Goal: Task Accomplishment & Management: Use online tool/utility

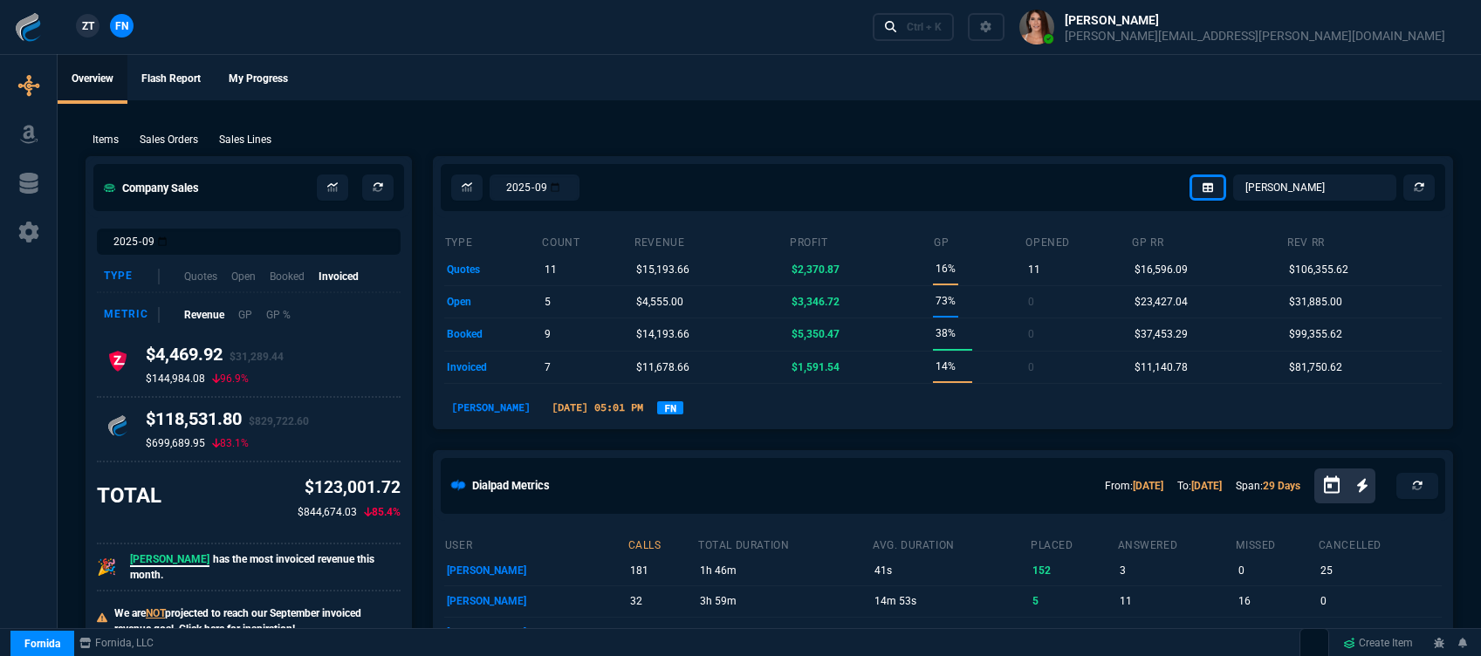
select select "12: [PERSON_NAME]"
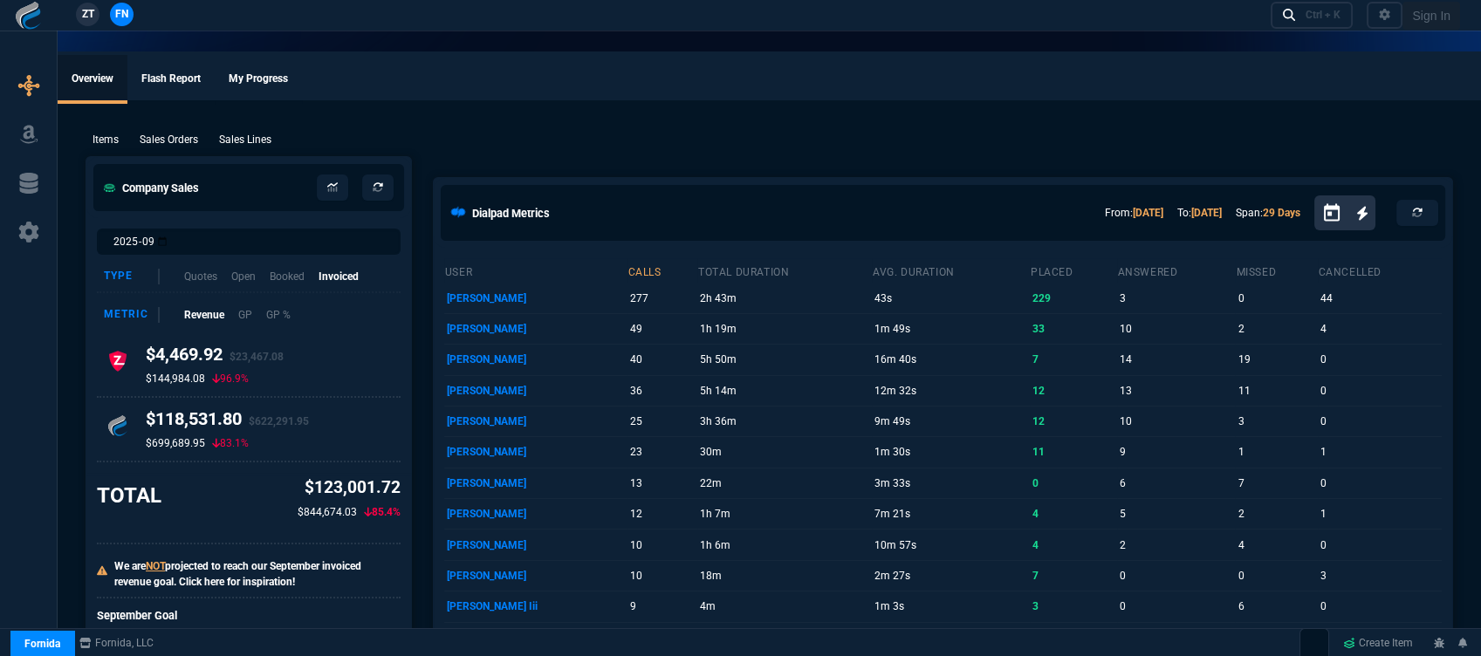
select select "12: [PERSON_NAME]"
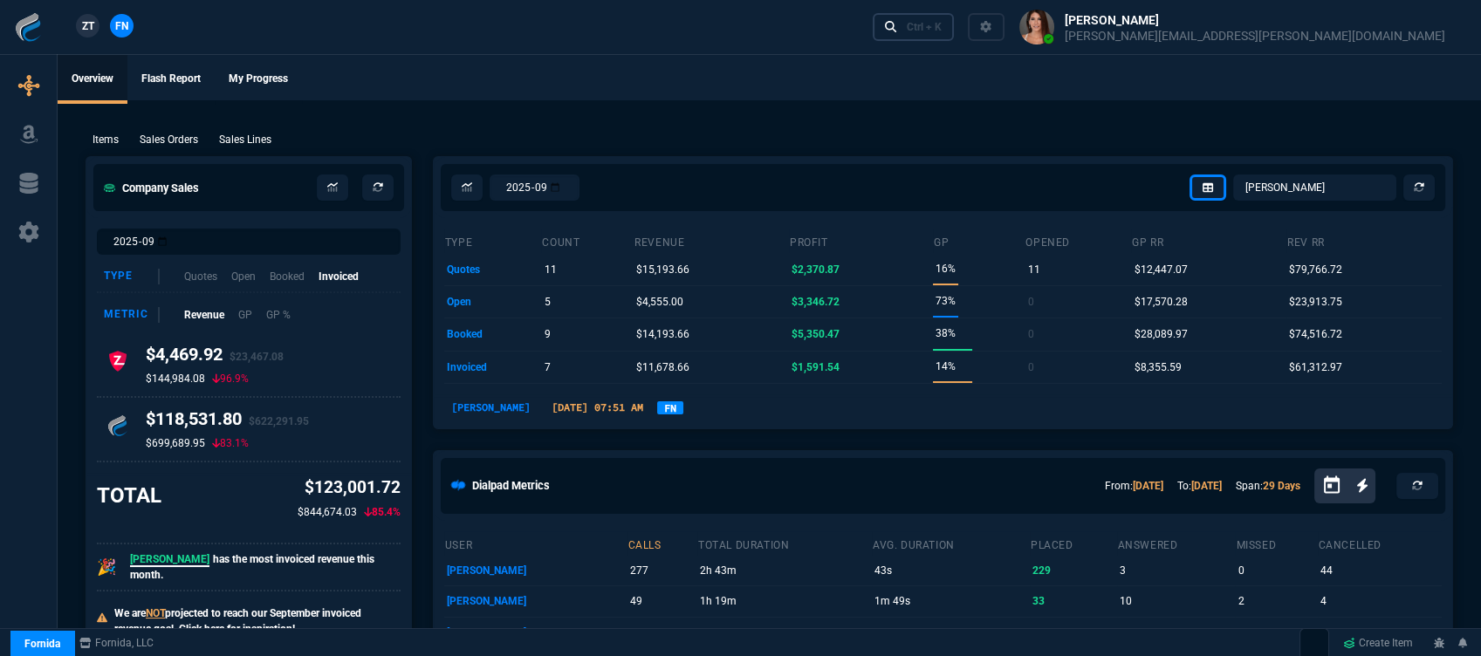
click at [942, 24] on div "Ctrl + K" at bounding box center [924, 27] width 35 height 14
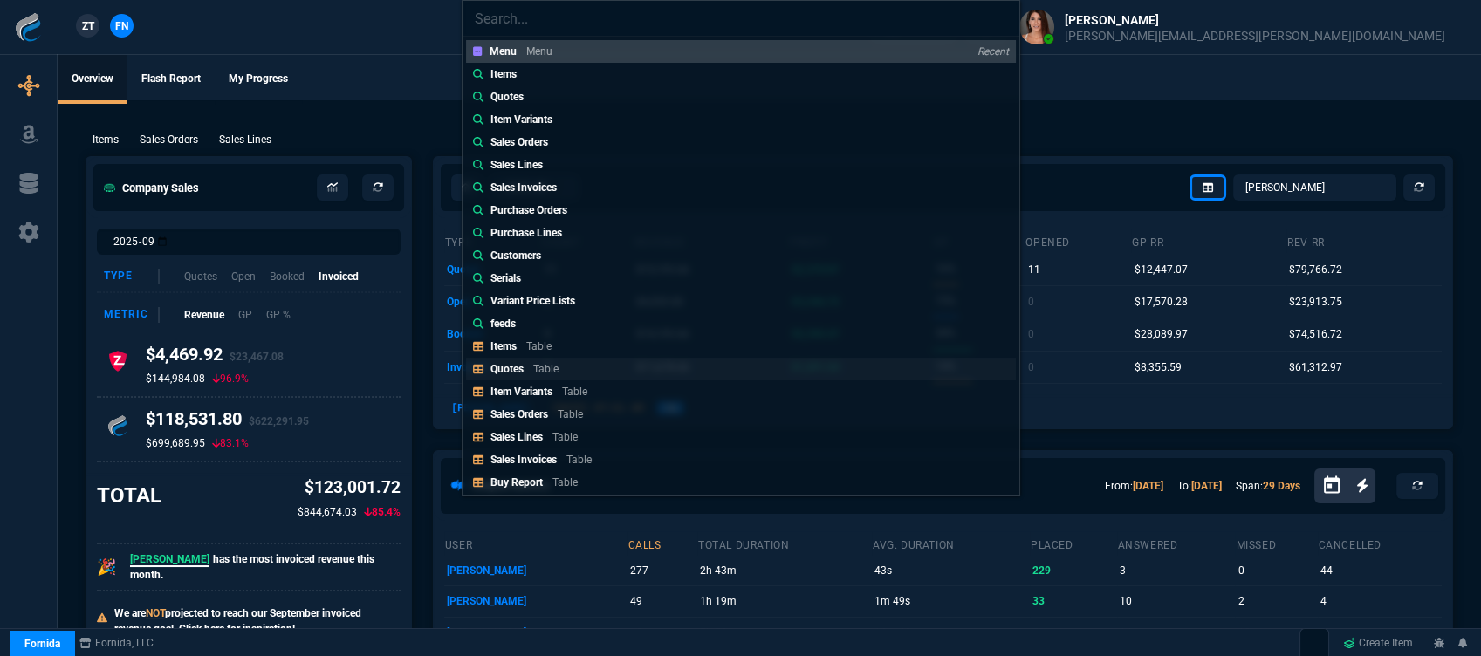
click at [537, 369] on p "Table" at bounding box center [545, 369] width 25 height 12
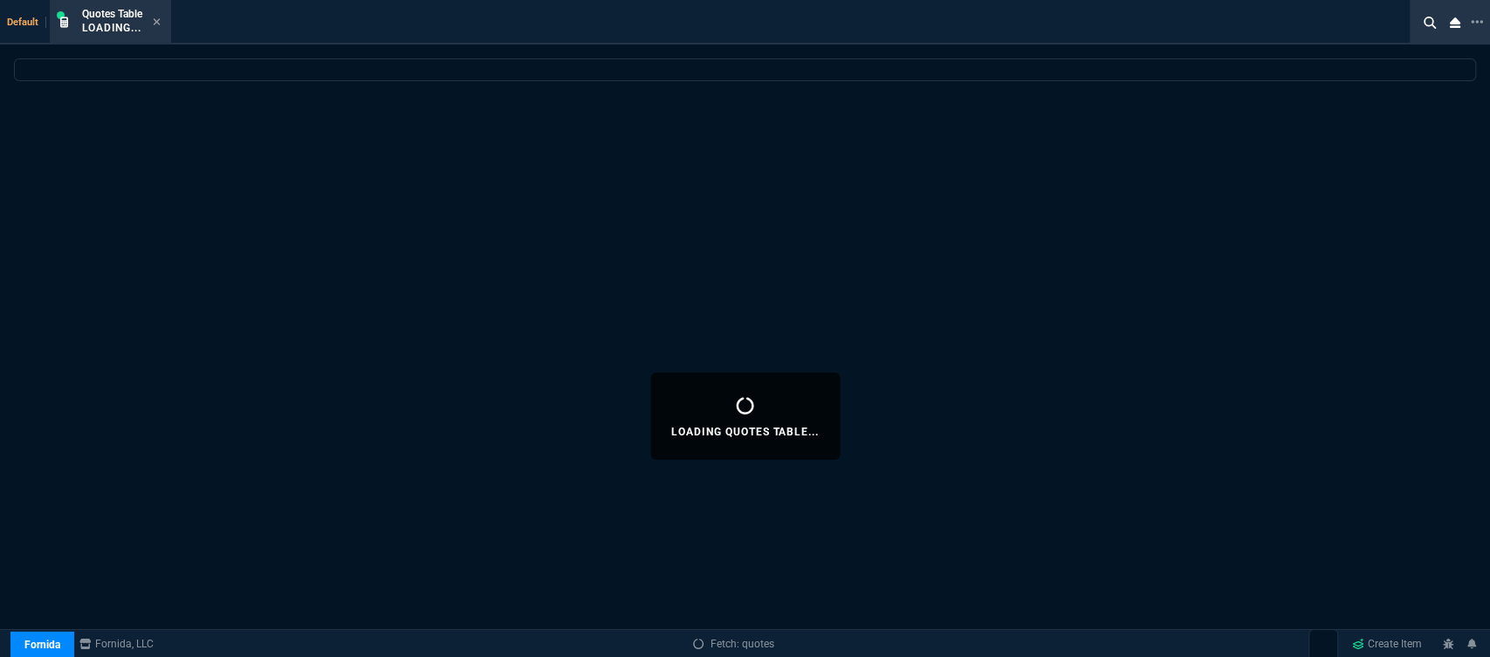
select select
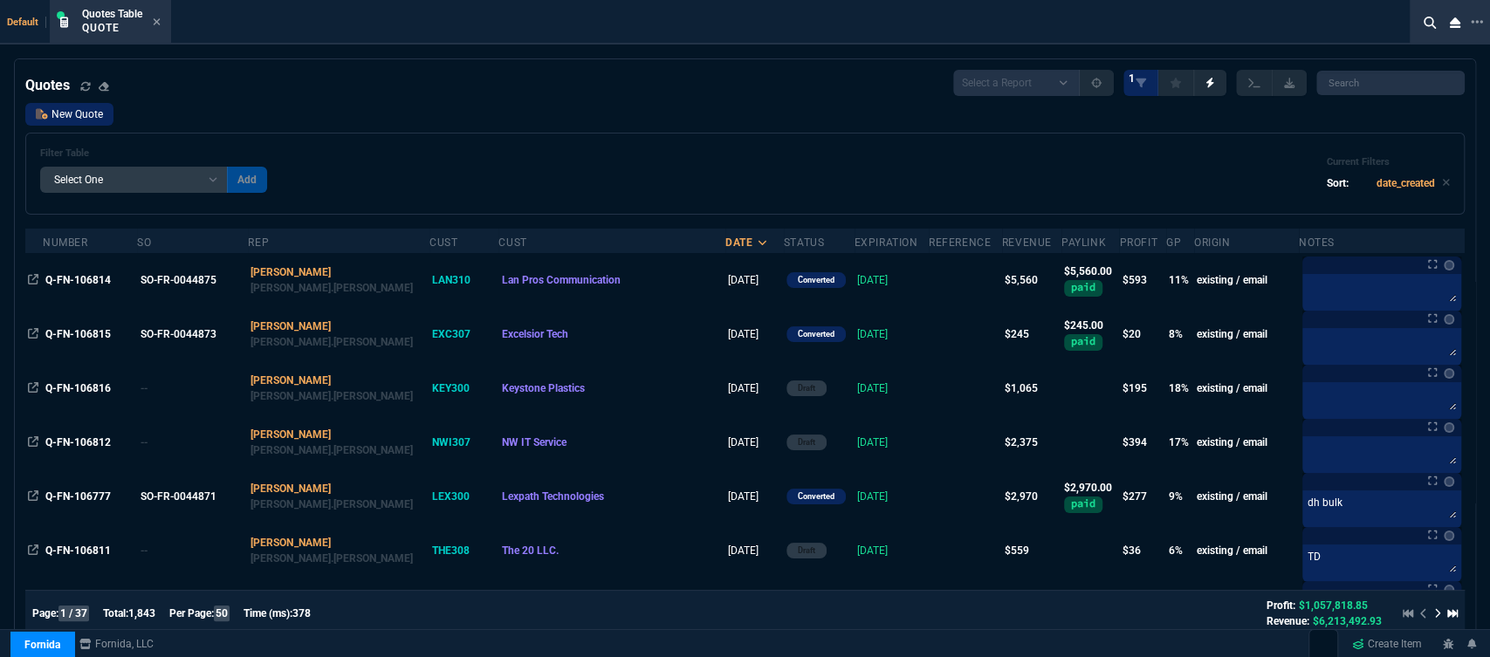
click at [56, 123] on link "New Quote" at bounding box center [69, 114] width 88 height 23
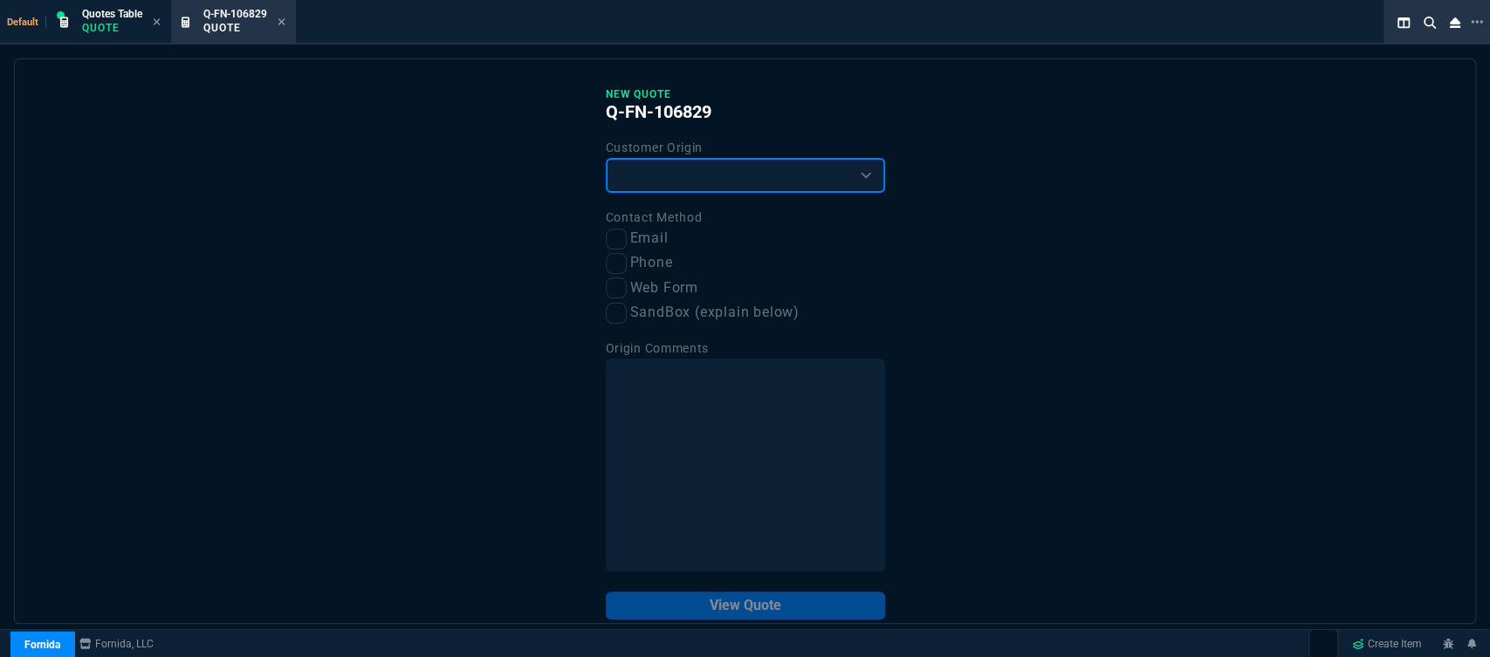
click at [631, 179] on select "Existing Customer Amazon Lead (first order) Website Lead (first order) Called (…" at bounding box center [745, 175] width 279 height 35
select select "existing"
click at [606, 159] on select "Existing Customer Amazon Lead (first order) Website Lead (first order) Called (…" at bounding box center [745, 175] width 279 height 35
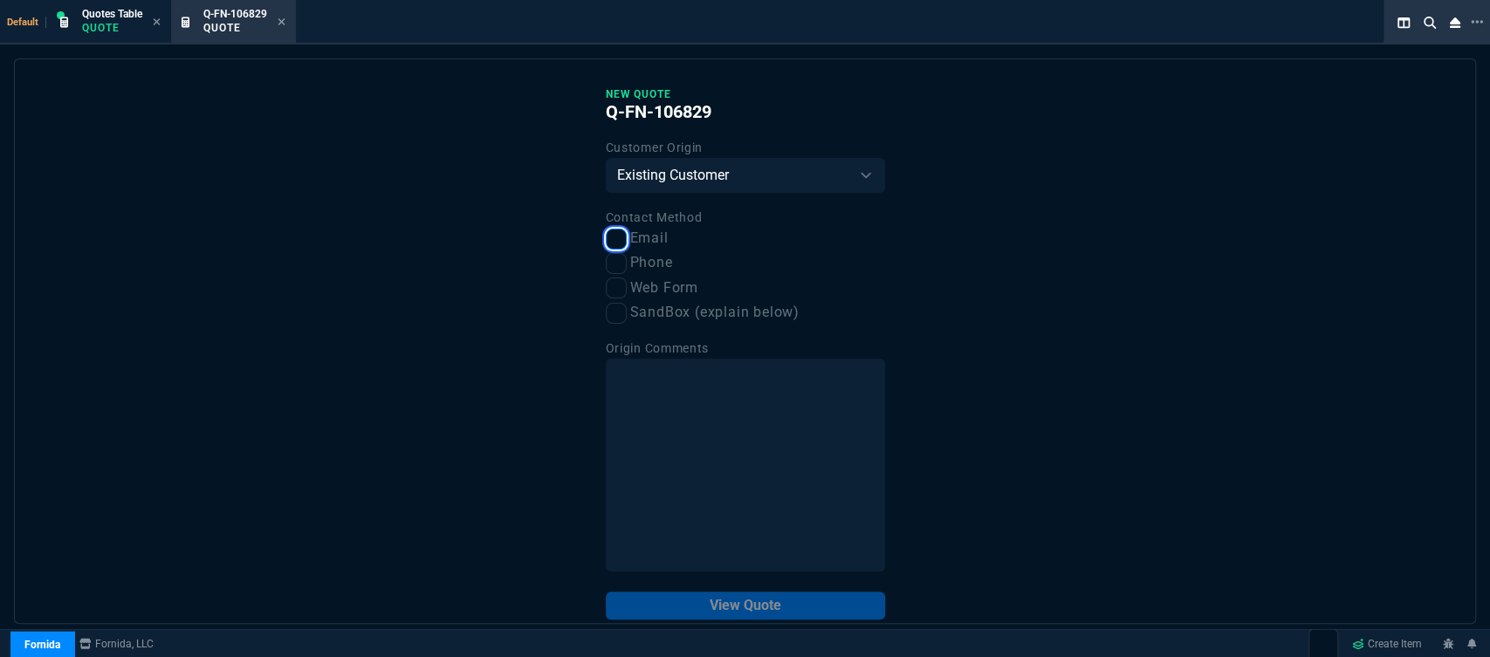
click at [614, 241] on input "Email" at bounding box center [616, 239] width 21 height 21
checkbox input "true"
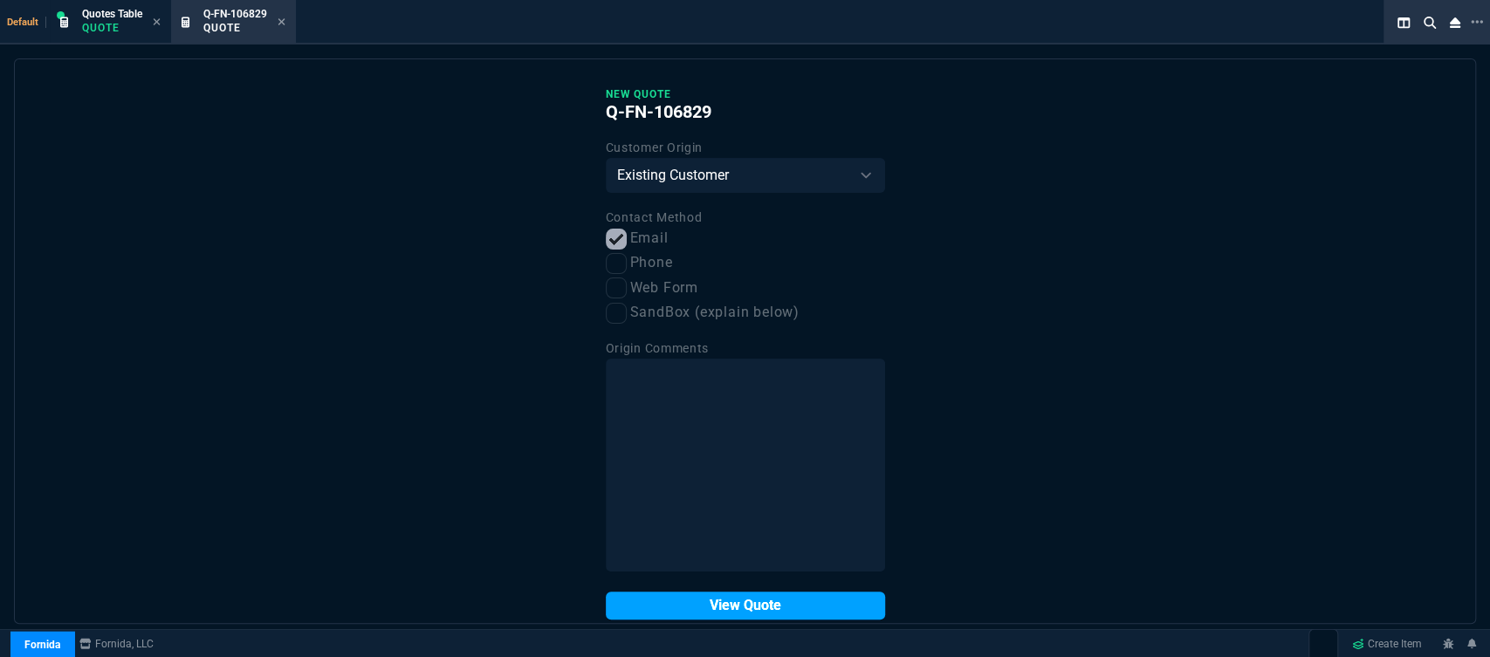
click at [693, 602] on button "View Quote" at bounding box center [745, 606] width 279 height 28
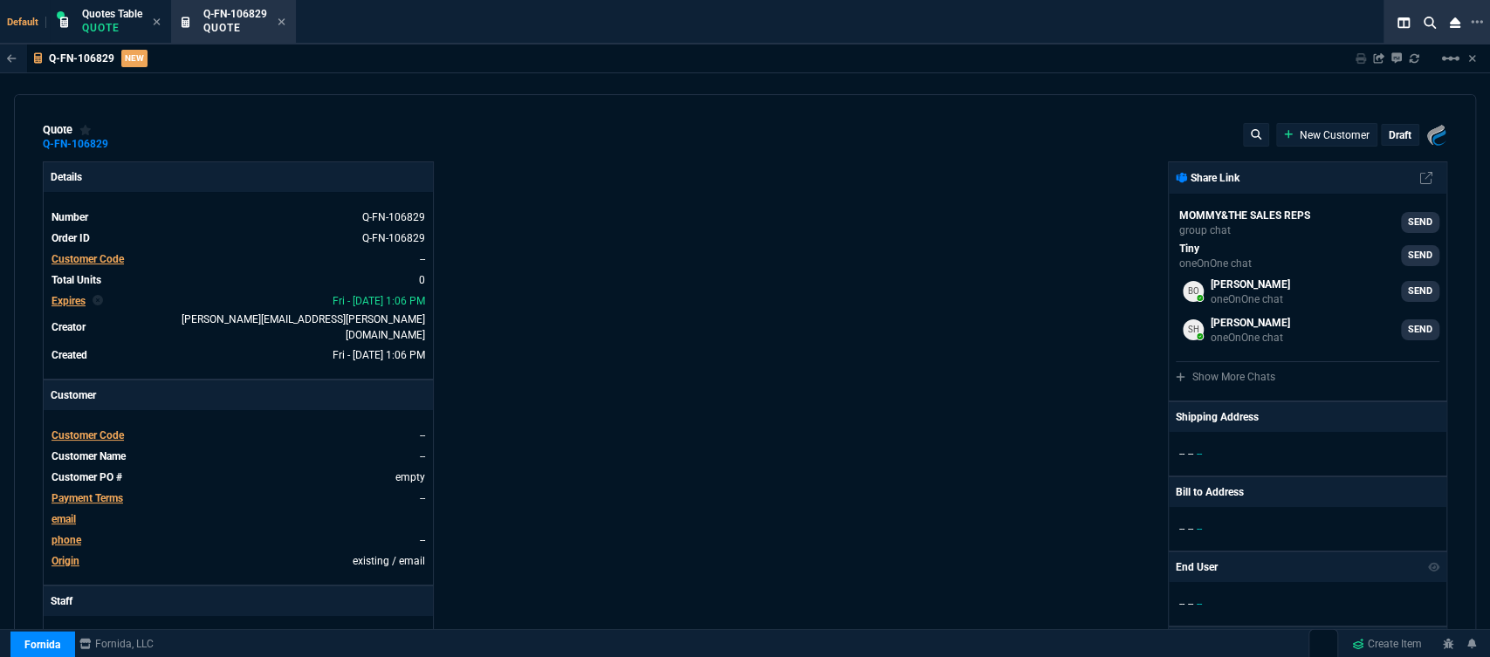
click at [102, 429] on span "Customer Code" at bounding box center [87, 435] width 72 height 12
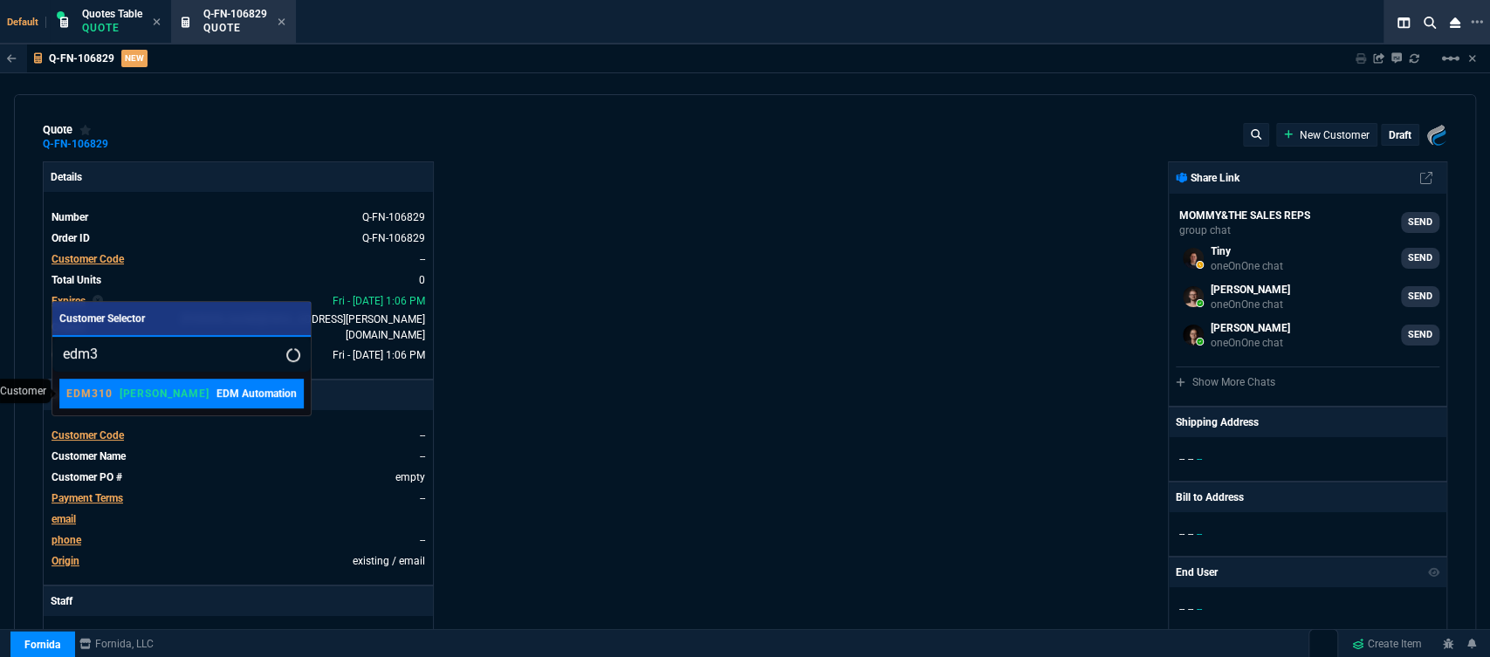
type input "edm3"
click at [216, 394] on p "EDM Automation" at bounding box center [256, 394] width 80 height 16
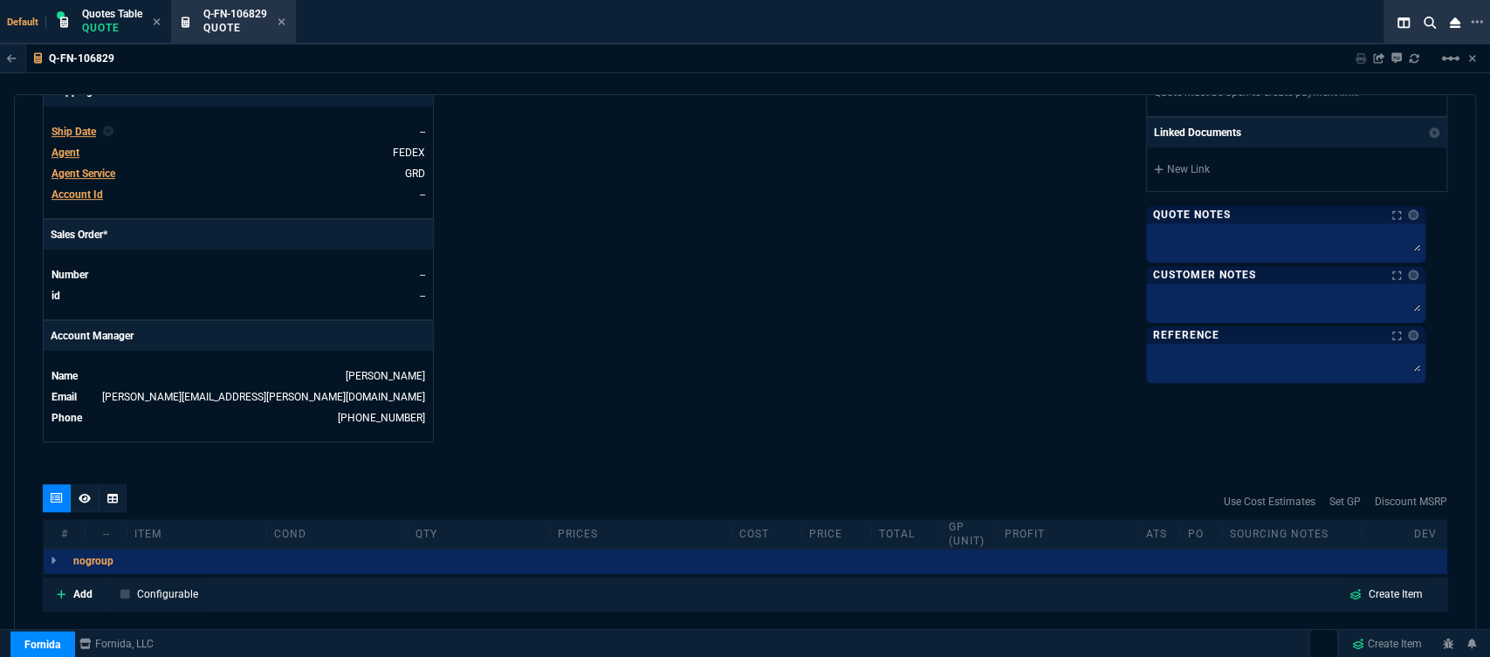
scroll to position [783, 0]
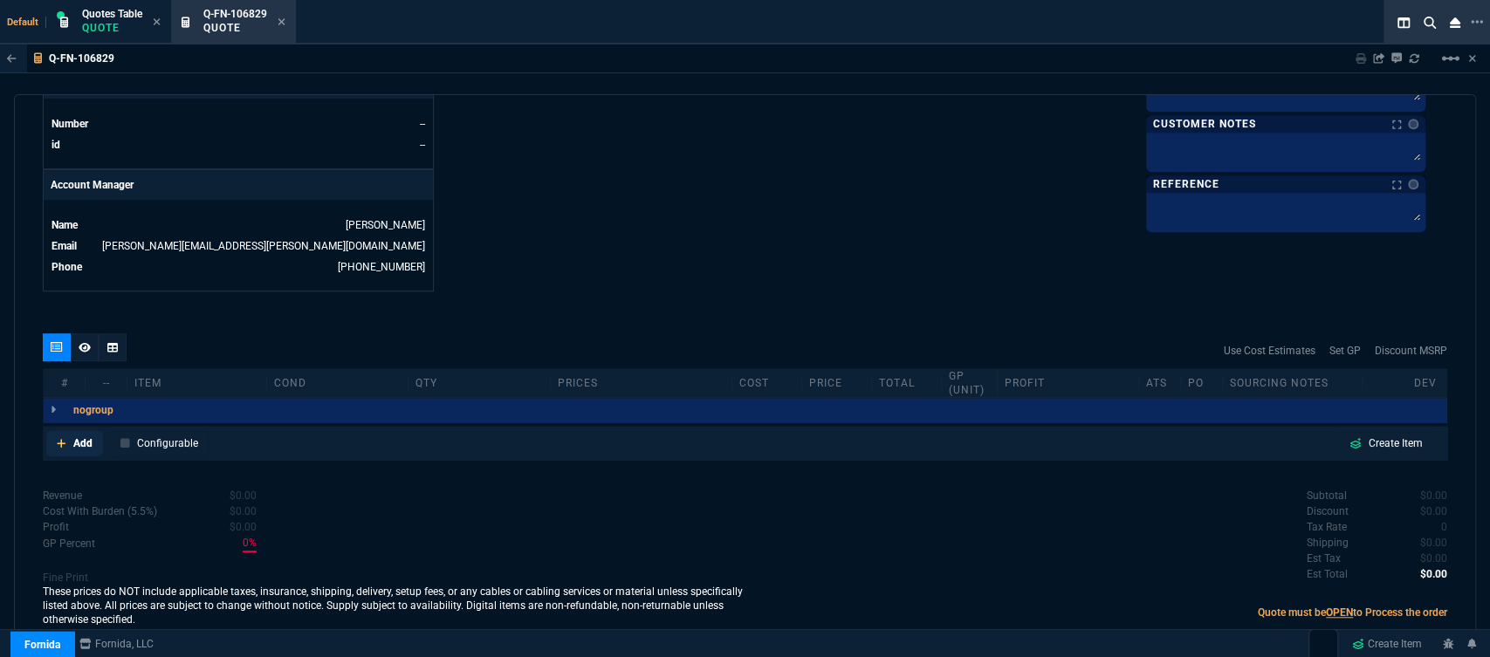
click at [53, 430] on link "Add" at bounding box center [74, 443] width 57 height 26
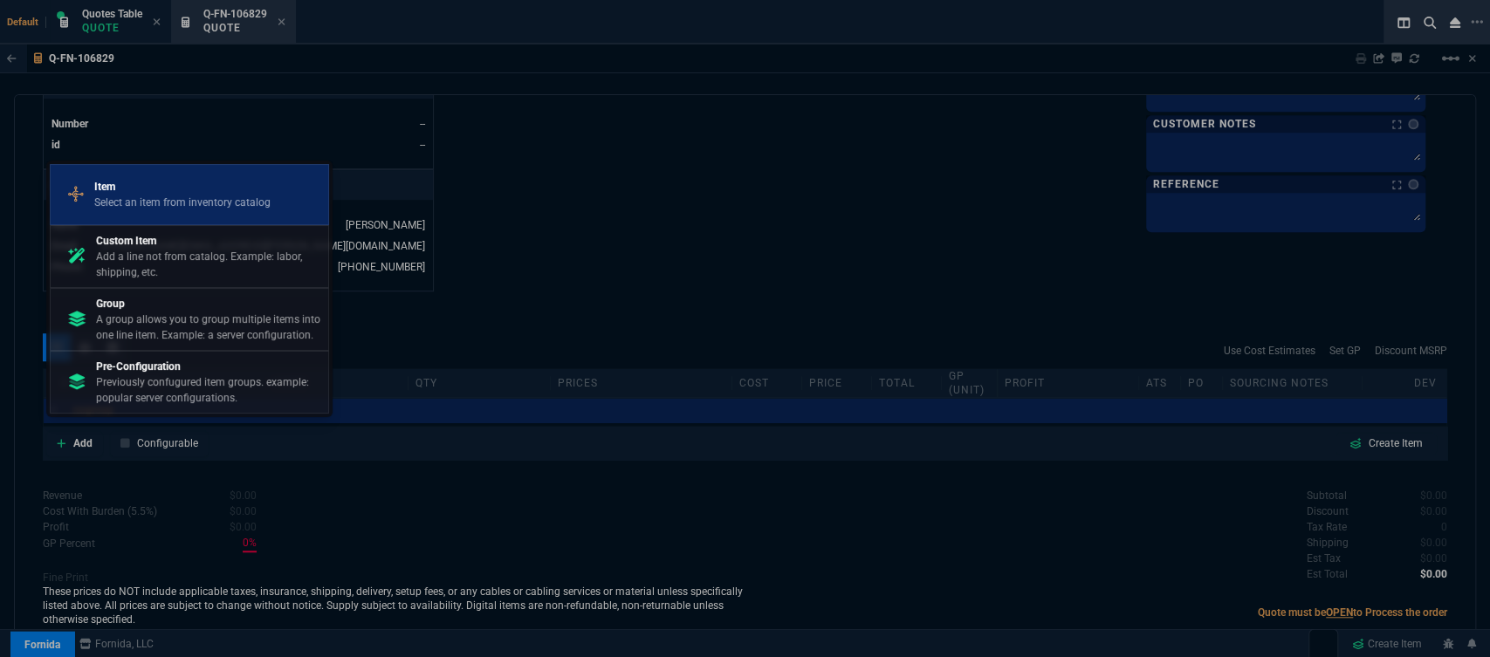
click at [127, 197] on p "Select an item from inventory catalog" at bounding box center [182, 203] width 176 height 16
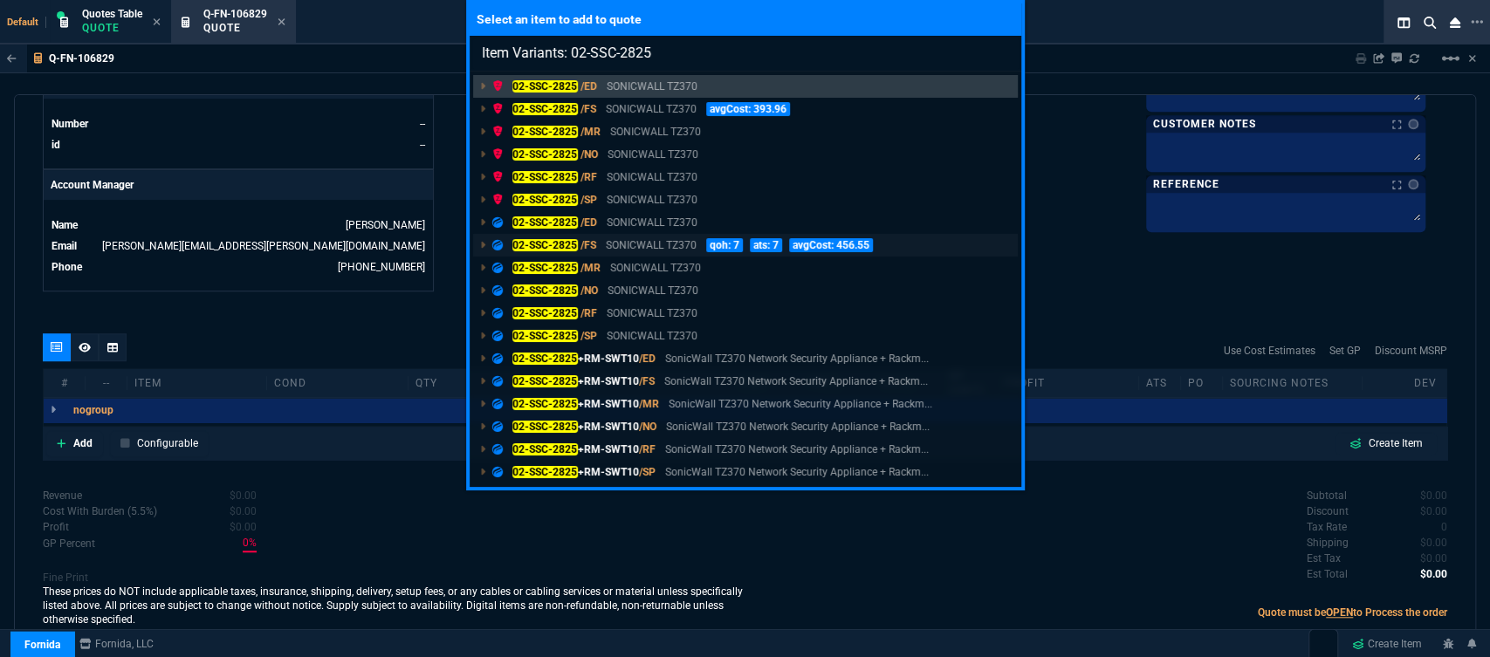
type input "Item Variants: 02-SSC-2825"
click at [628, 248] on p "SONICWALL TZ370" at bounding box center [651, 245] width 91 height 16
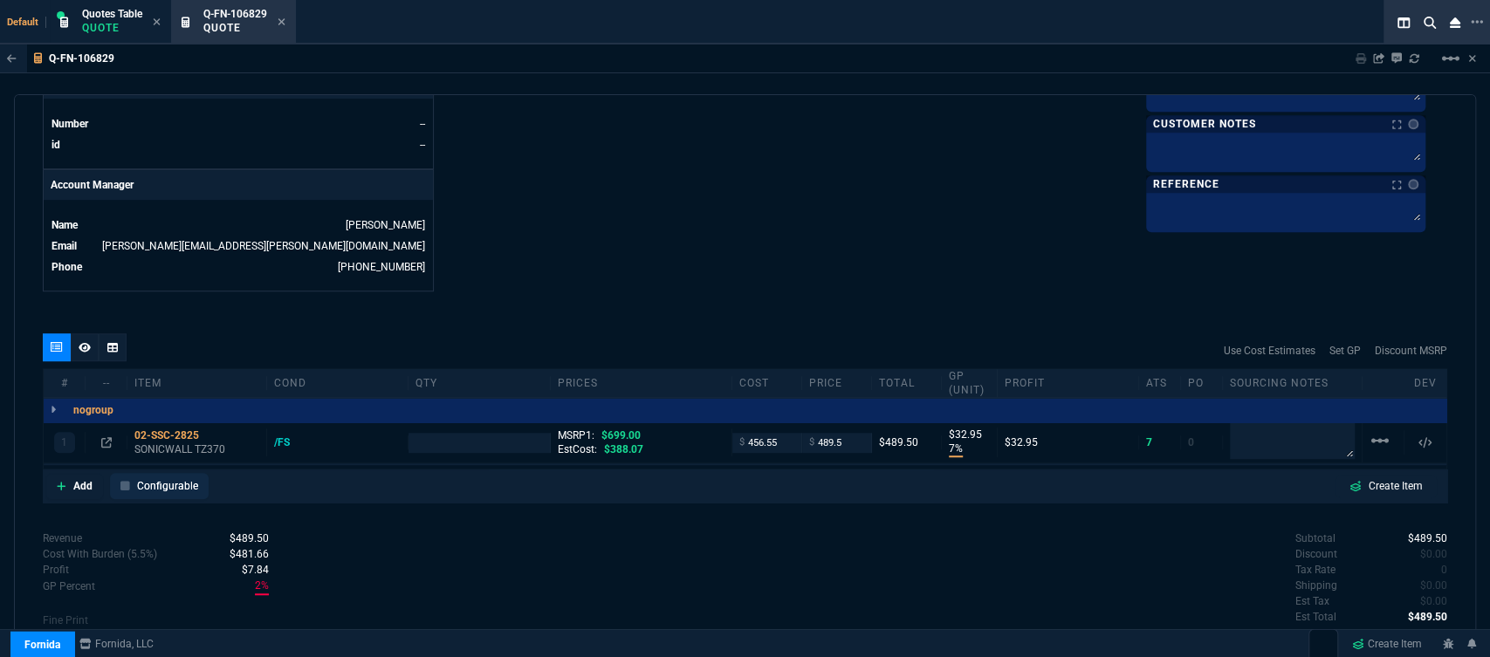
type input "7"
type input "33"
type input "30"
click at [184, 442] on p "SONICWALL TZ370" at bounding box center [196, 449] width 125 height 14
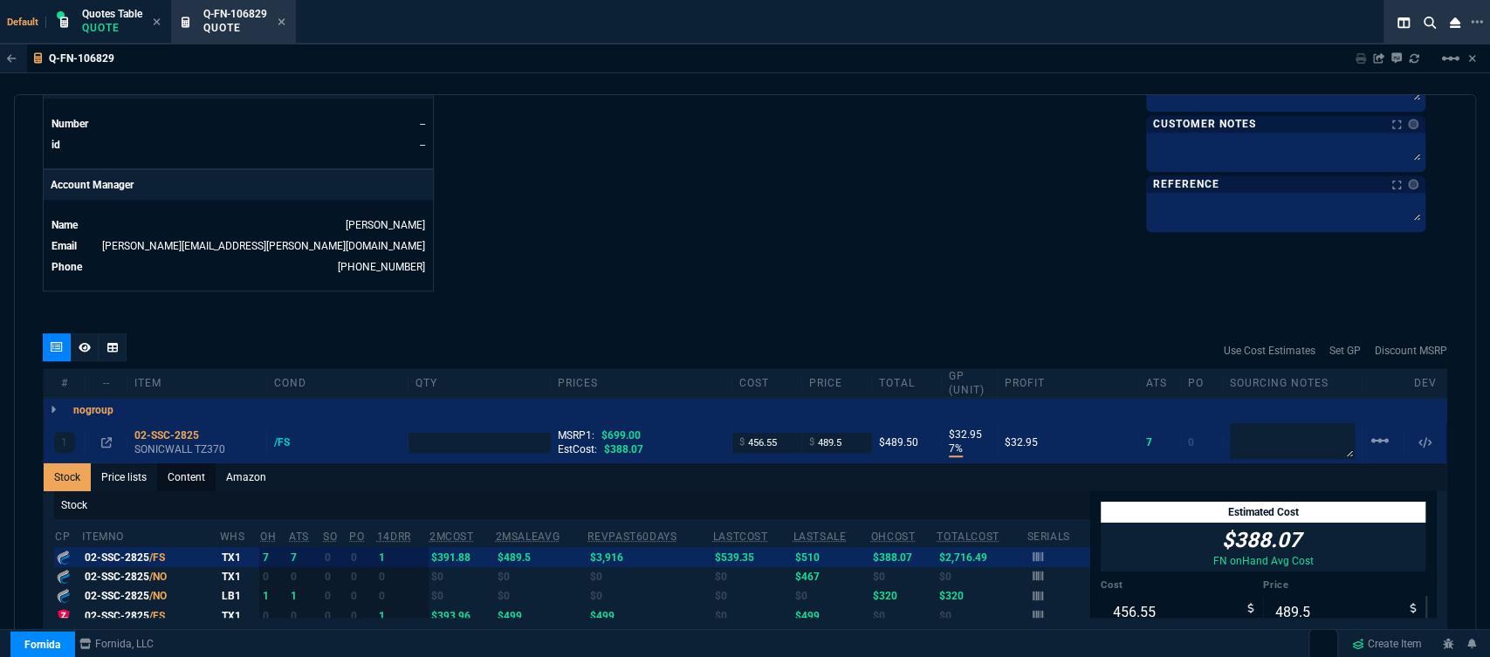
click at [197, 463] on link "Content" at bounding box center [186, 477] width 58 height 28
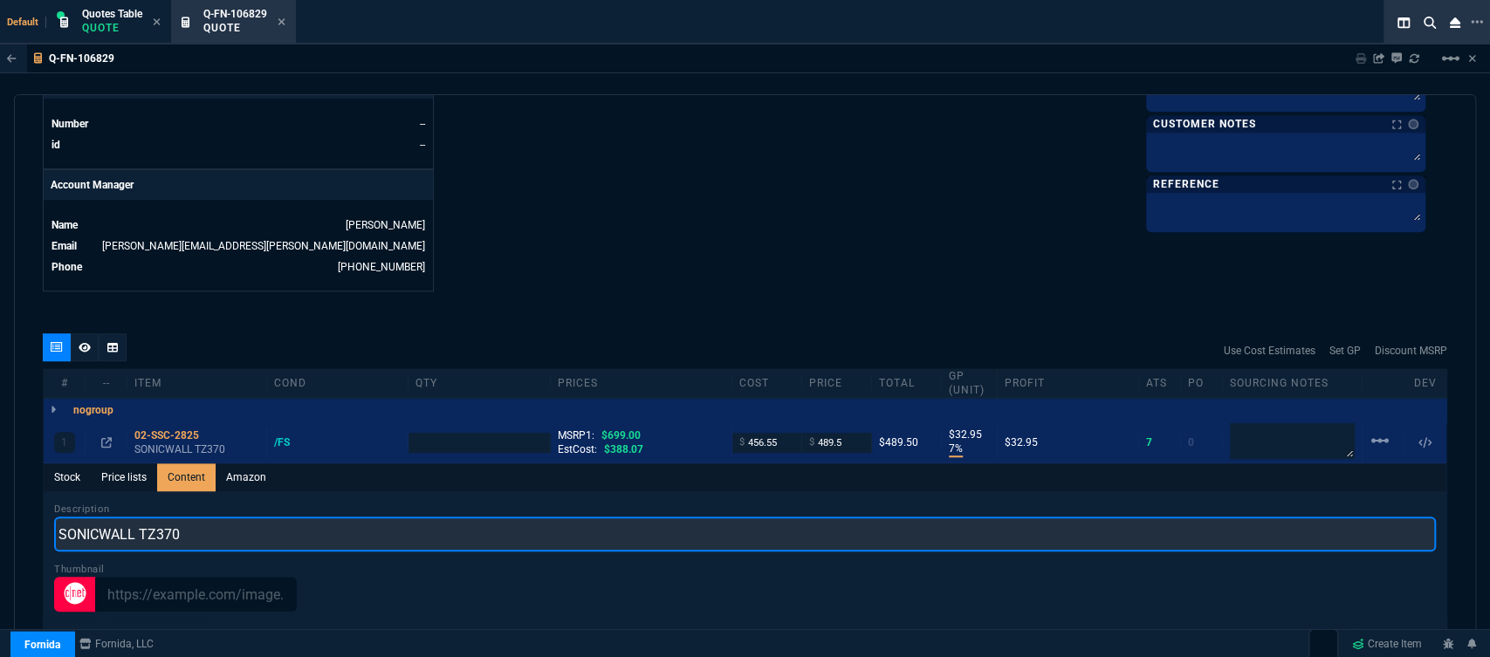
click at [251, 521] on input "SONICWALL TZ370" at bounding box center [745, 534] width 1382 height 35
type input "SONICWALL TZ370 NETWORK SECURITY APPLIANCE"
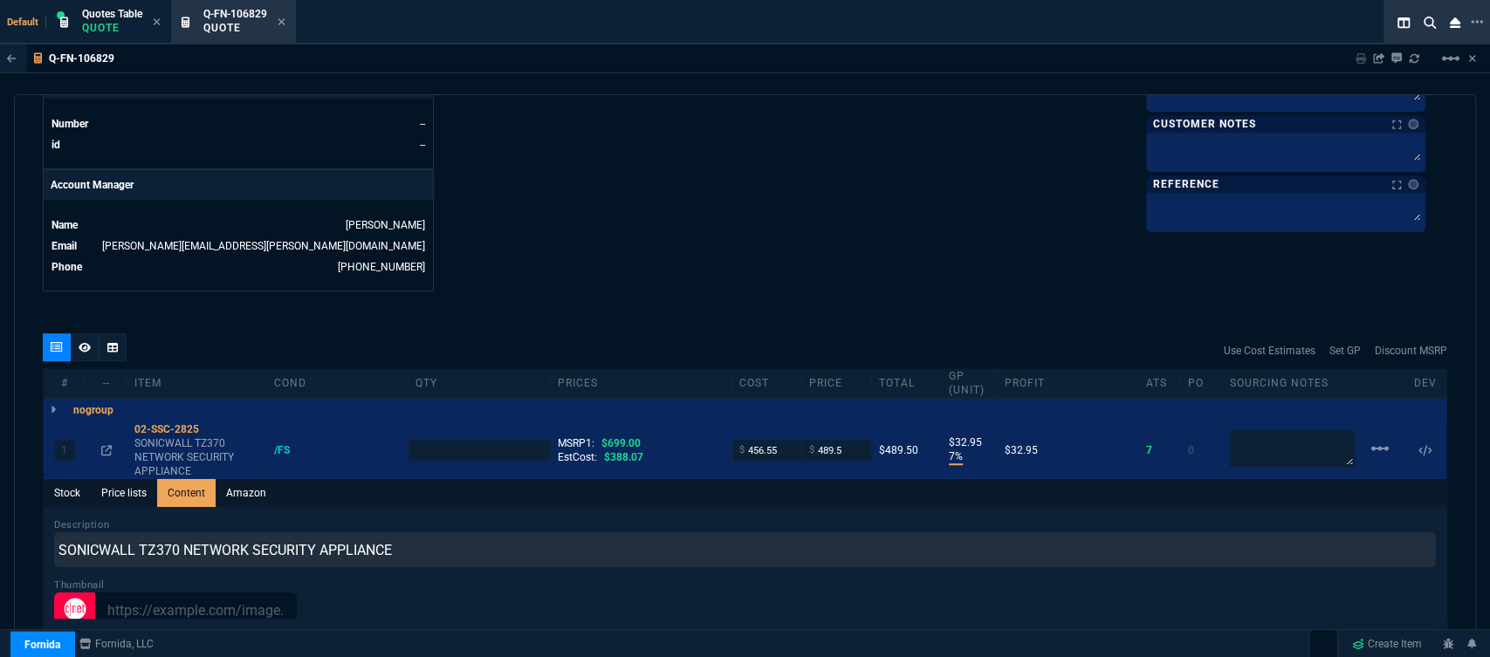
type input "1"
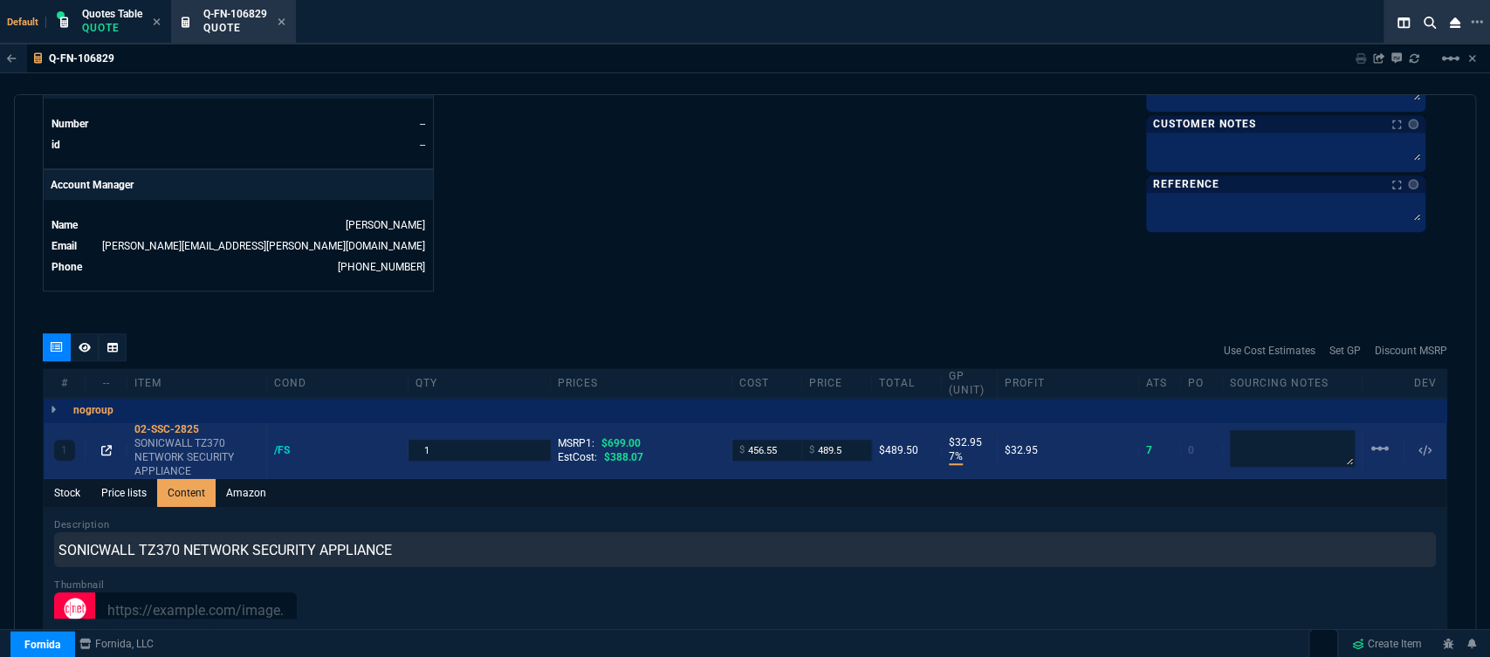
click at [109, 445] on icon at bounding box center [106, 450] width 10 height 10
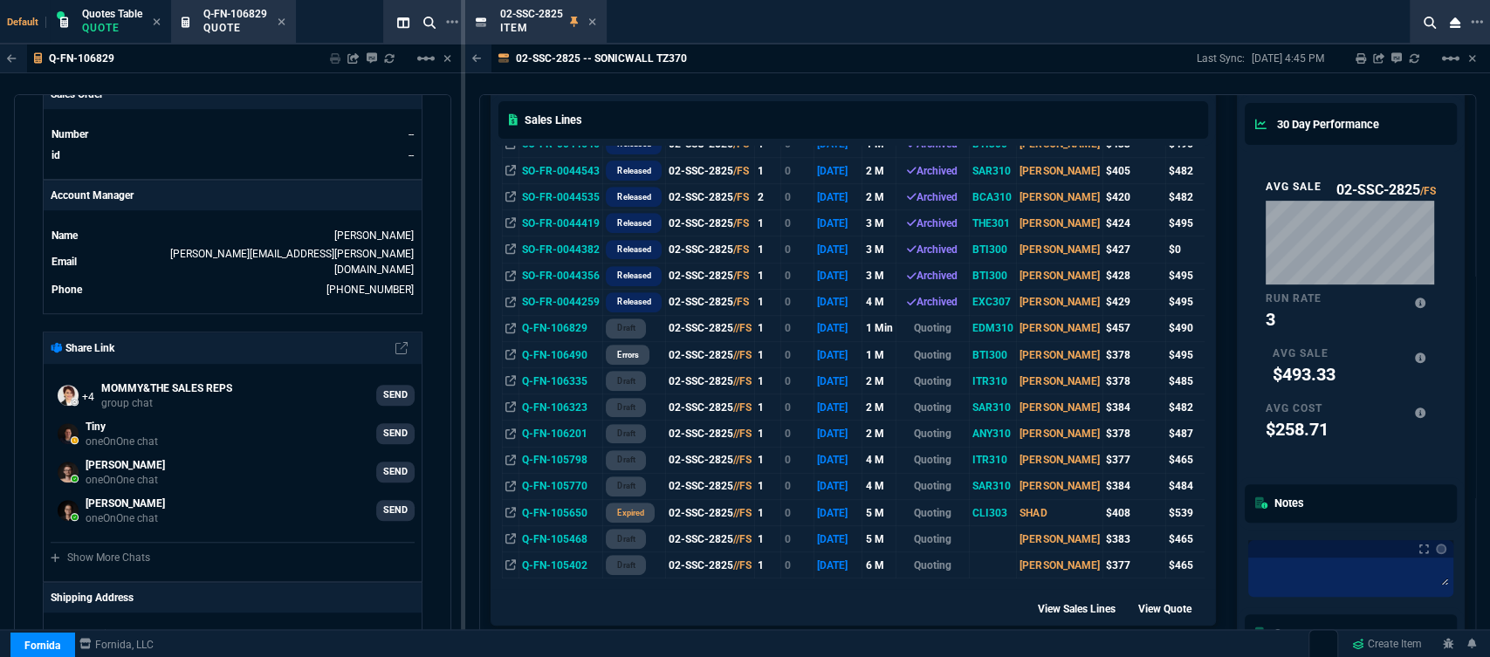
scroll to position [873, 0]
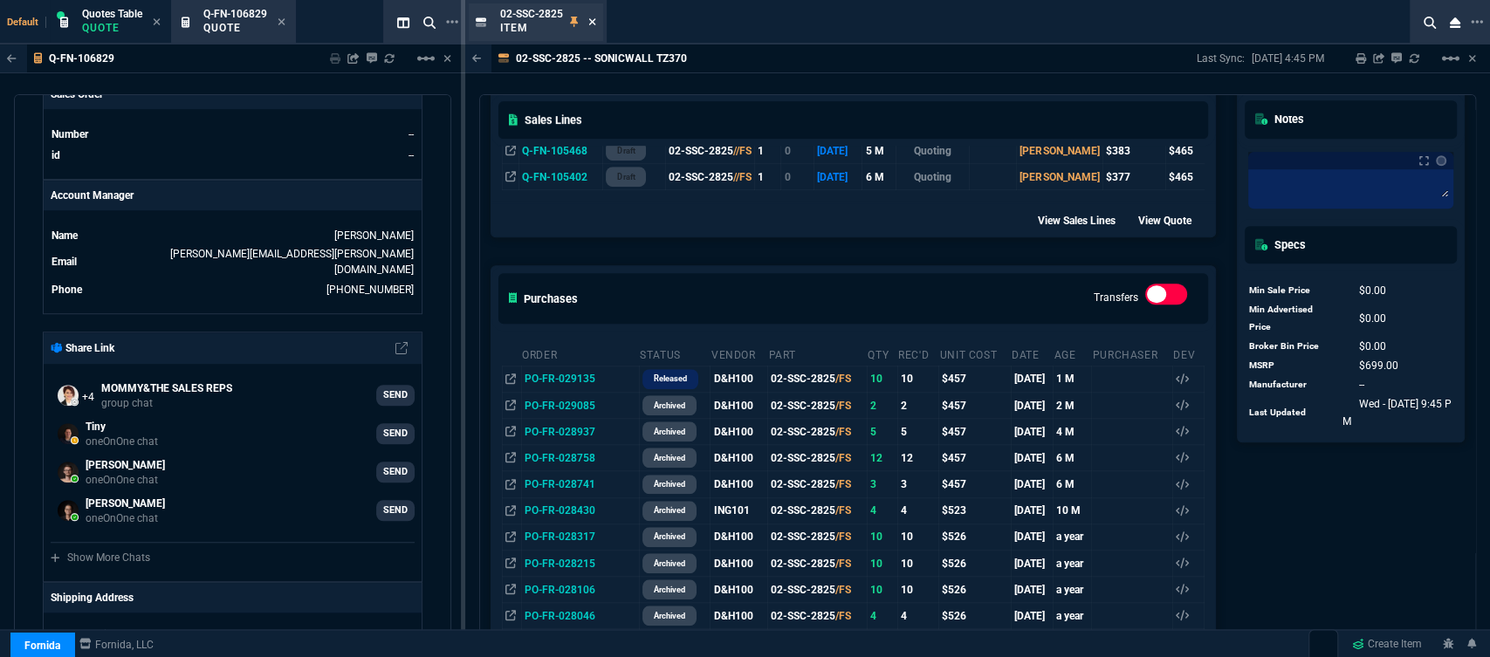
click at [589, 23] on icon at bounding box center [592, 22] width 8 height 10
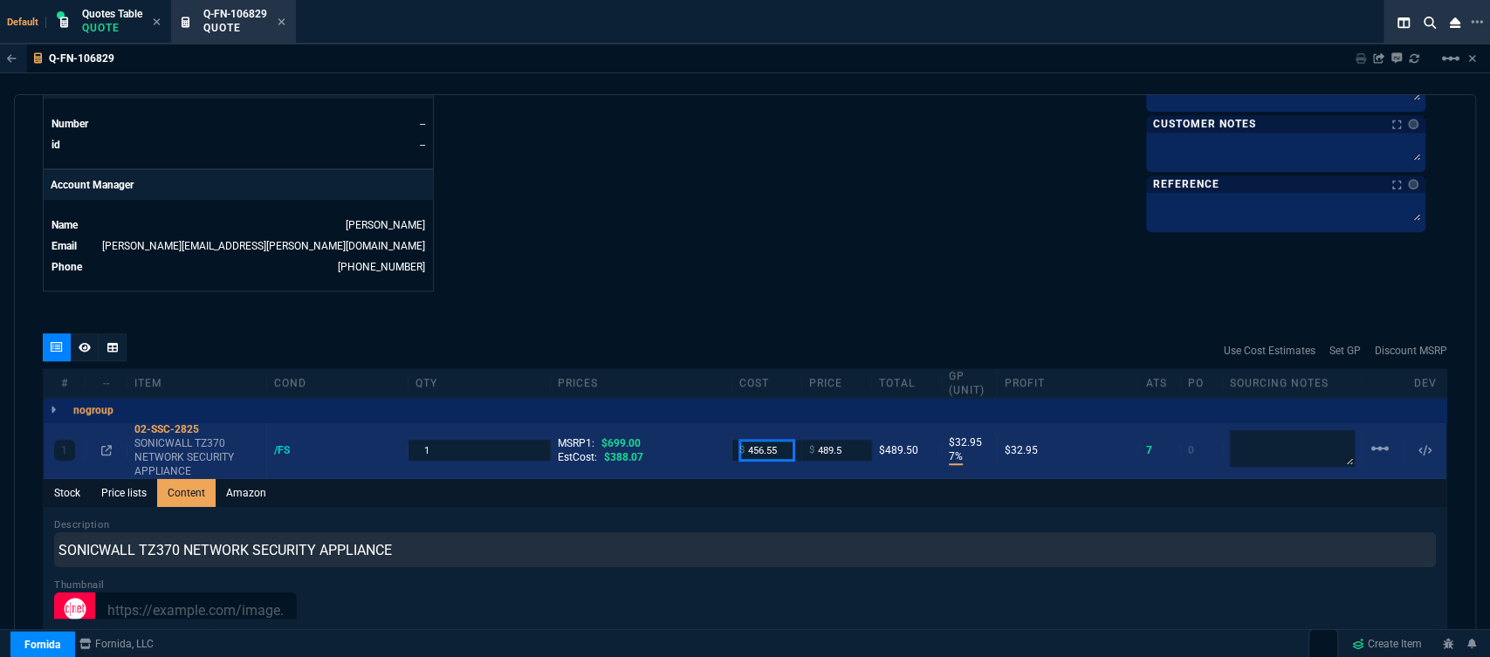
click at [783, 440] on input "456.55" at bounding box center [766, 450] width 55 height 20
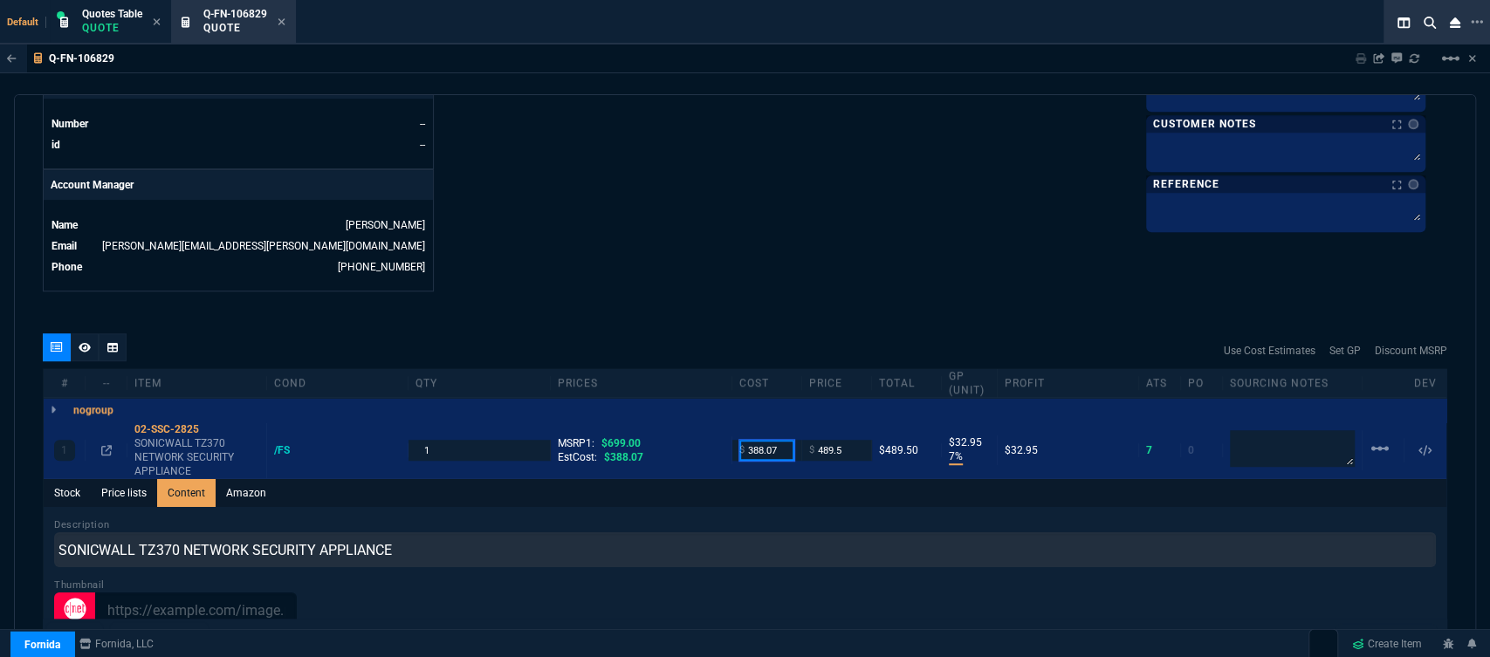
type input "388.07"
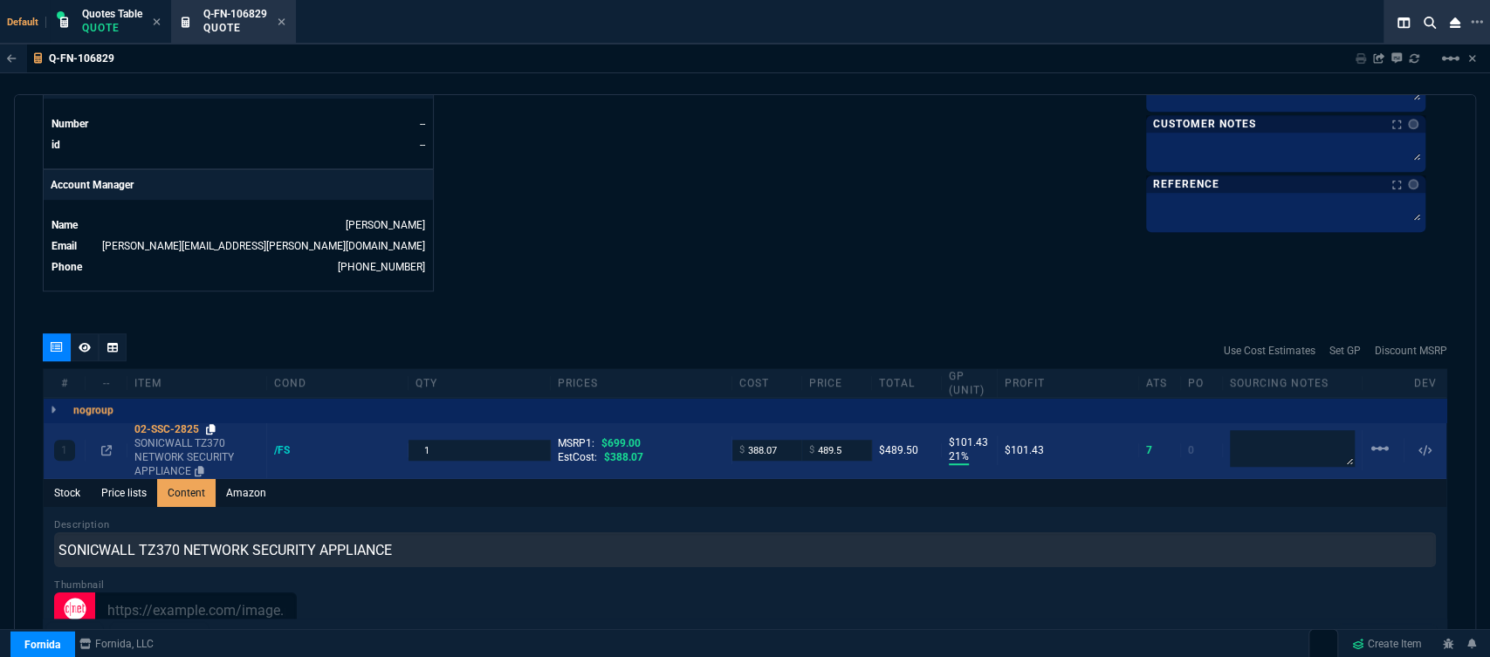
click at [212, 424] on icon at bounding box center [211, 429] width 10 height 10
click at [845, 440] on input "489.5" at bounding box center [836, 450] width 55 height 20
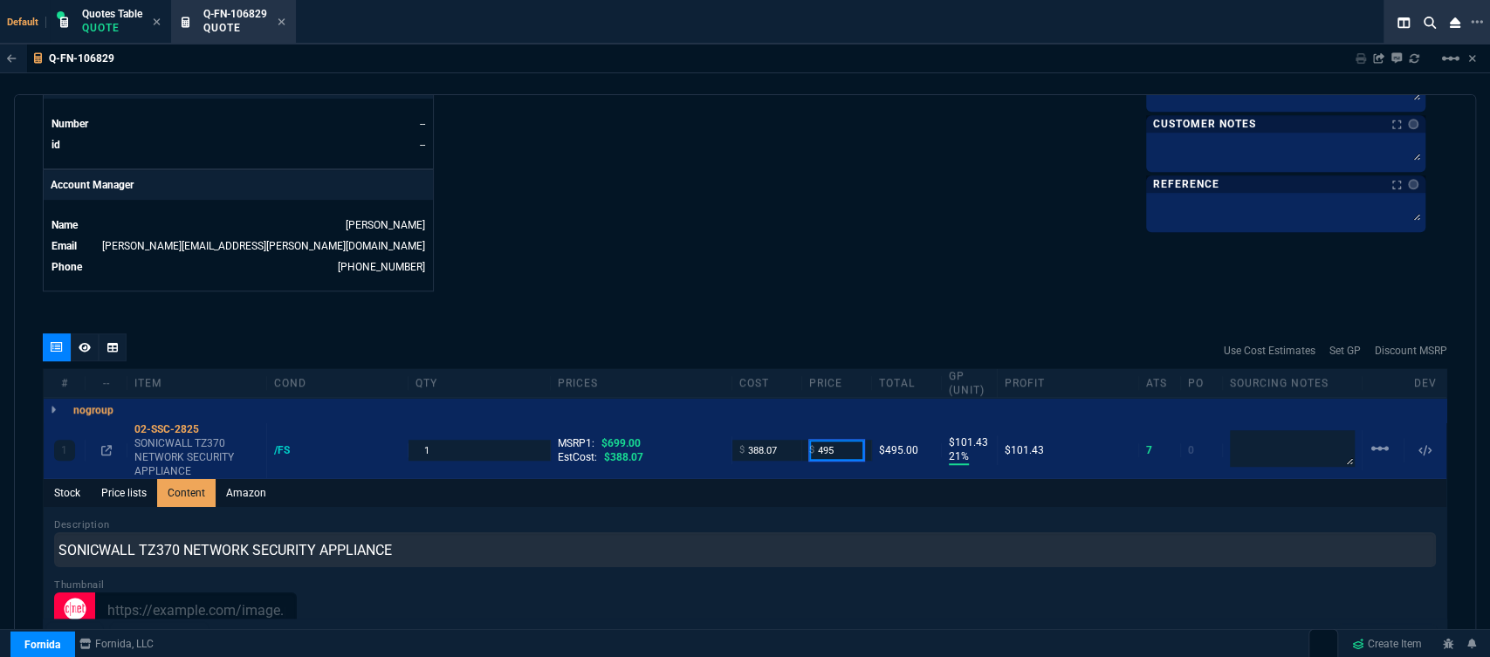
type input "495"
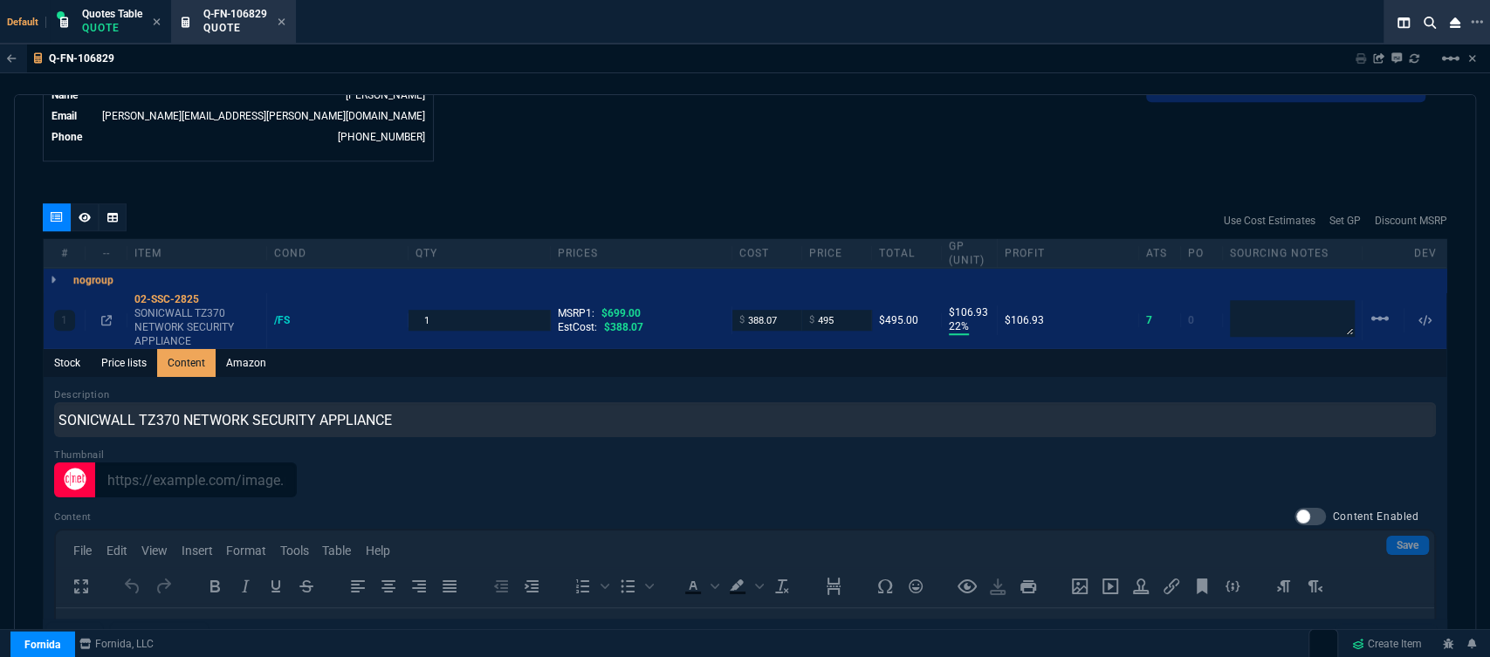
scroll to position [912, 0]
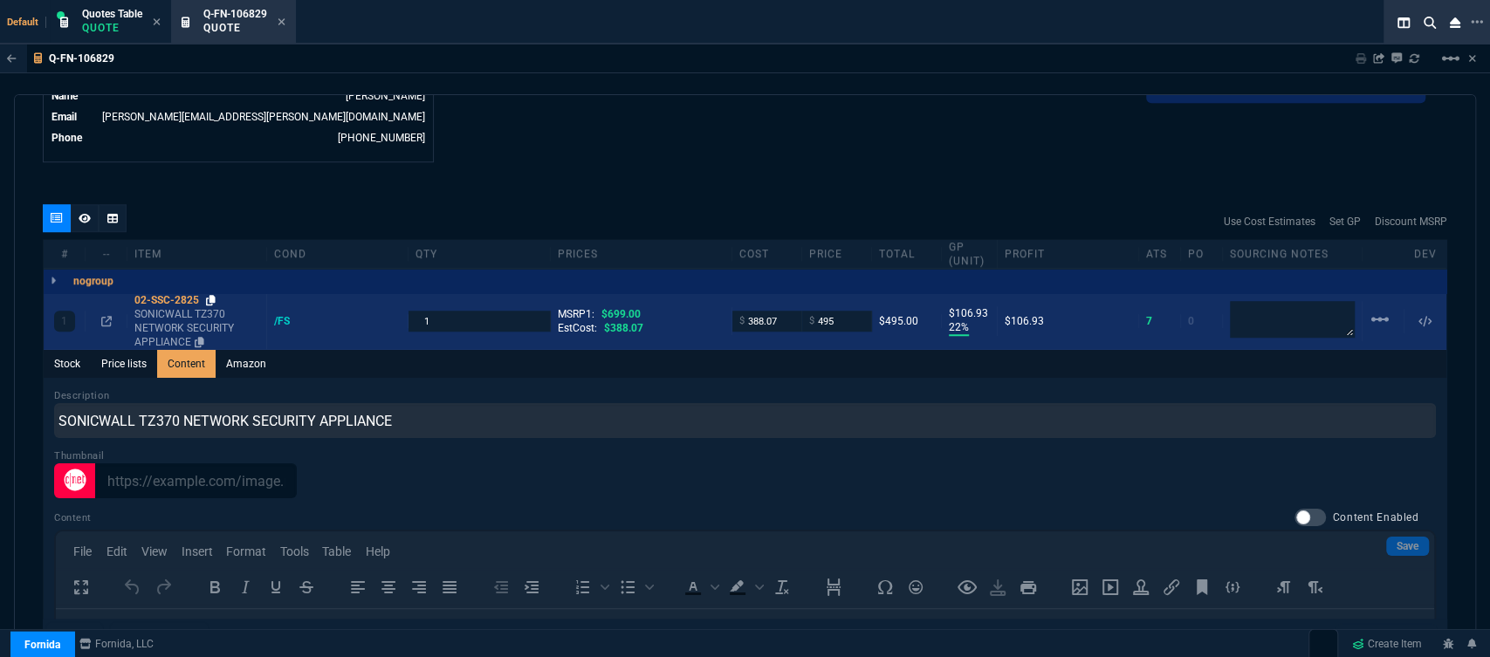
click at [211, 295] on icon at bounding box center [211, 300] width 10 height 10
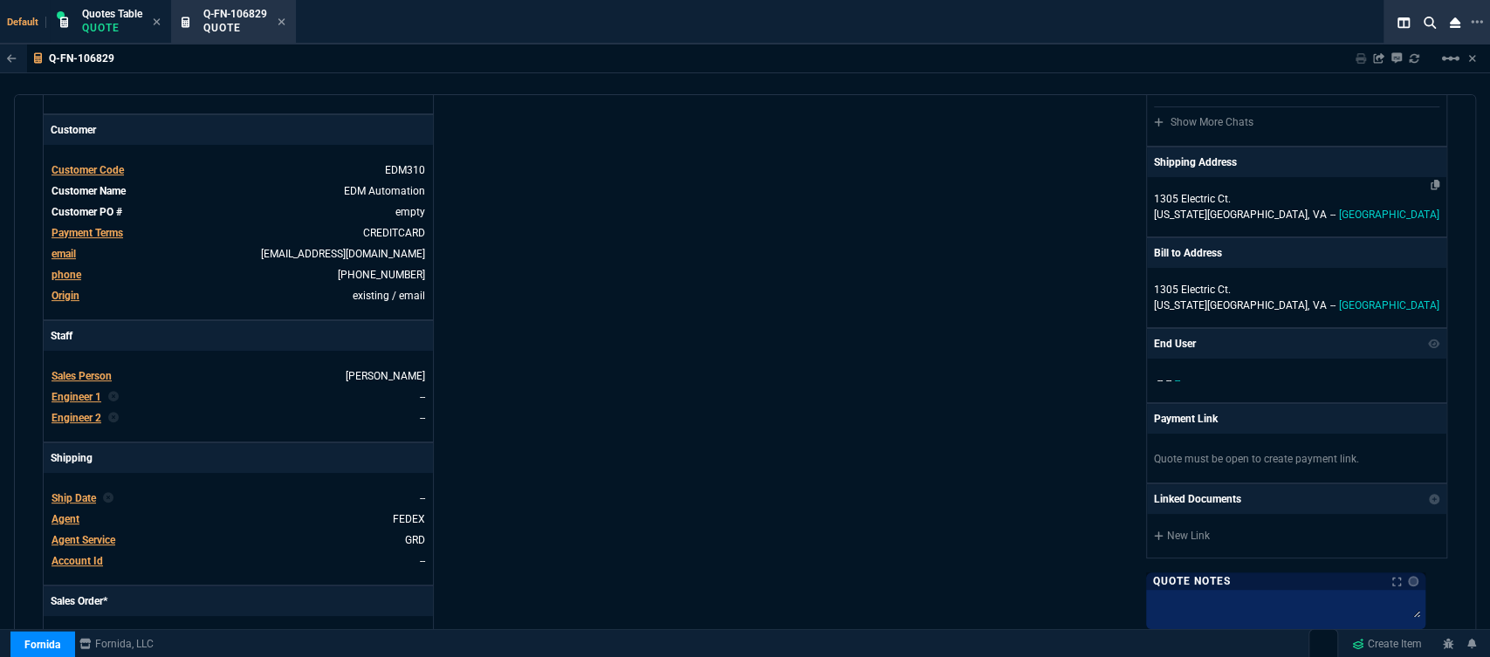
scroll to position [233, 0]
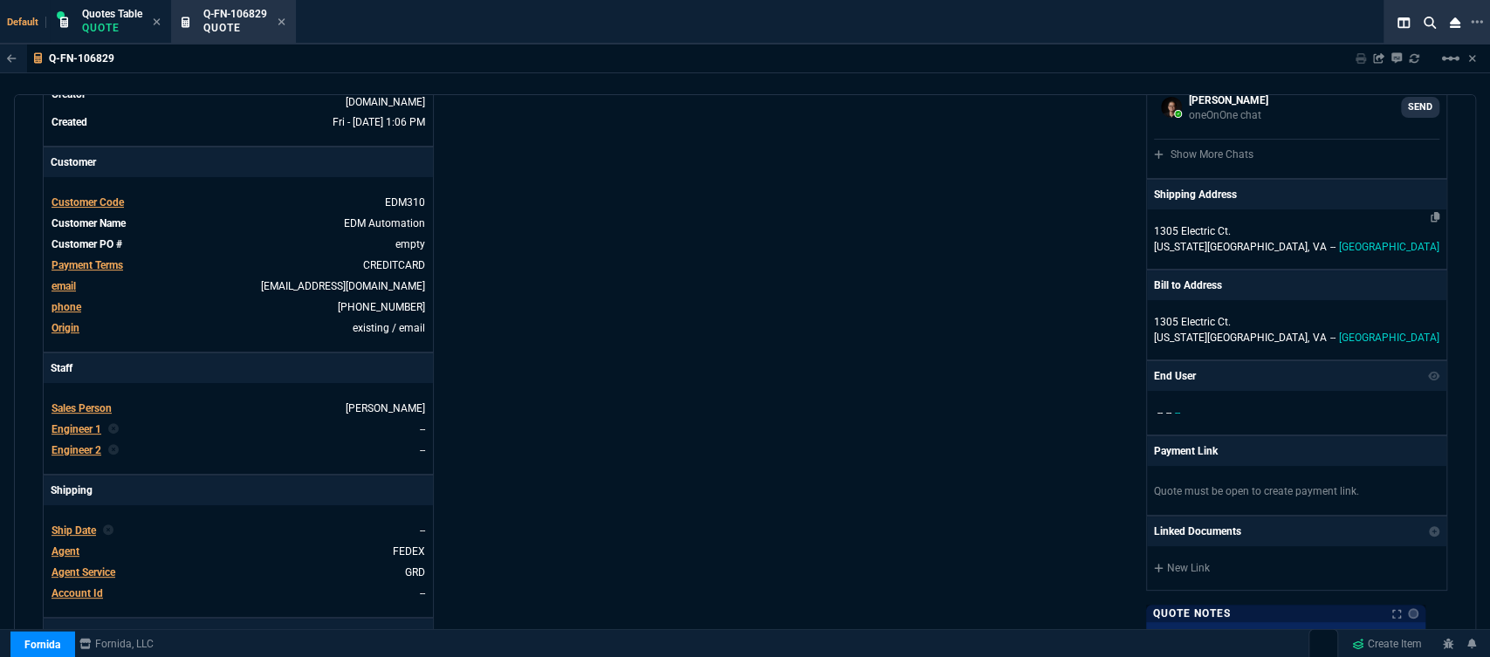
click at [1313, 243] on p "Virginia Beach, VA -- USA" at bounding box center [1296, 247] width 285 height 16
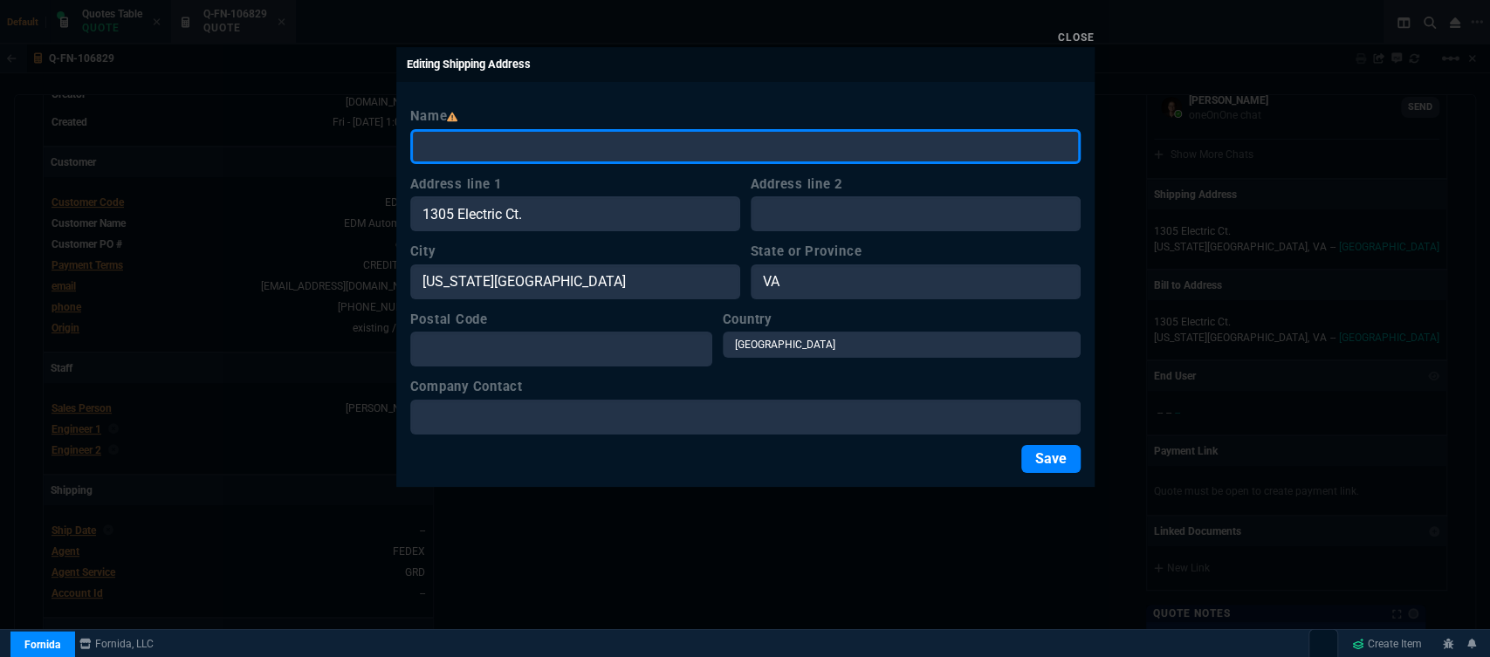
click at [600, 141] on input "Name" at bounding box center [745, 146] width 670 height 35
type input "EDM Automation"
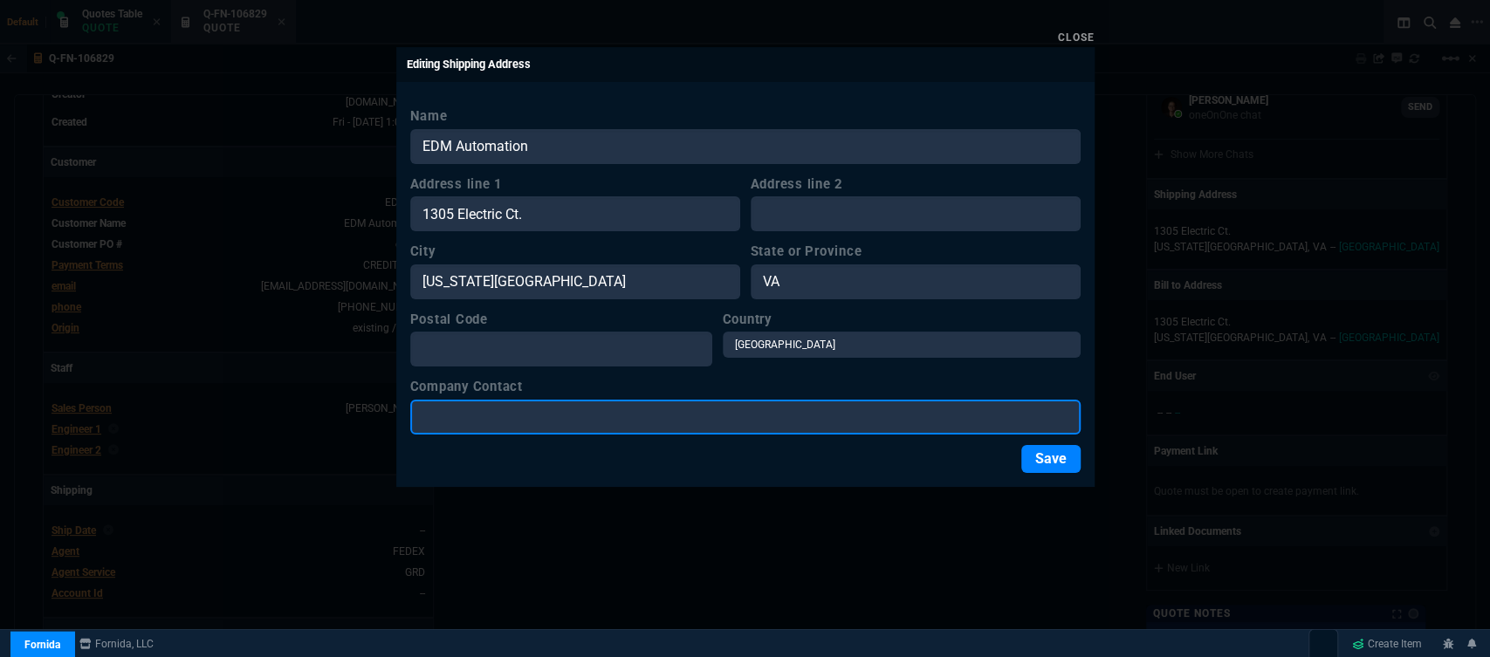
drag, startPoint x: 571, startPoint y: 429, endPoint x: 567, endPoint y: 407, distance: 22.1
click at [568, 428] on input "Company Contact" at bounding box center [745, 417] width 670 height 35
type input "Lee Nelson"
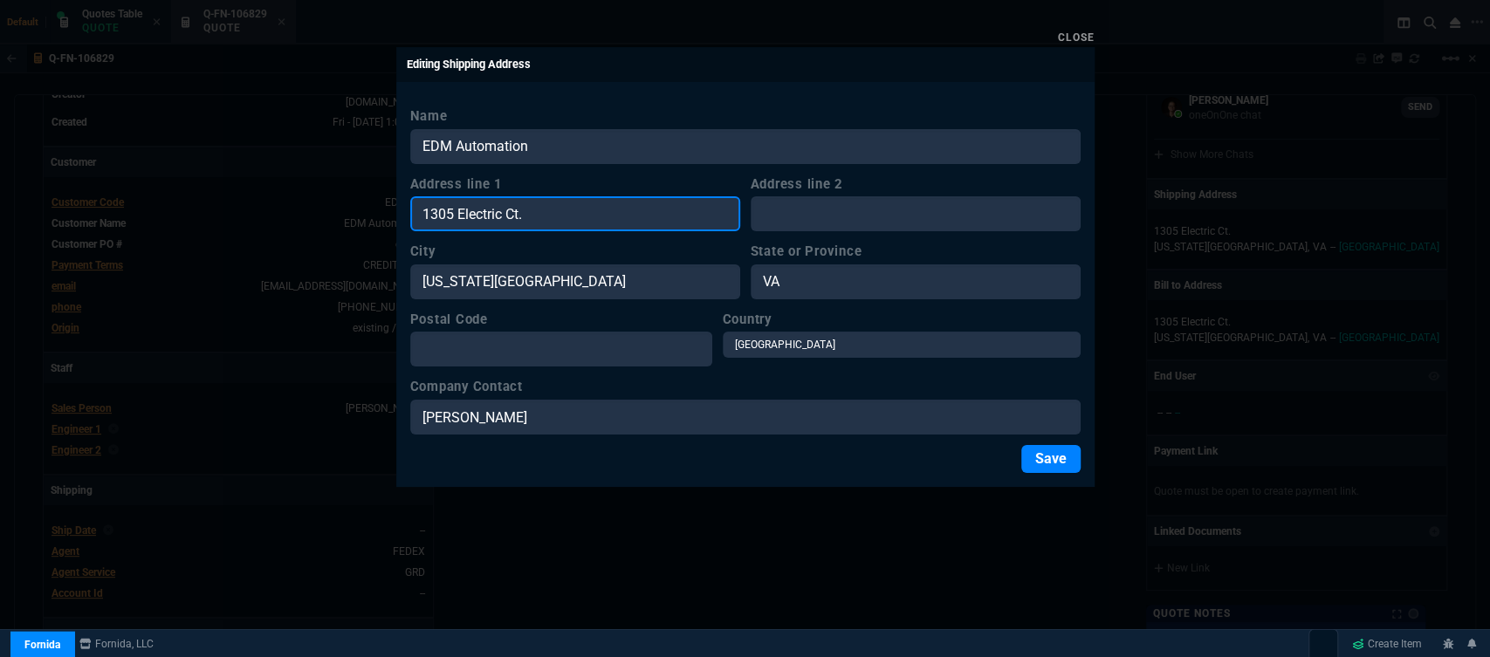
drag, startPoint x: 568, startPoint y: 216, endPoint x: 381, endPoint y: 222, distance: 187.7
click at [381, 222] on div "Close Editing Shipping Address Name EDM Automation Address line 1 1305 Electric…" at bounding box center [745, 328] width 1490 height 657
paste input "4445 Corporation Ln Suite 248 Virginia Beach,VA 23462"
type input "4445 Corporation Ln Suite 248 Virginia Beach,VA 23462"
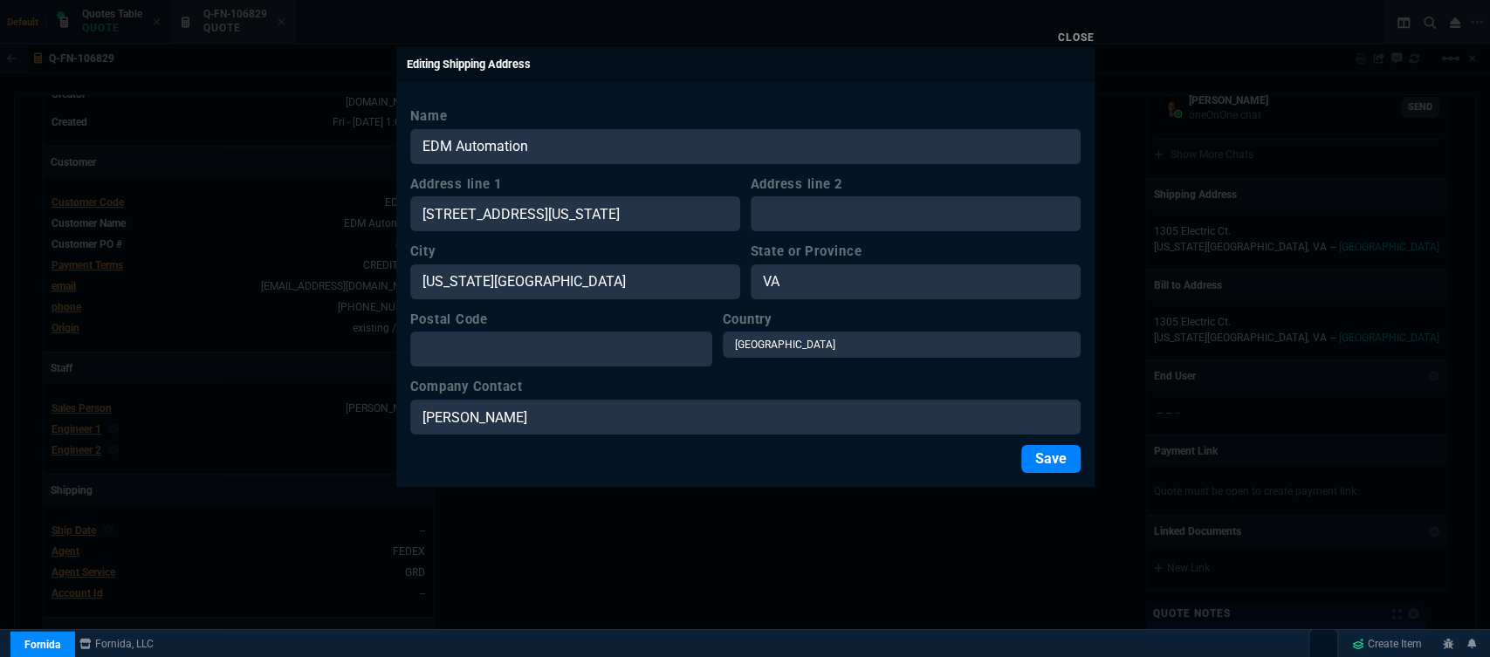
scroll to position [0, 0]
click at [381, 221] on div at bounding box center [745, 328] width 1490 height 657
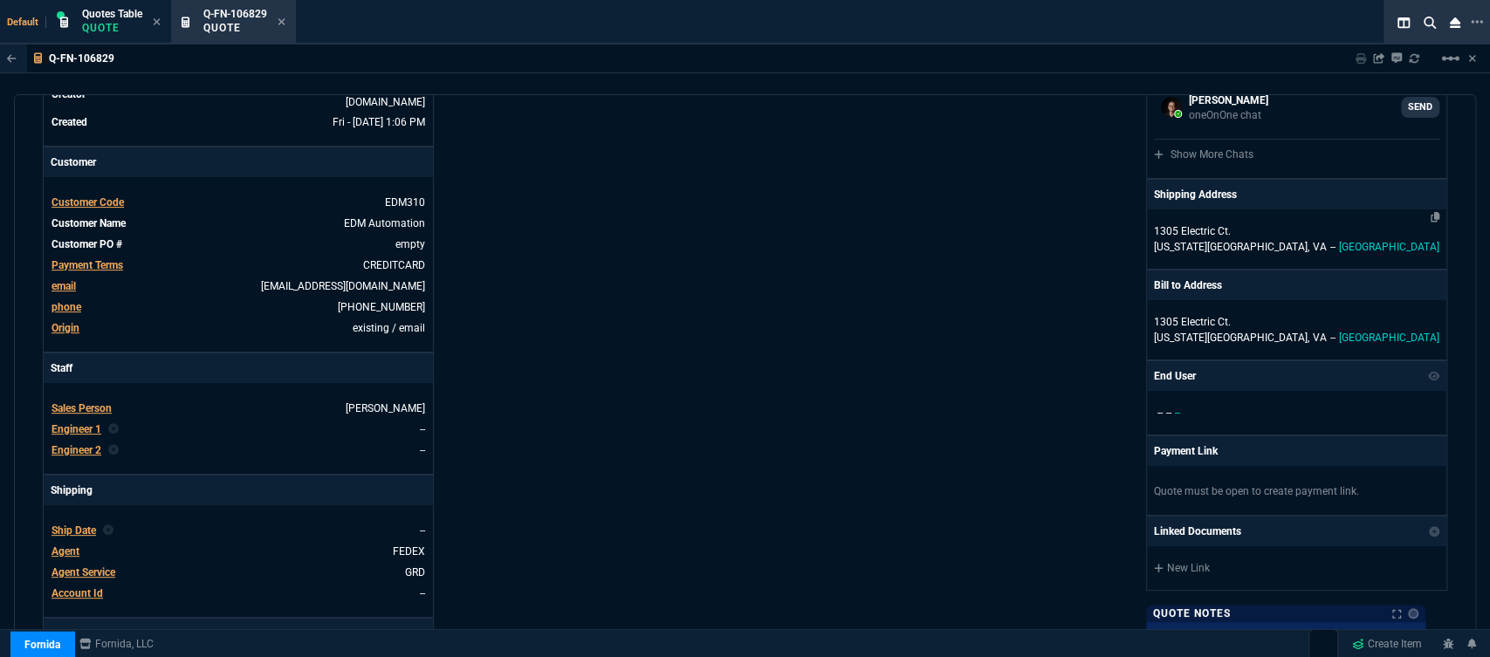
click at [1299, 229] on p "1305 Electric Ct." at bounding box center [1296, 231] width 285 height 16
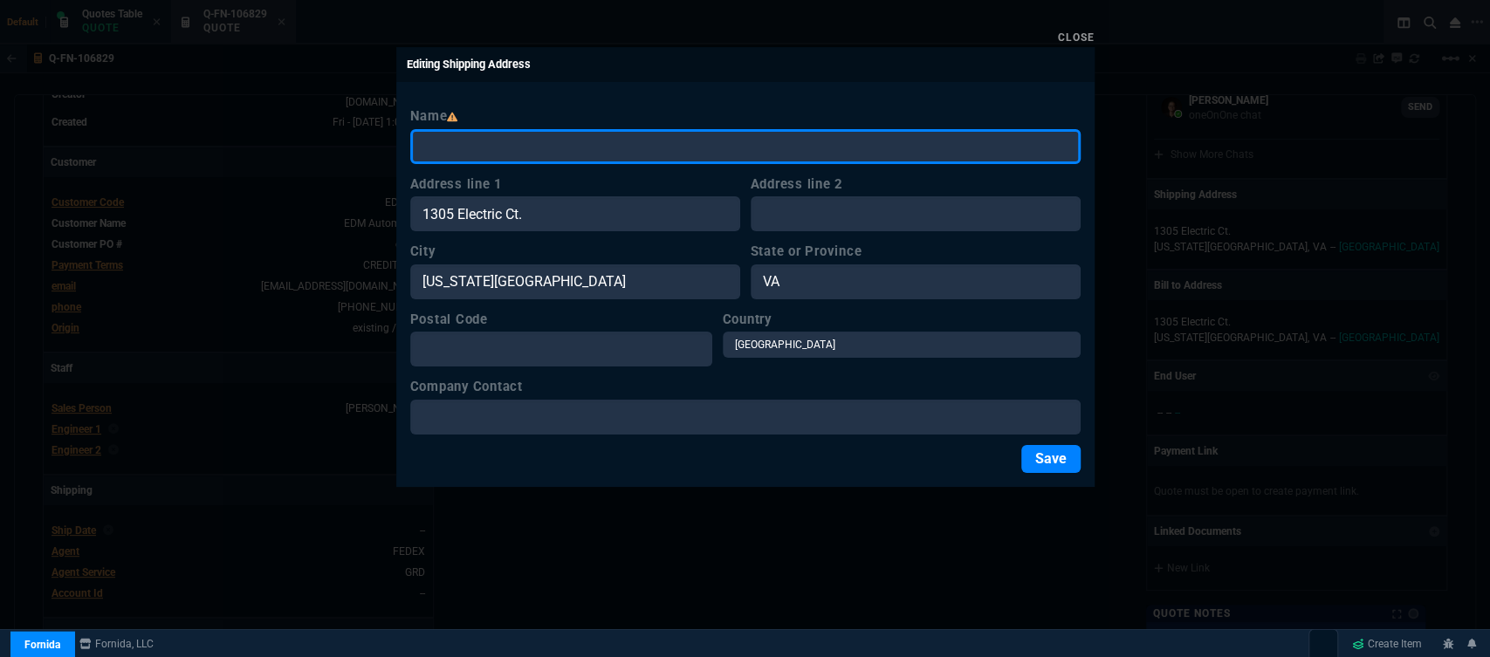
click at [497, 149] on input "Name" at bounding box center [745, 146] width 670 height 35
type input "e"
type input "EDM Automation"
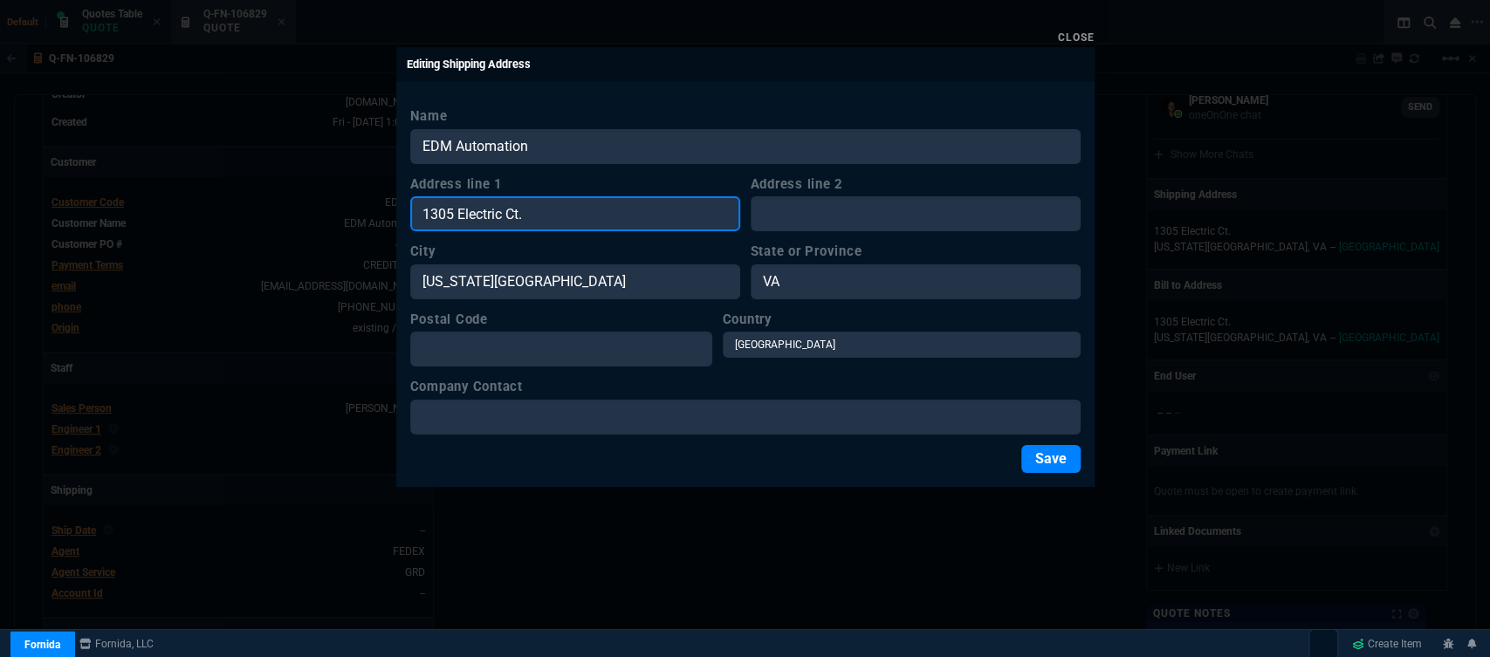
drag, startPoint x: 366, startPoint y: 231, endPoint x: 342, endPoint y: 228, distance: 23.8
click at [342, 228] on div "Close Editing Shipping Address Name EDM Automation Address line 1 1305 Electric…" at bounding box center [745, 328] width 1490 height 657
paste input "4445 Corporation Ln Suite 248 Virginia Beach,VA 23462"
type input "4445 Corporation Ln Suite 248 Virginia Beach,VA 23462"
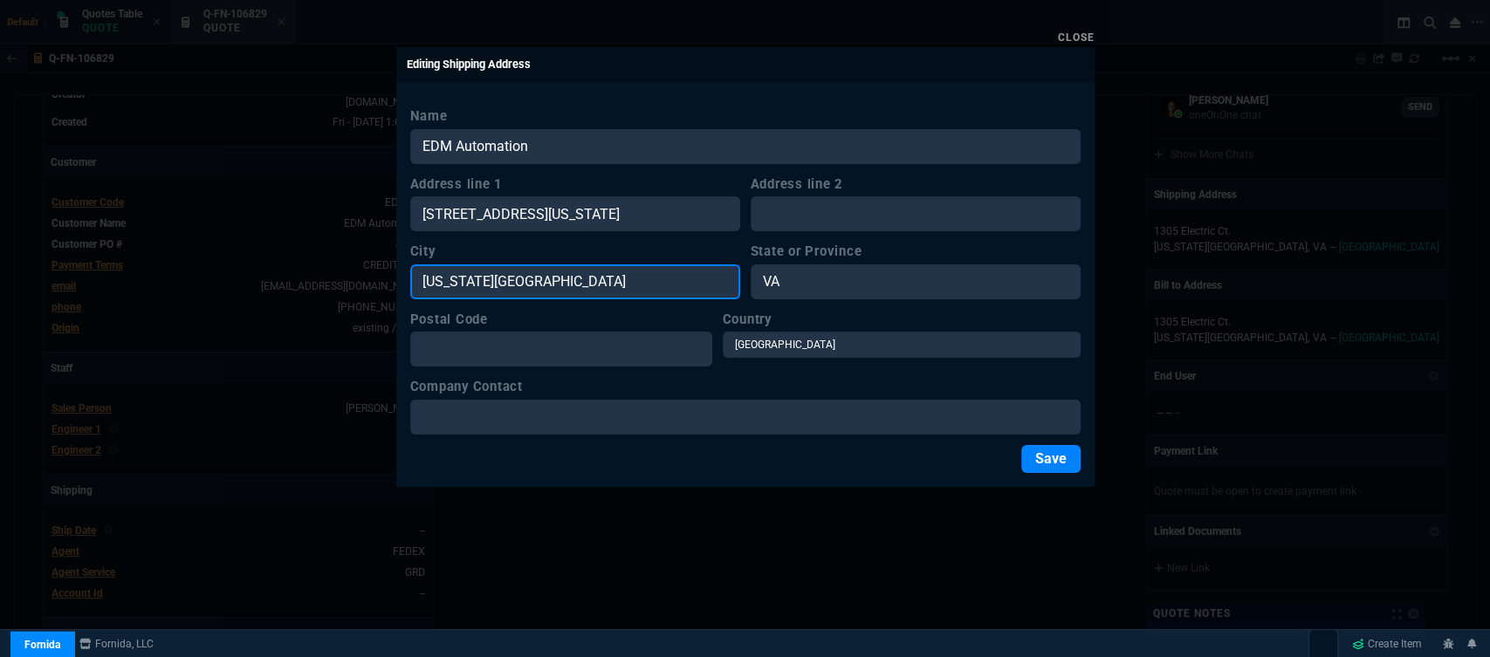
scroll to position [0, 0]
click at [549, 283] on input "Virginia Beach" at bounding box center [575, 281] width 330 height 35
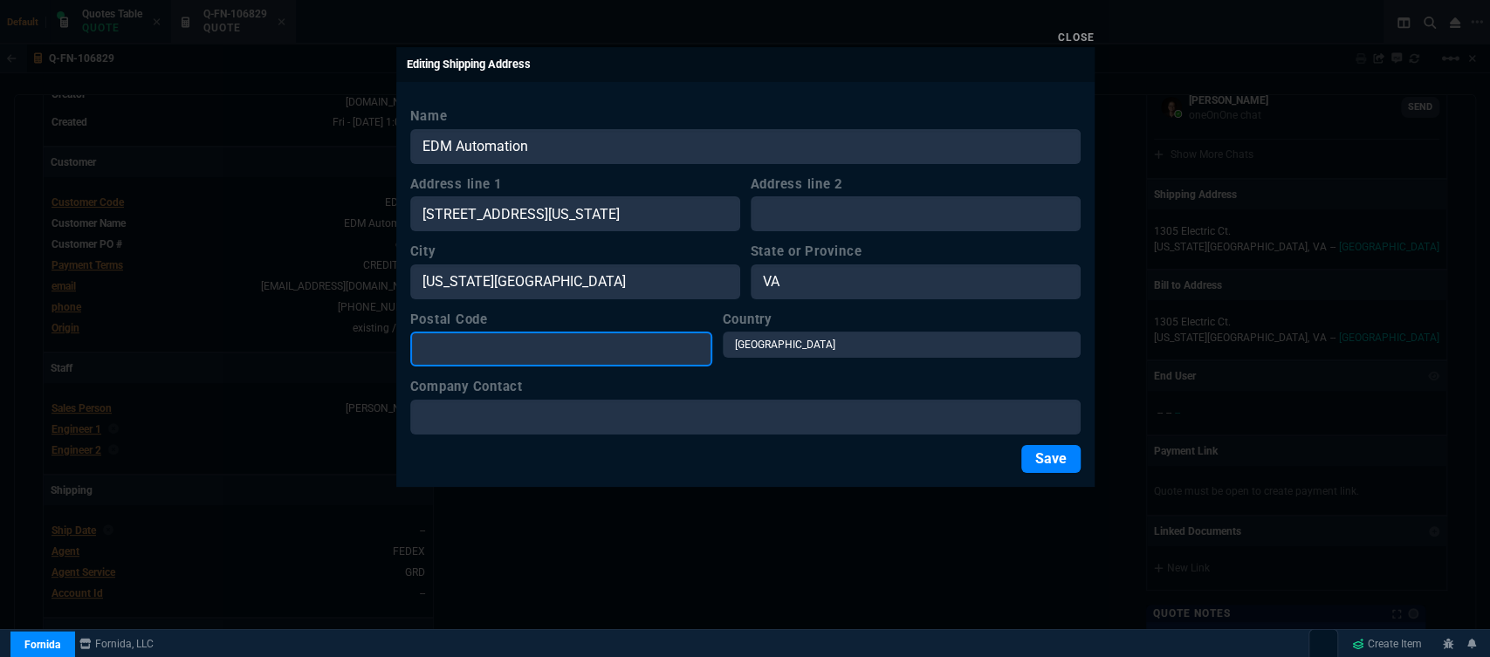
click at [469, 351] on input "Postal Code" at bounding box center [561, 349] width 302 height 35
paste input "4445 Corporation Ln Suite 248 Virginia Beach,VA 23462"
type input "4445 Corporation Ln Suite 248 Virginia Beach,VA 23462"
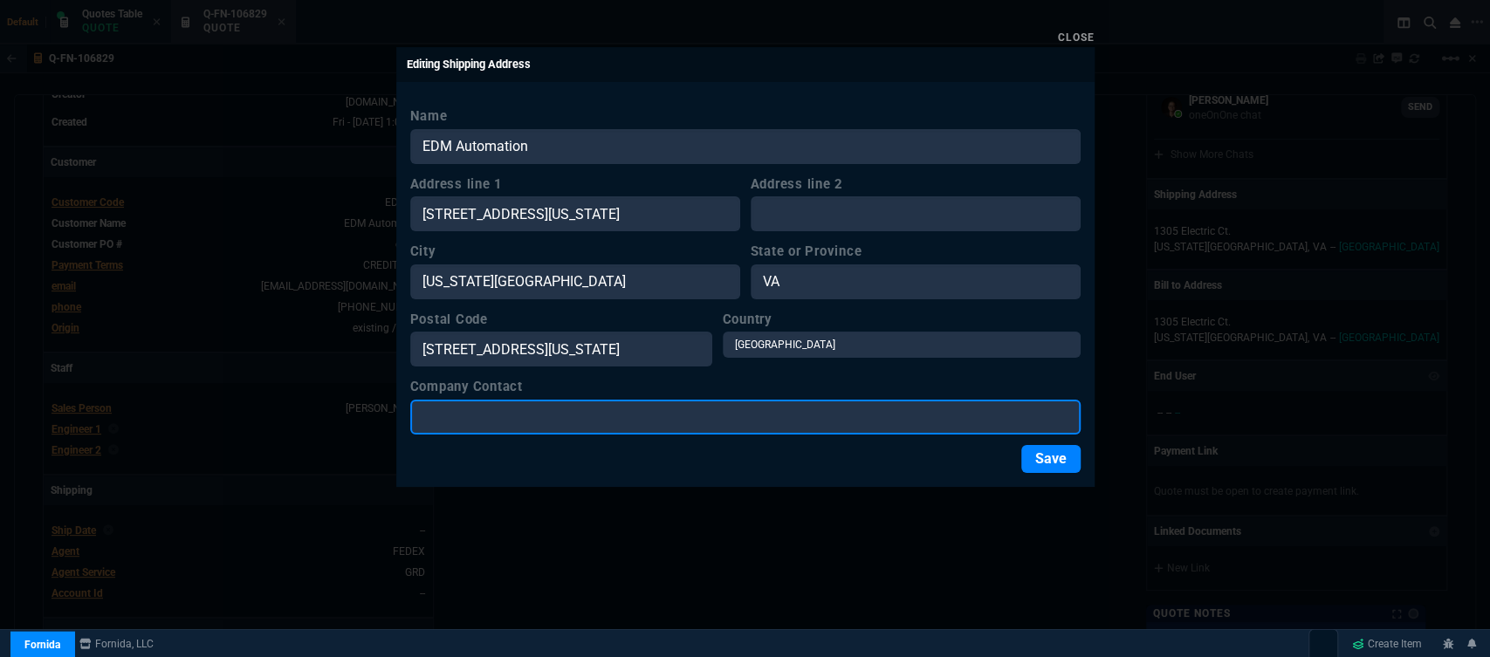
click at [489, 415] on input "Company Contact" at bounding box center [745, 417] width 670 height 35
type input "Lee Nelson"
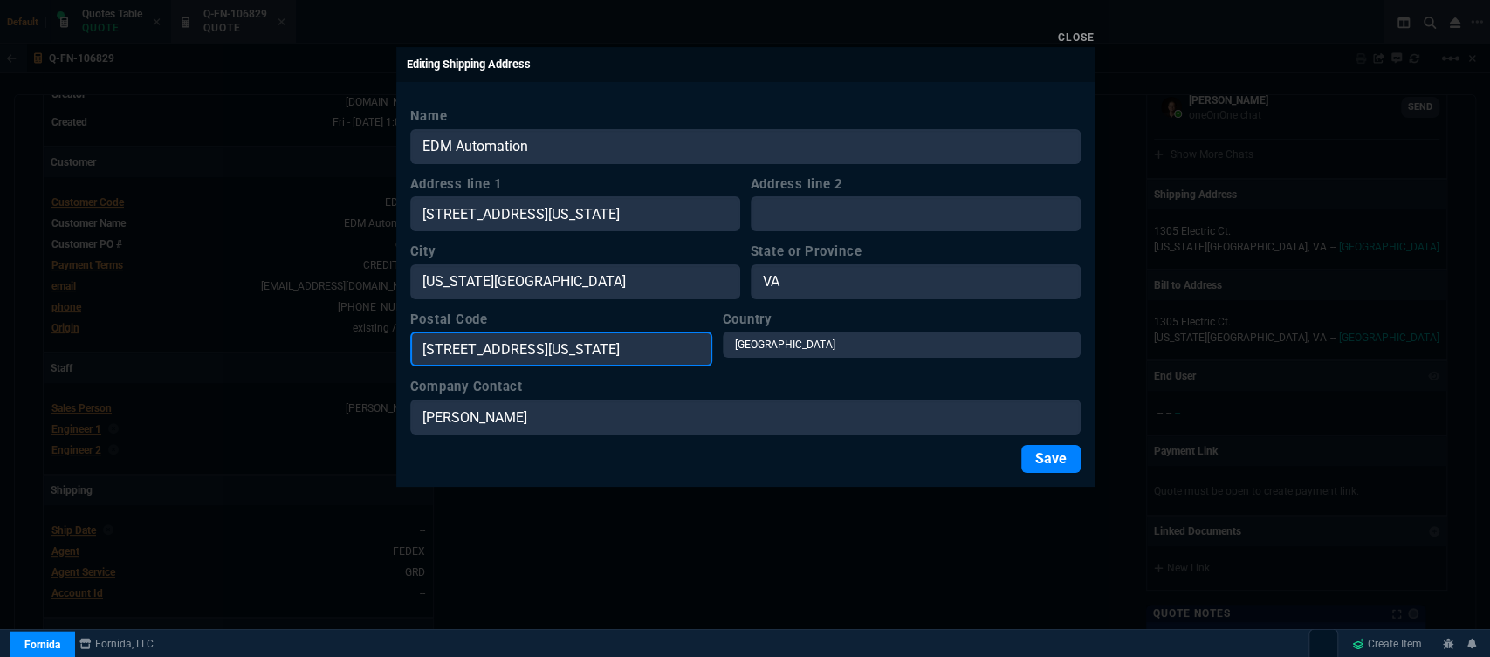
click at [621, 343] on input "4445 Corporation Ln Suite 248 Virginia Beach,VA 23462" at bounding box center [561, 349] width 302 height 35
click at [532, 346] on input "Virginia Beach,VA 23462" at bounding box center [561, 349] width 302 height 35
type input "23462"
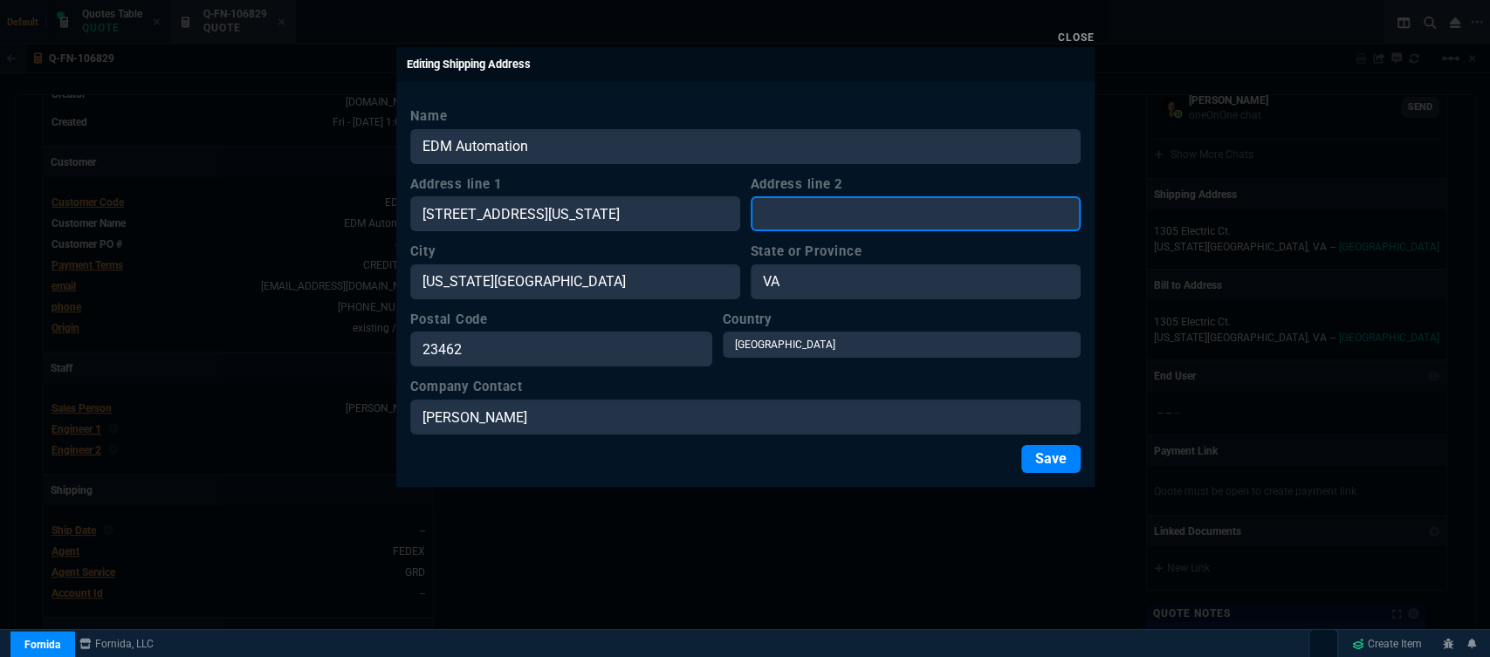
click at [801, 207] on input "Address line 2" at bounding box center [916, 213] width 330 height 35
paste input "4445 Corporation Ln Suite 248 Virginia Beach,VA 23462"
click at [857, 207] on input "4445 Corporation Ln Suite 248 Virginia Beach,VA 23462" at bounding box center [916, 213] width 330 height 35
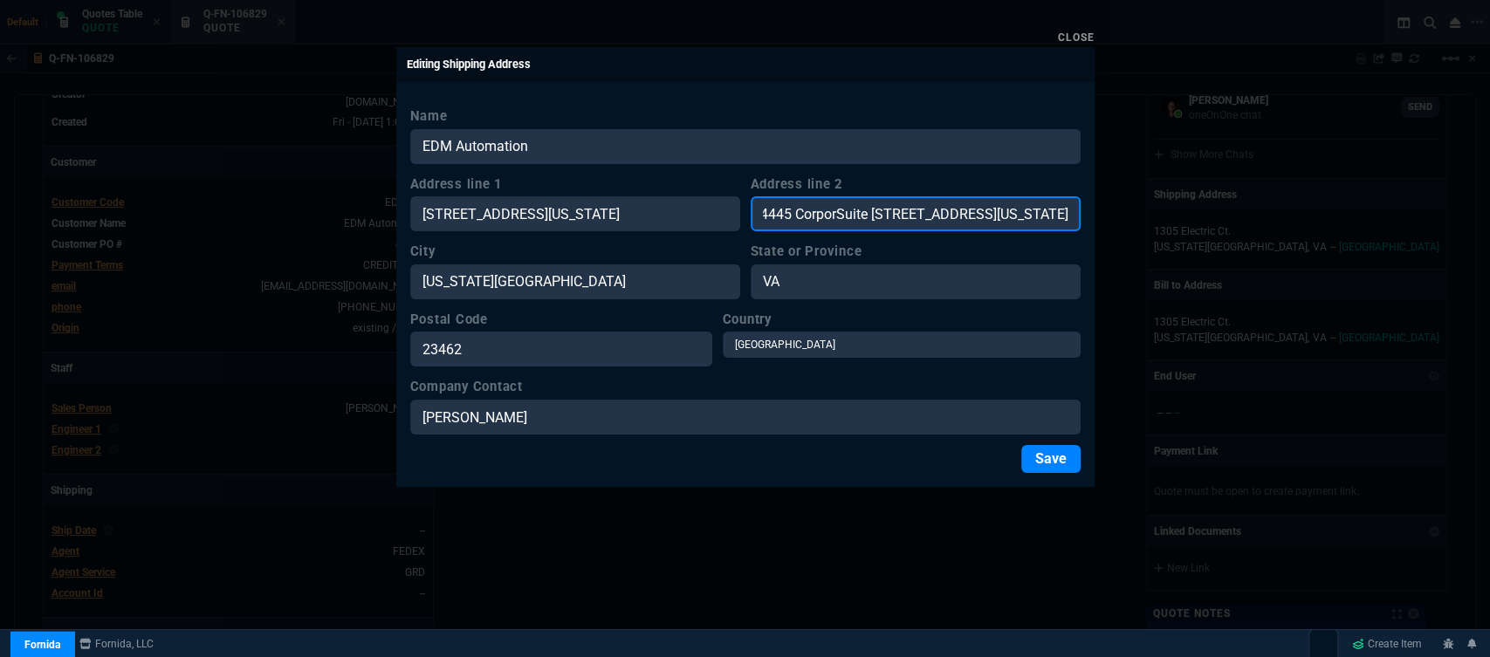
scroll to position [0, 0]
click at [977, 214] on input "Suite 248 Virginia Beach,VA 23462" at bounding box center [916, 213] width 330 height 35
type input "Suite 248"
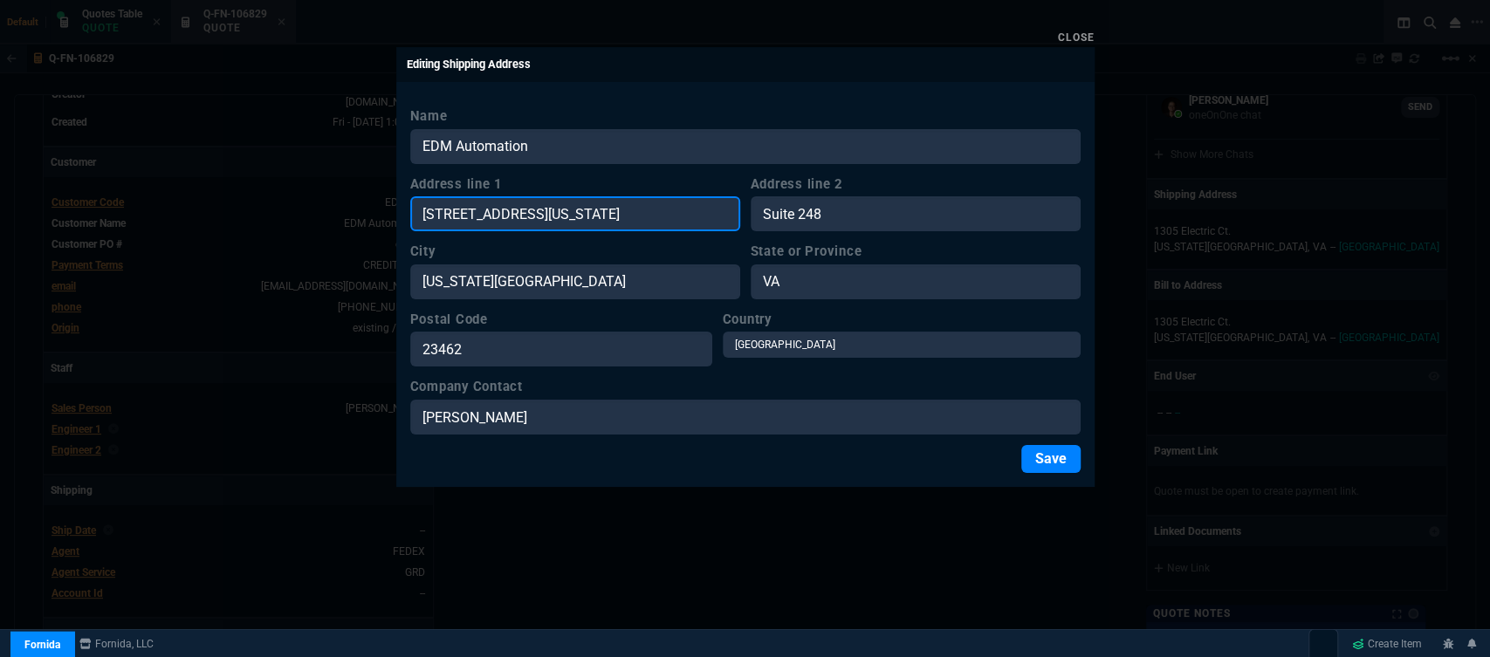
click at [712, 210] on input "4445 Corporation Ln Suite 248 Virginia Beach,VA 23462" at bounding box center [575, 213] width 330 height 35
click at [719, 216] on input "4445 Corporation Ln Suite 248 VirgA 23462" at bounding box center [575, 213] width 330 height 35
type input "[STREET_ADDRESS]"
click at [1056, 456] on button "Save" at bounding box center [1050, 459] width 59 height 28
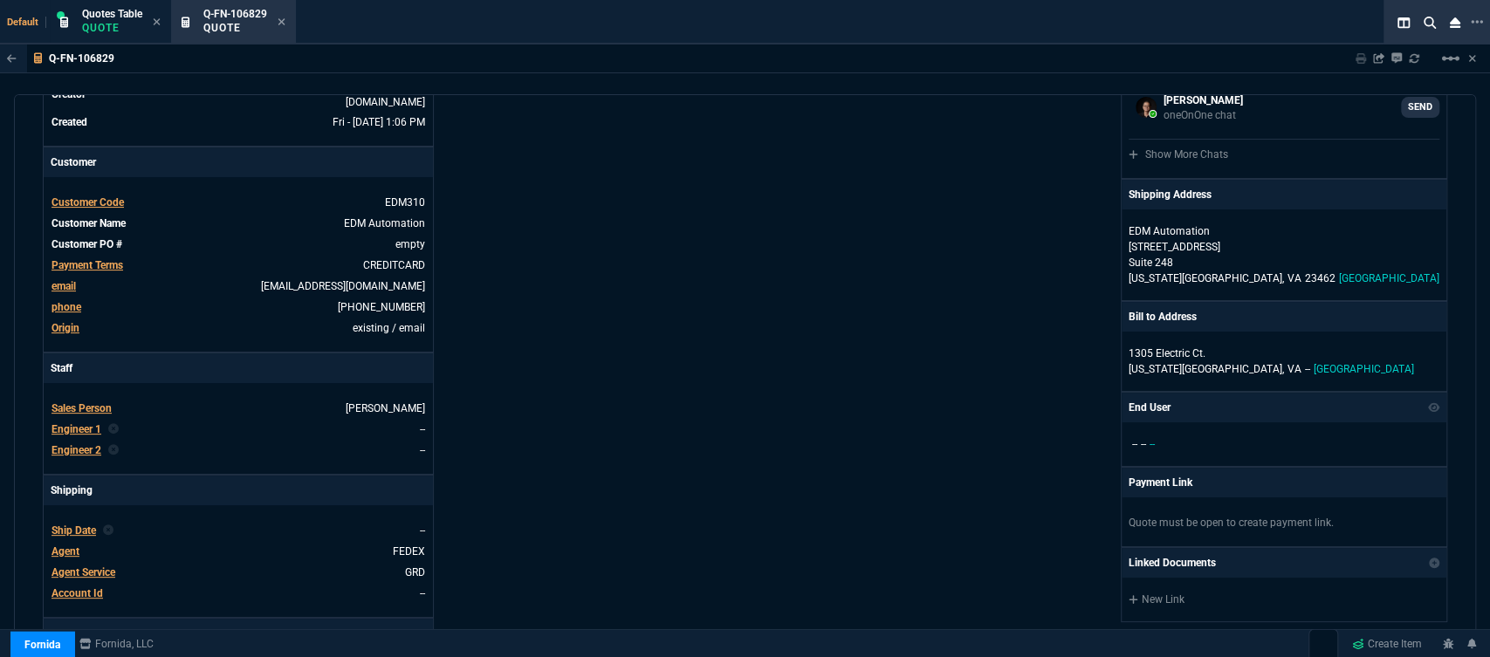
type input "22"
type input "107"
type input "29"
click at [874, 333] on div "Fornida, LLC 2609 Technology Dr Suite 300 Plano, TX 75074 Share Link MOMMY&THE …" at bounding box center [1096, 384] width 703 height 913
click at [284, 19] on icon at bounding box center [282, 22] width 8 height 10
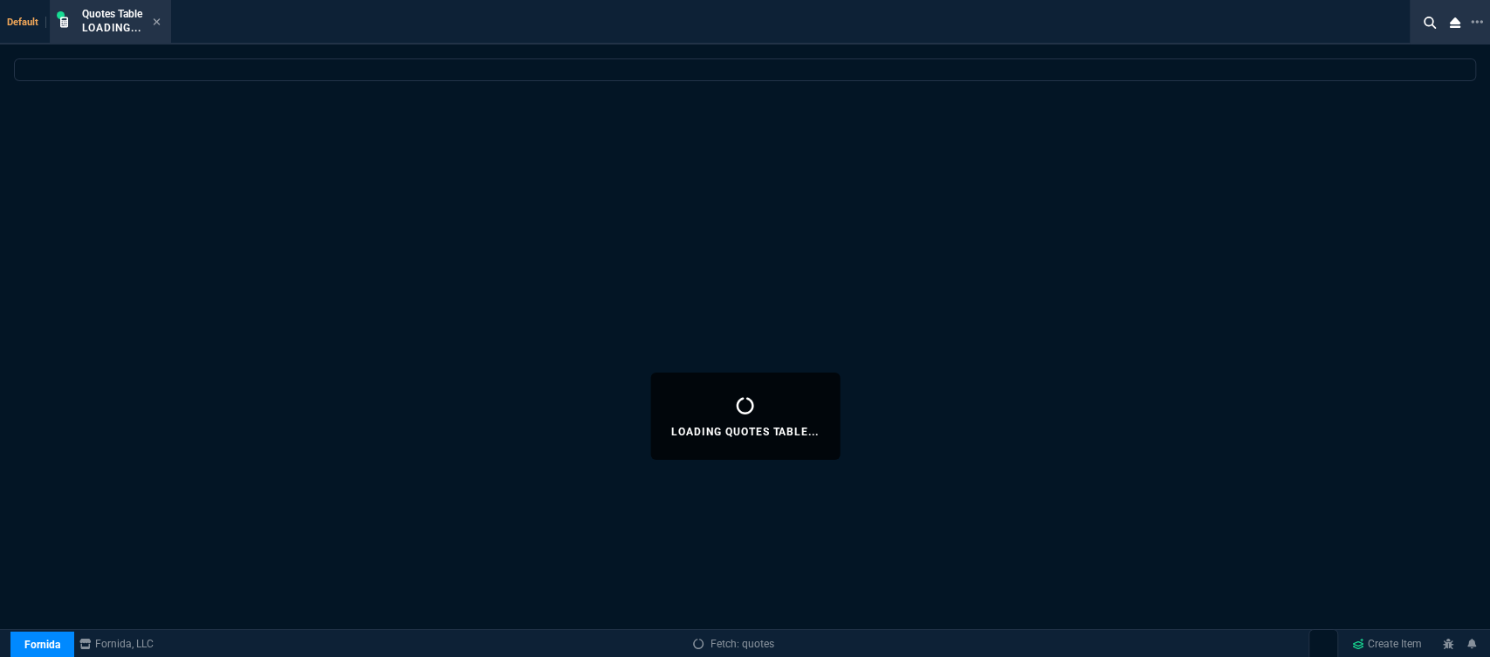
select select
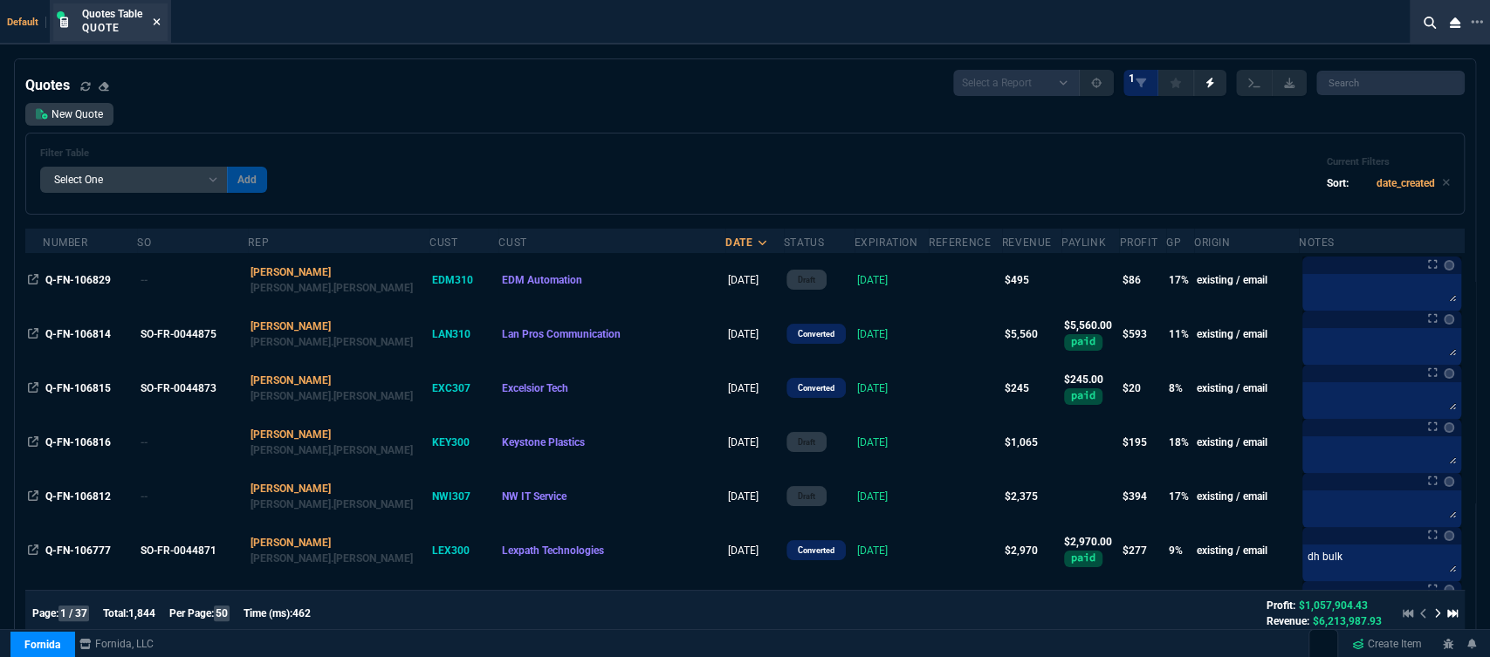
click at [160, 25] on icon at bounding box center [157, 22] width 8 height 10
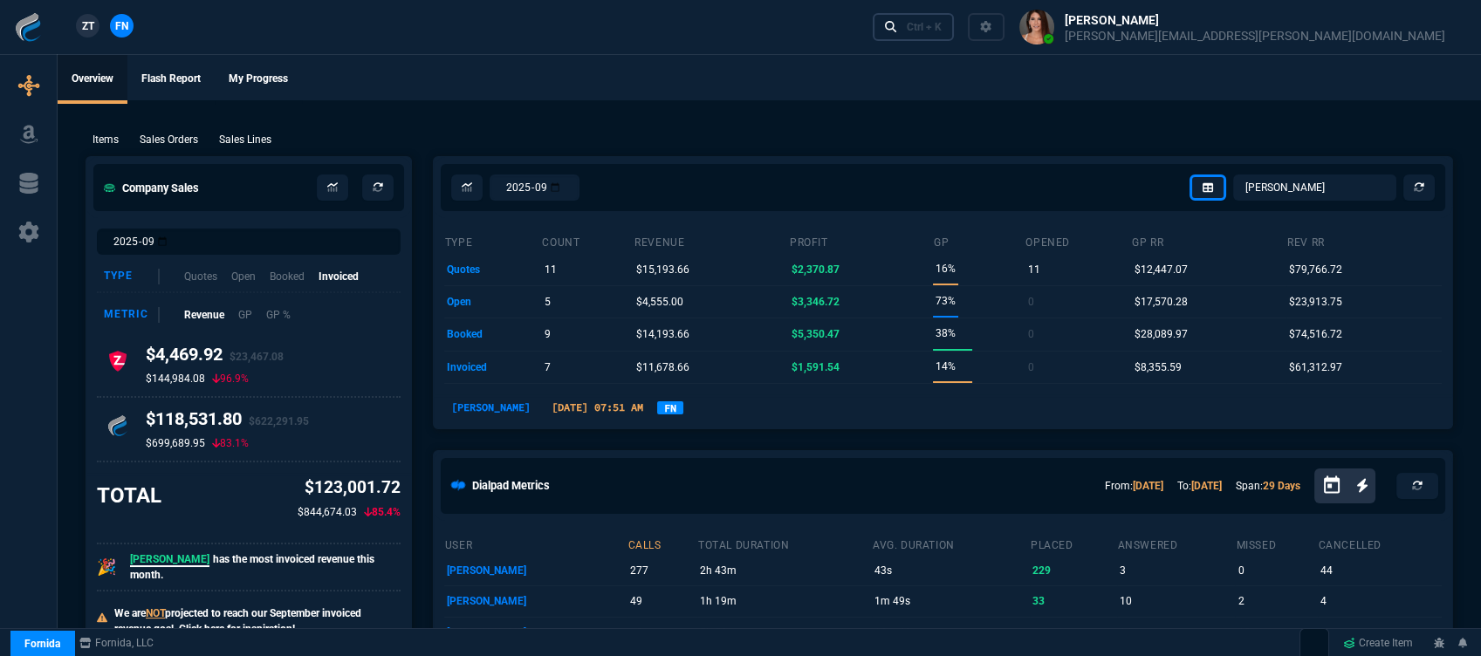
click at [942, 32] on div "Ctrl + K" at bounding box center [924, 27] width 35 height 14
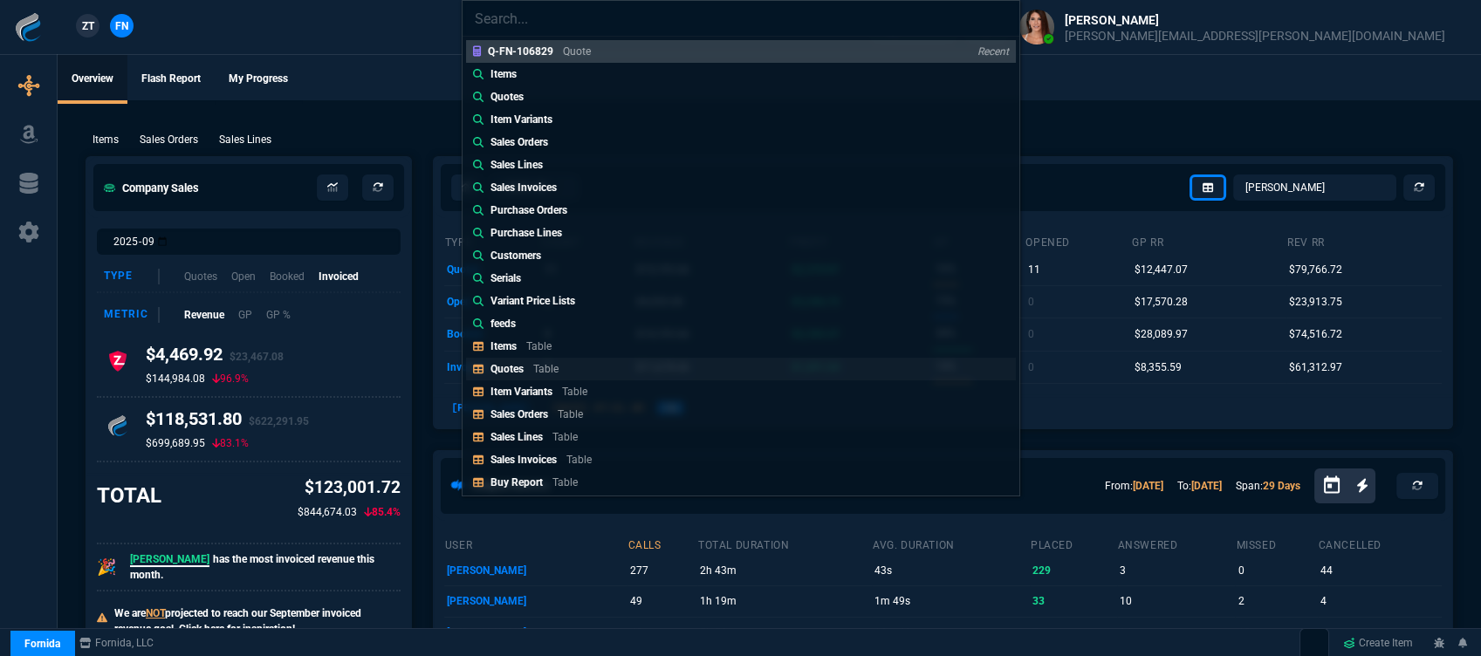
click at [545, 374] on p "Table" at bounding box center [545, 369] width 25 height 12
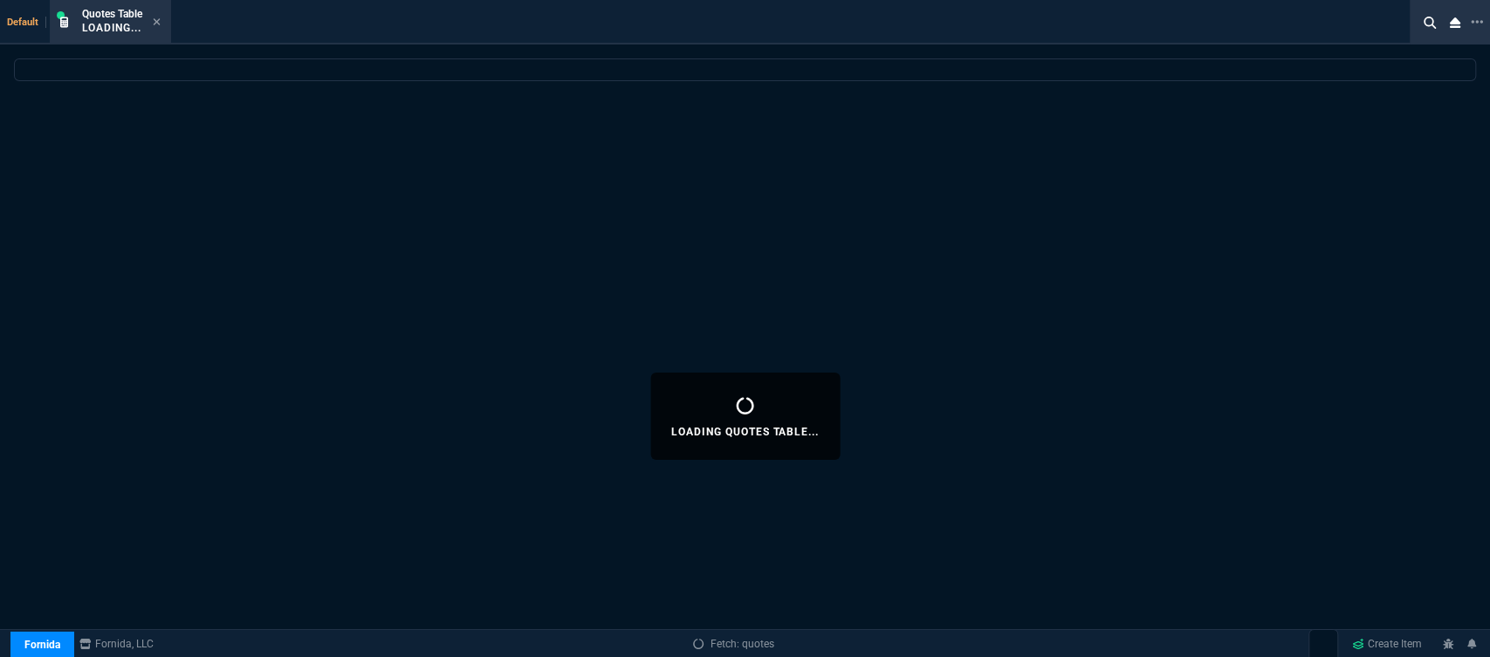
select select
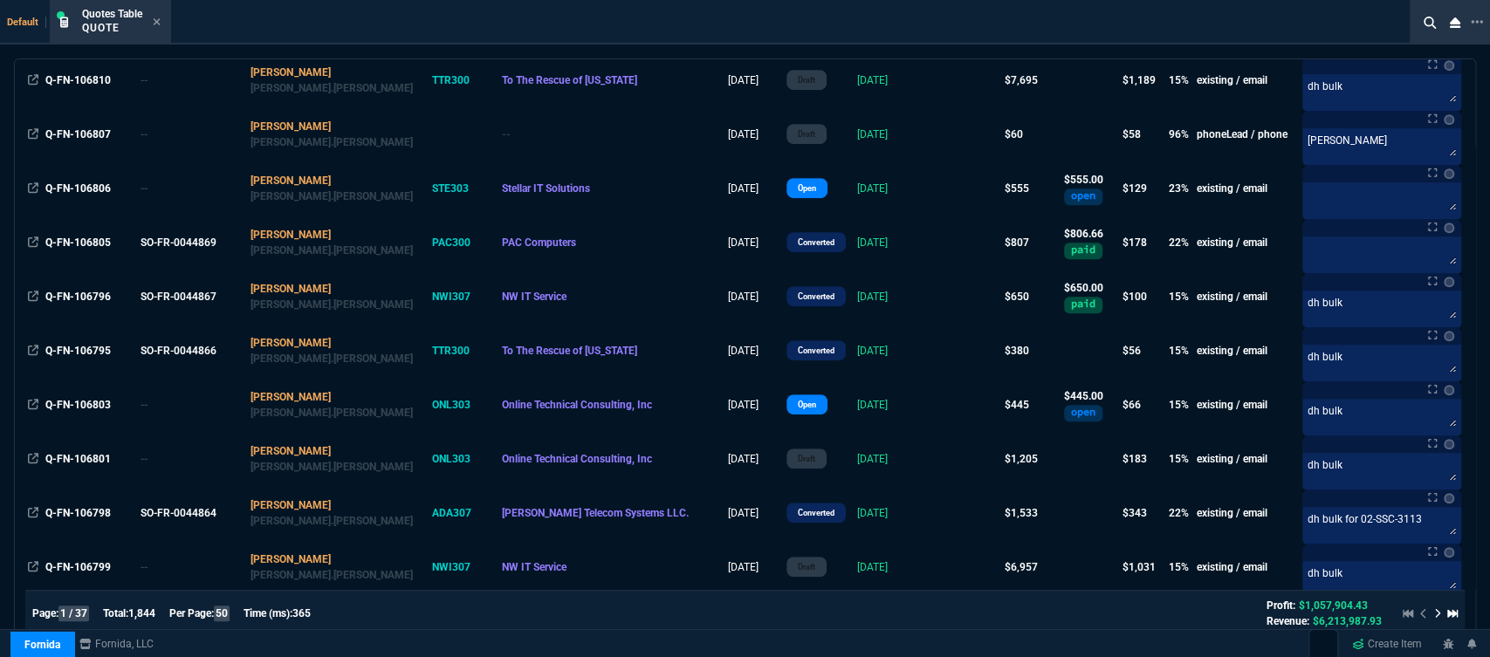
scroll to position [581, 0]
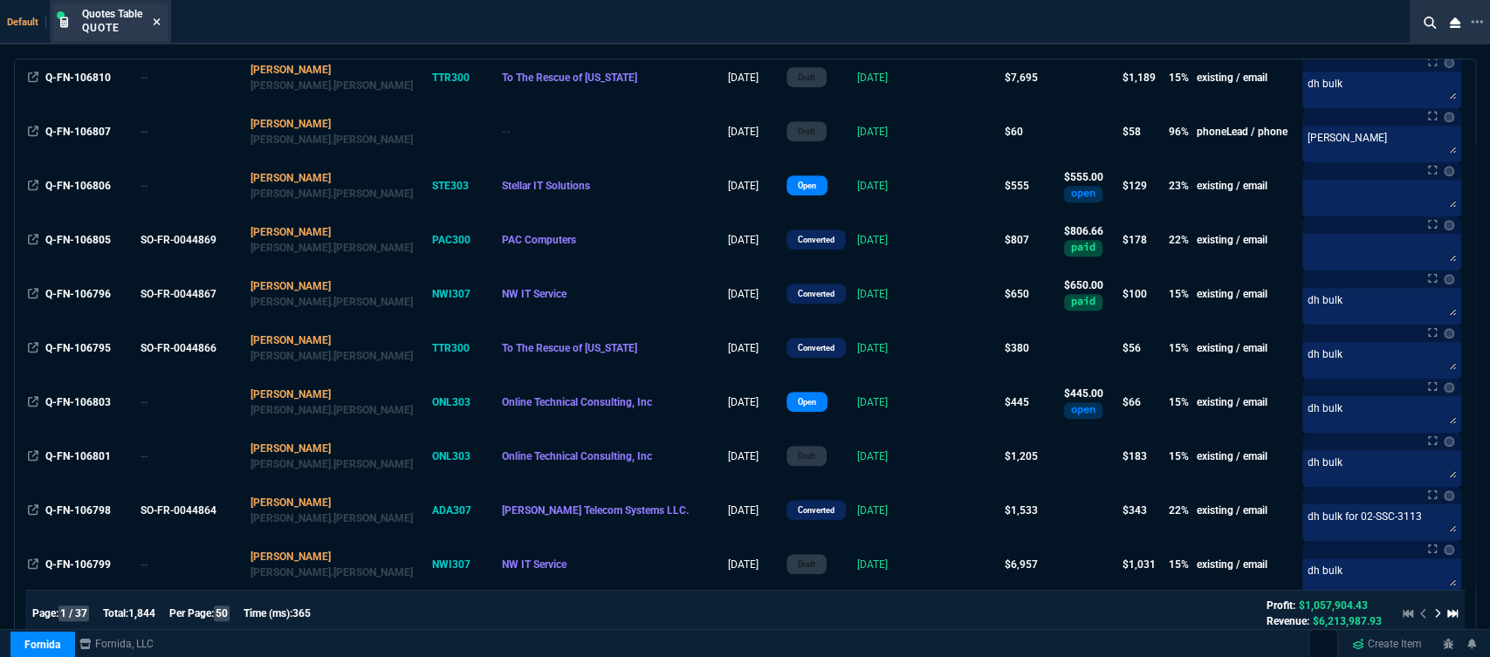
click at [155, 26] on icon at bounding box center [157, 22] width 8 height 10
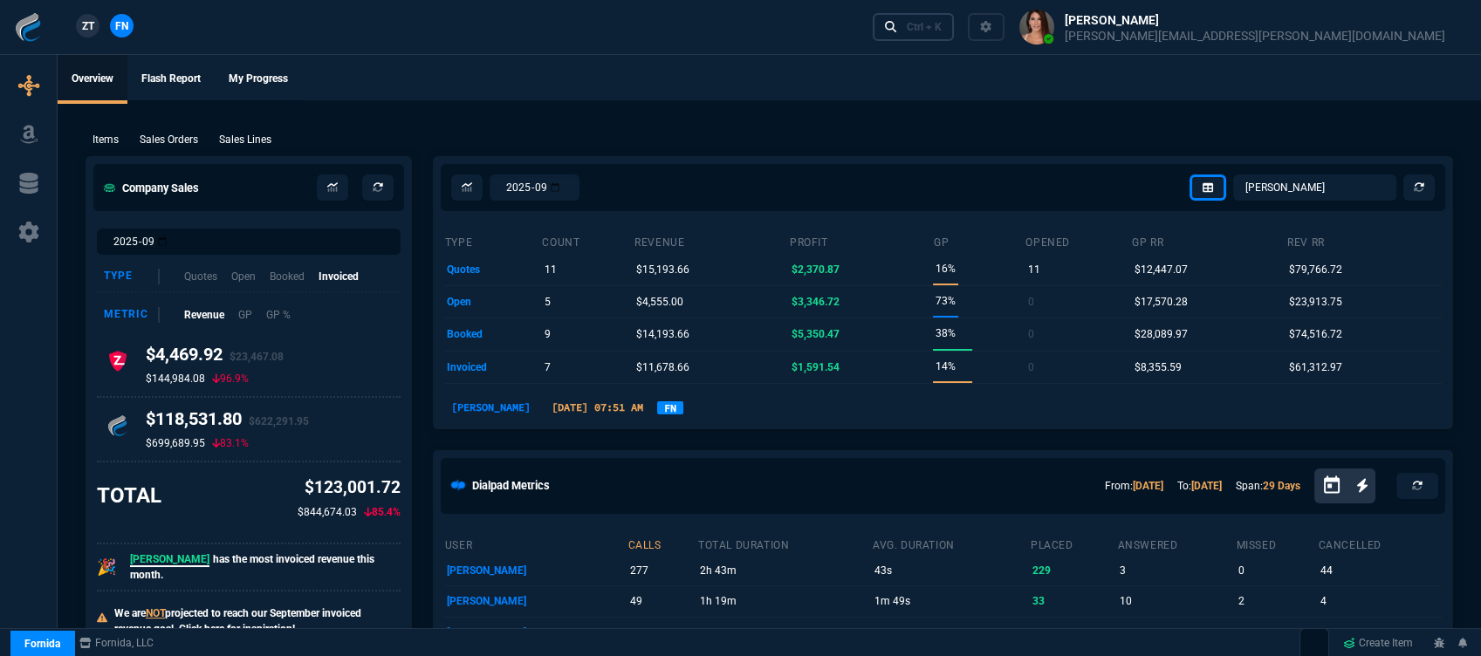
click at [955, 21] on link "Ctrl + K" at bounding box center [914, 26] width 82 height 27
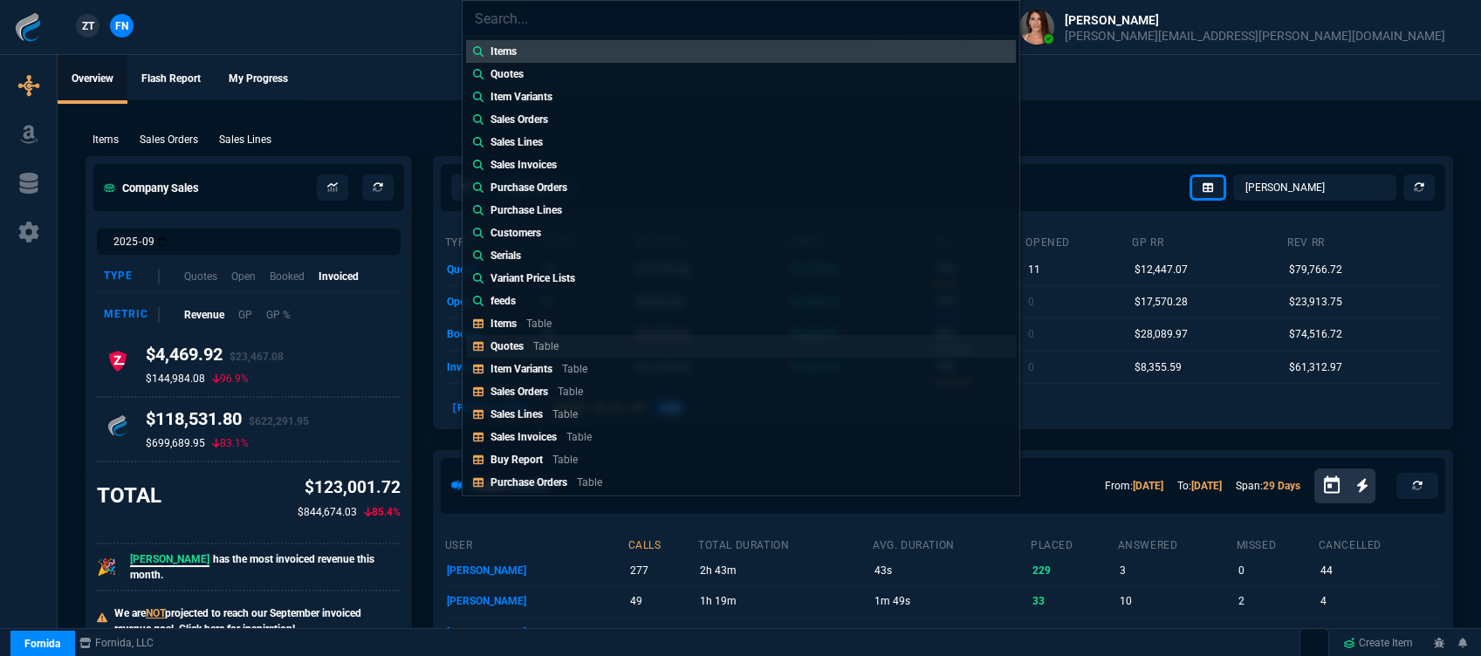
click at [552, 343] on p "Table" at bounding box center [545, 346] width 25 height 12
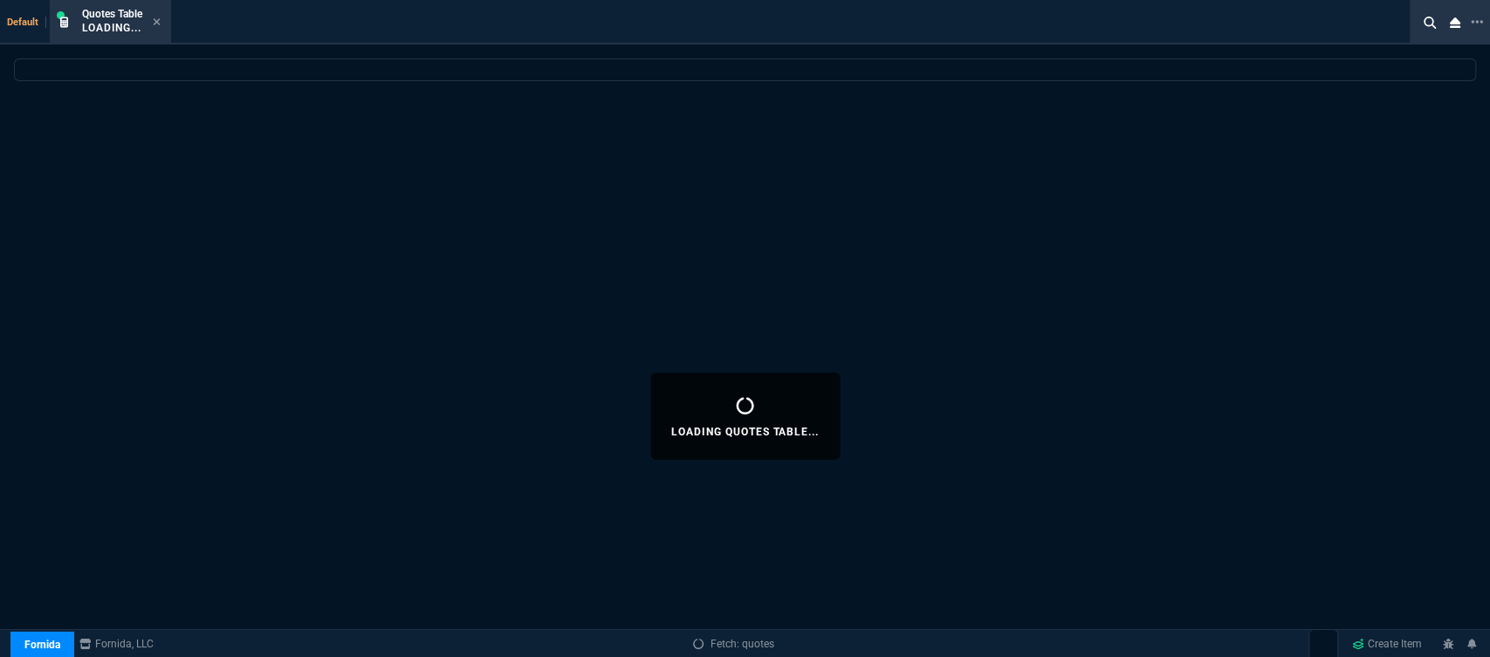
select select
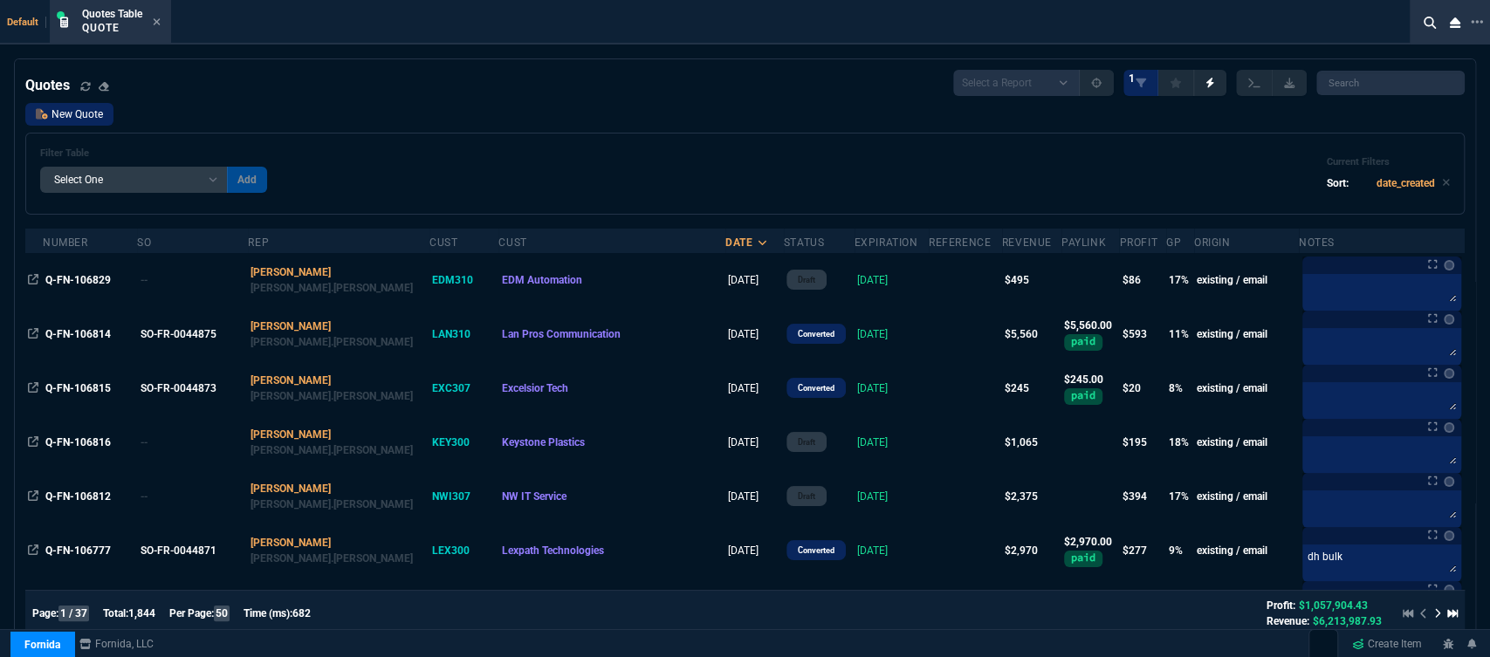
click at [87, 122] on link "New Quote" at bounding box center [69, 114] width 88 height 23
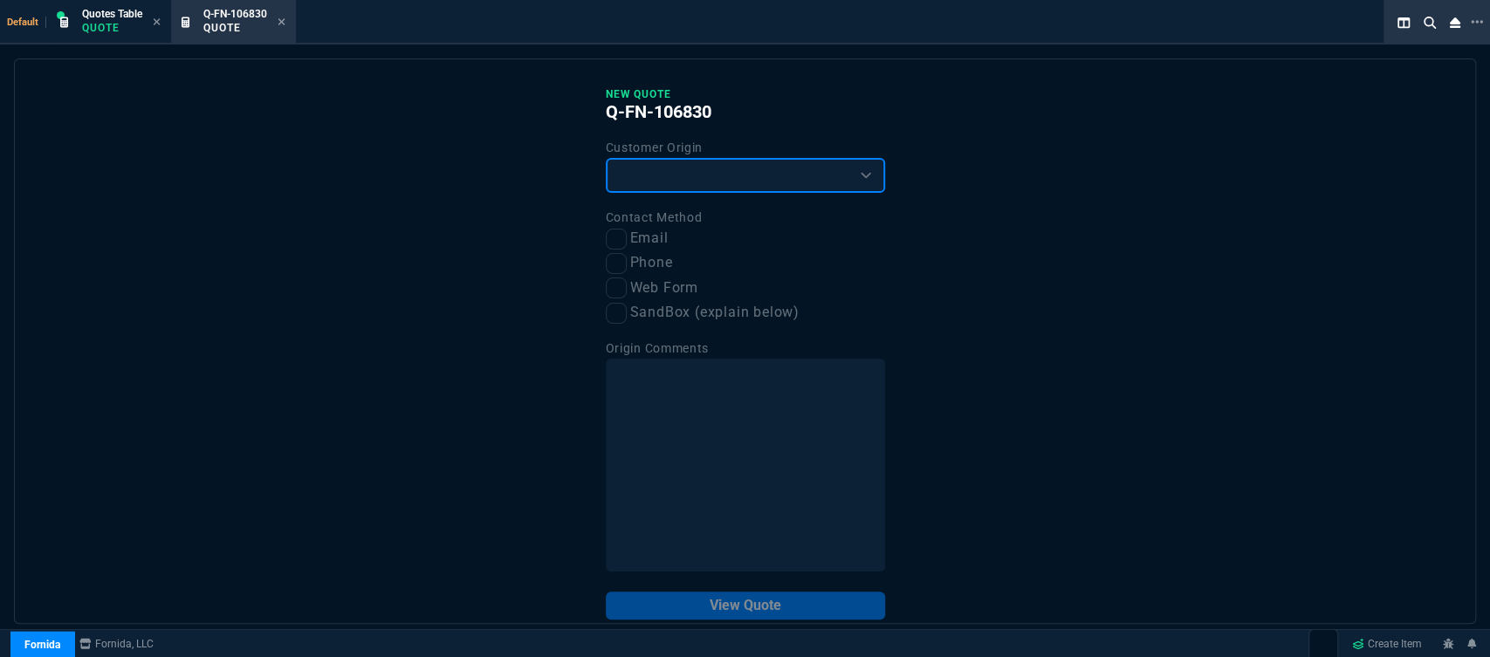
click at [717, 189] on select "Existing Customer Amazon Lead (first order) Website Lead (first order) Called (…" at bounding box center [745, 175] width 279 height 35
select select "existing"
click at [606, 159] on select "Existing Customer Amazon Lead (first order) Website Lead (first order) Called (…" at bounding box center [745, 175] width 279 height 35
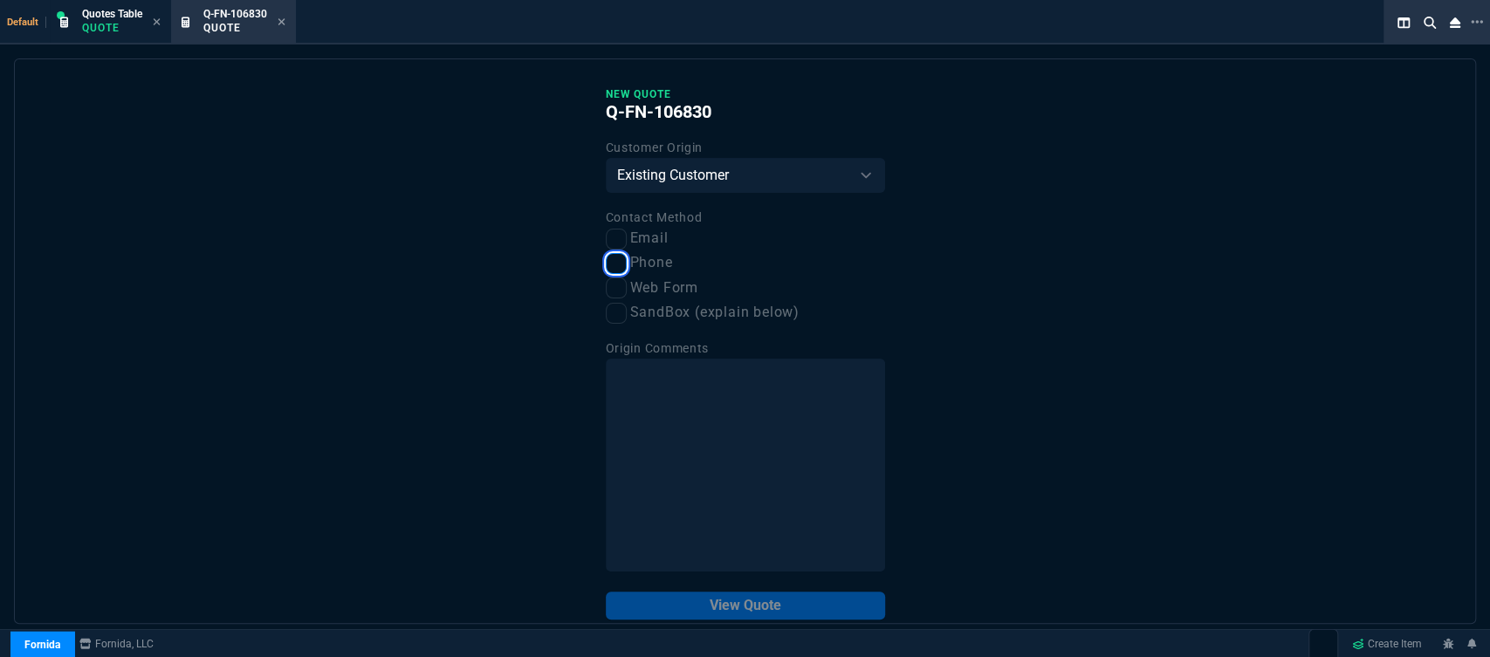
click at [614, 271] on input "Phone" at bounding box center [616, 263] width 21 height 21
checkbox input "true"
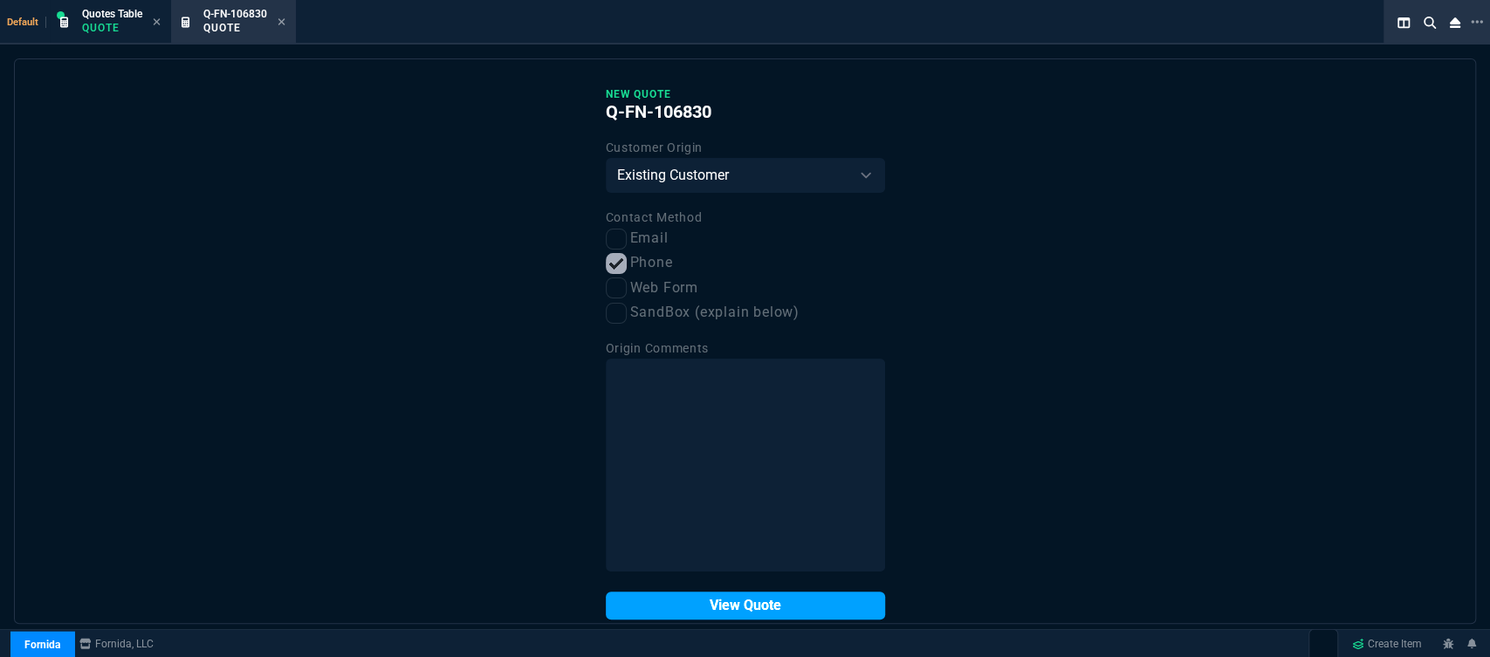
click at [674, 609] on button "View Quote" at bounding box center [745, 606] width 279 height 28
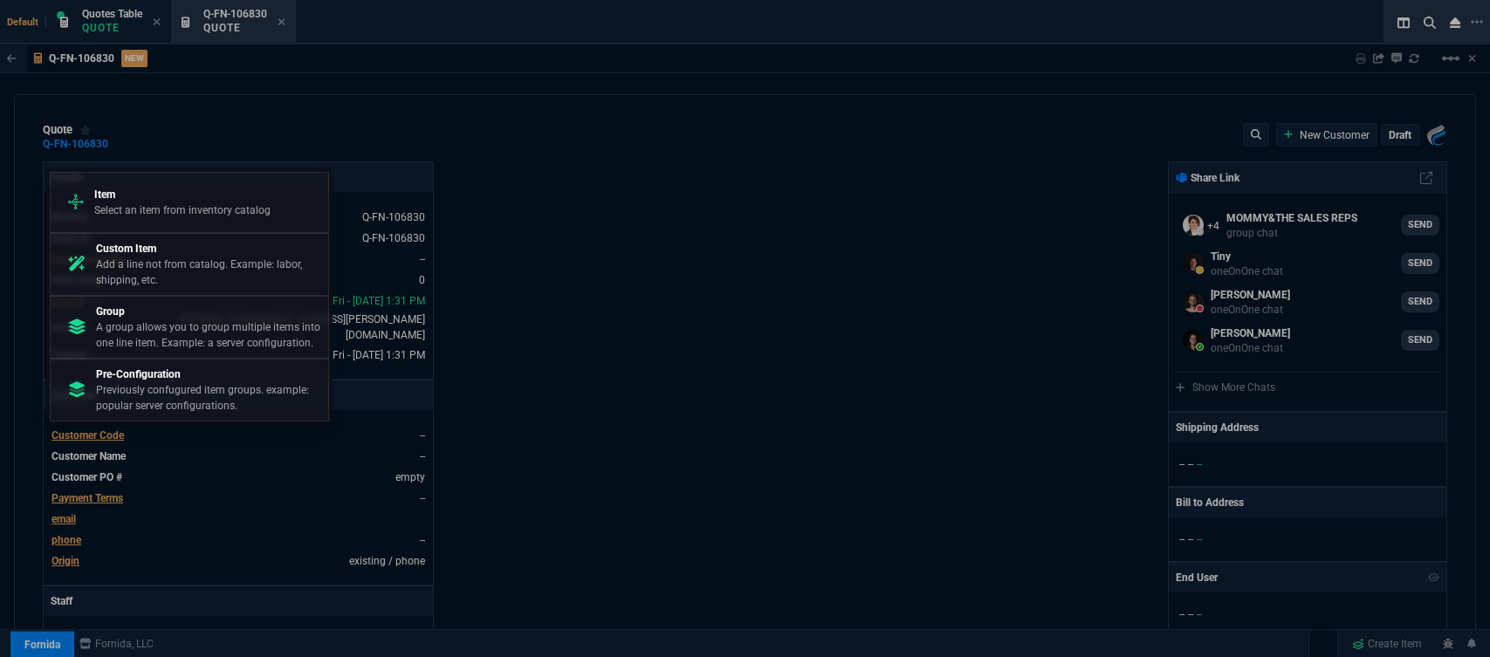
select select "12: [PERSON_NAME]"
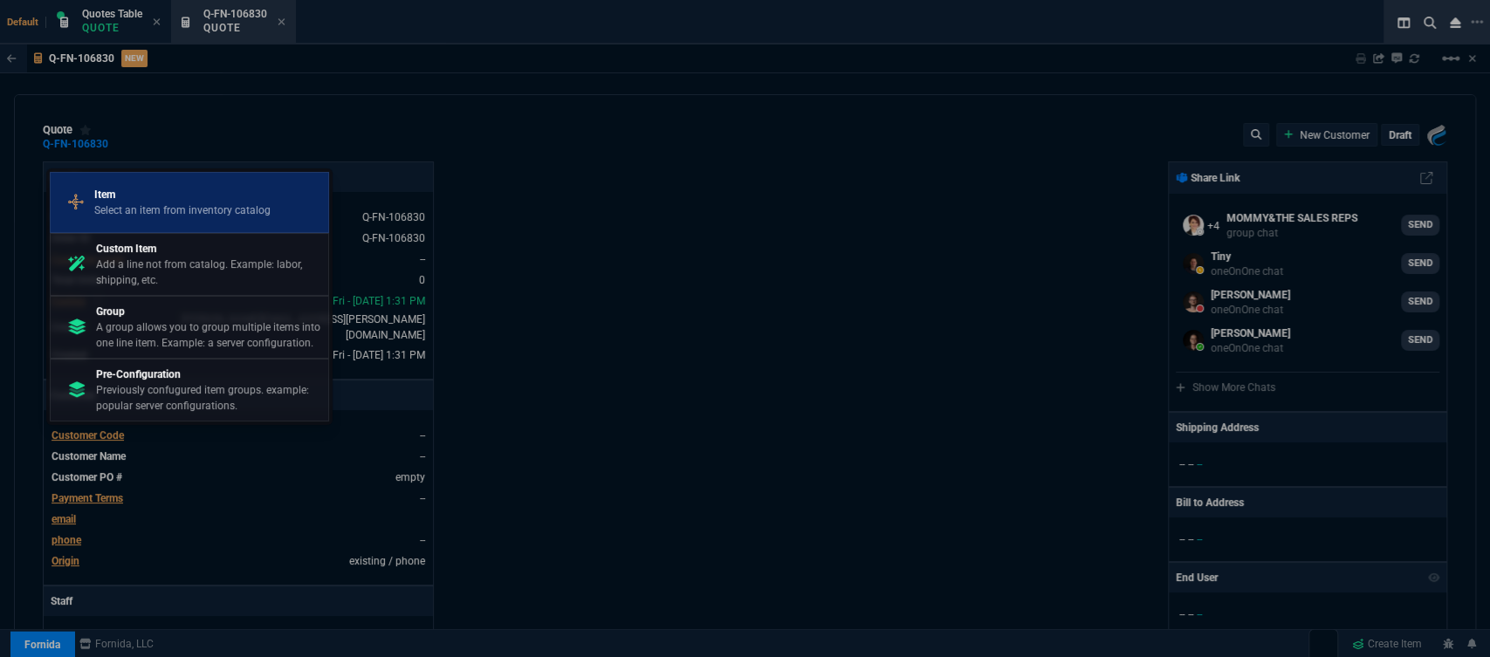
scroll to position [775, 0]
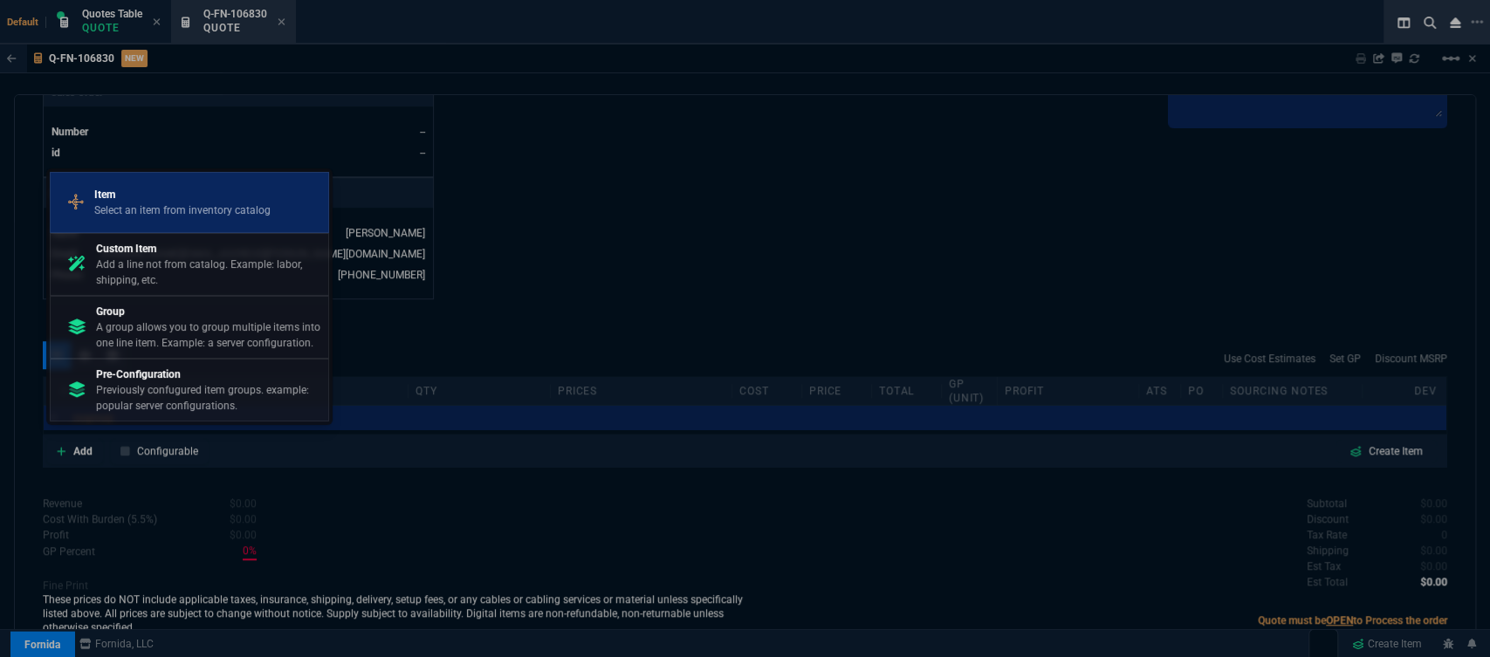
click at [202, 220] on div "Item Select an item from inventory catalog" at bounding box center [190, 202] width 264 height 45
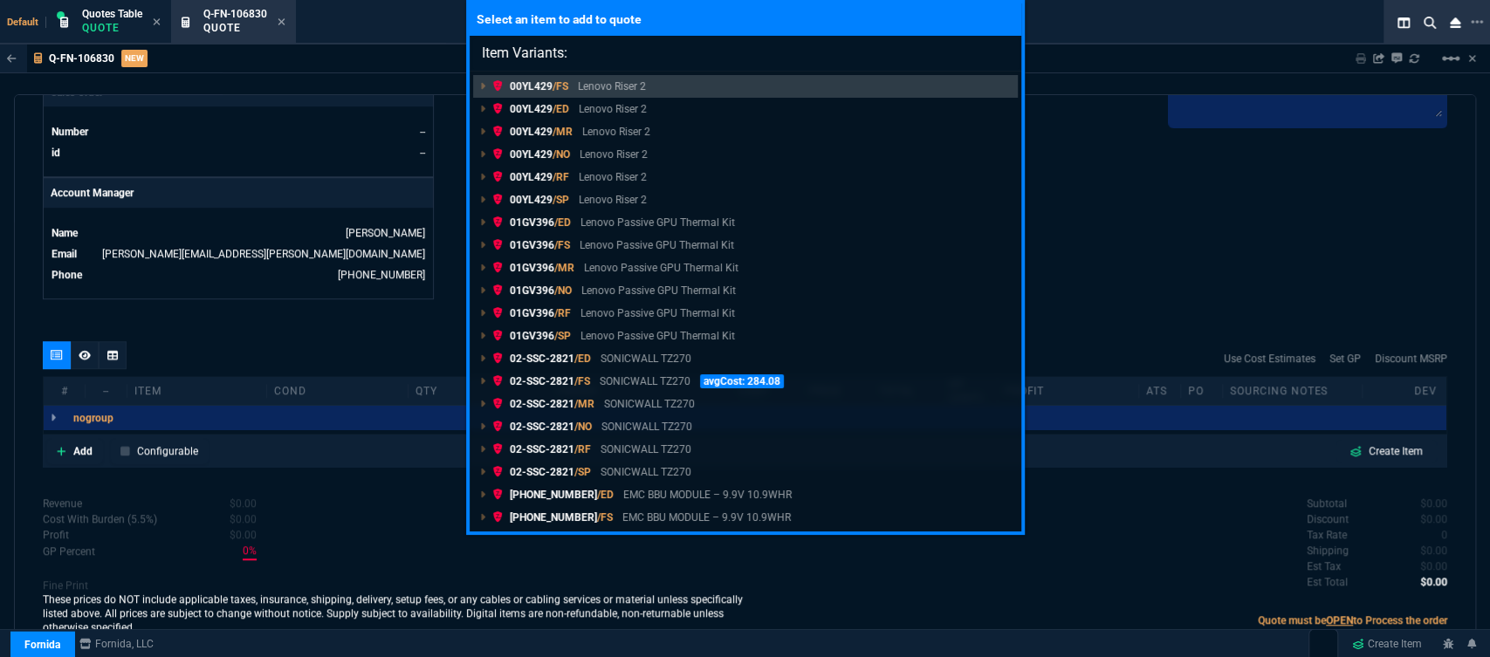
click at [865, 200] on link "00YL429 /SP Lenovo Riser 2" at bounding box center [745, 200] width 545 height 23
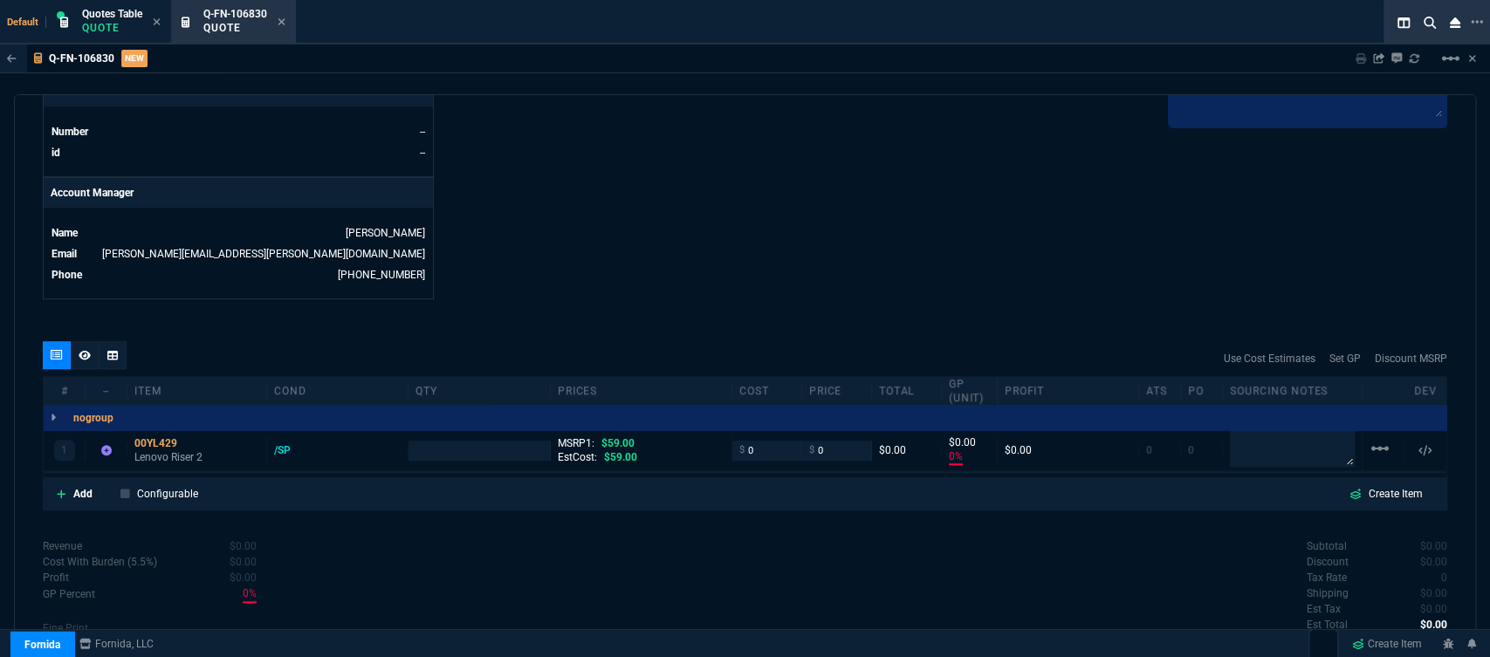
type input "0"
type input "100"
drag, startPoint x: 859, startPoint y: 202, endPoint x: 1282, endPoint y: 336, distance: 443.8
click at [1272, 329] on nx-fornida-erp-document "Q-FN-106830 NEW Sharing Q-FN-106830 Link Dev Link Share on Teams linear_scale q…" at bounding box center [745, 391] width 1490 height 692
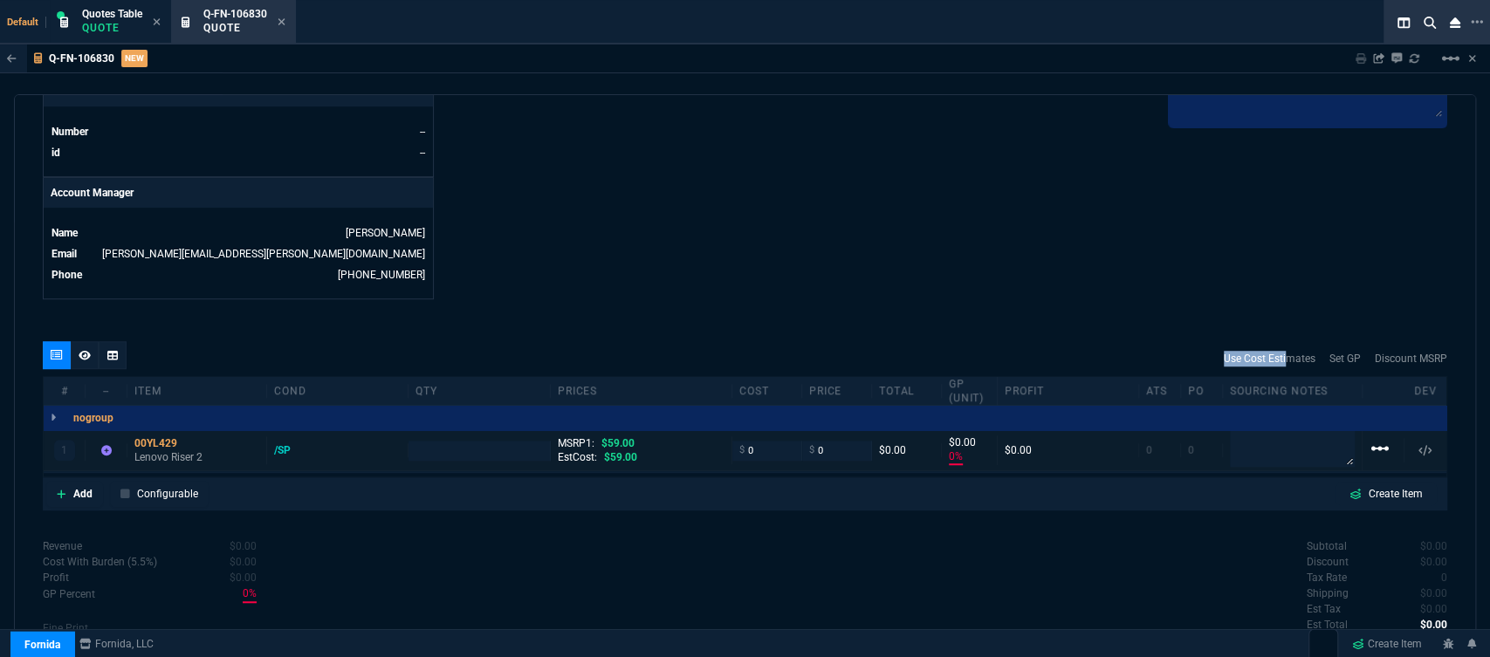
click at [1369, 439] on mat-icon "linear_scale" at bounding box center [1379, 448] width 21 height 21
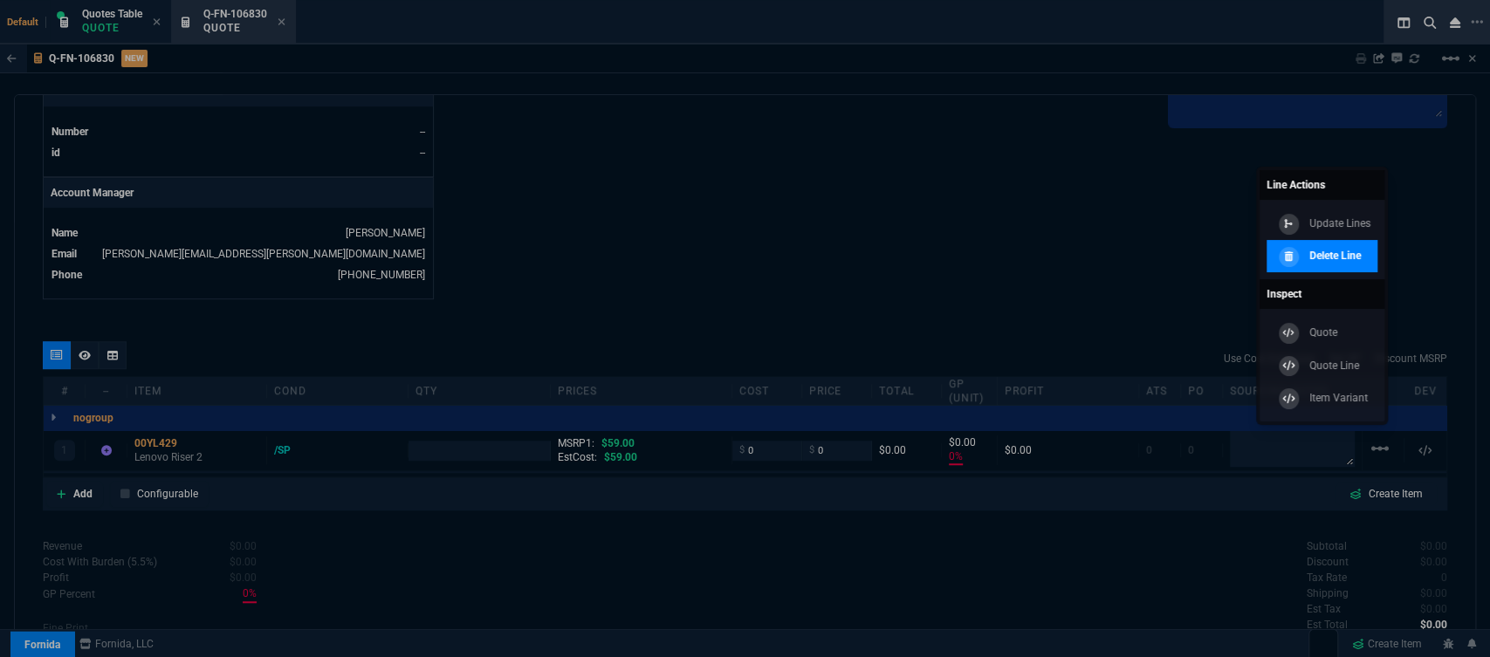
click at [1356, 257] on p "Delete Line" at bounding box center [1334, 256] width 51 height 16
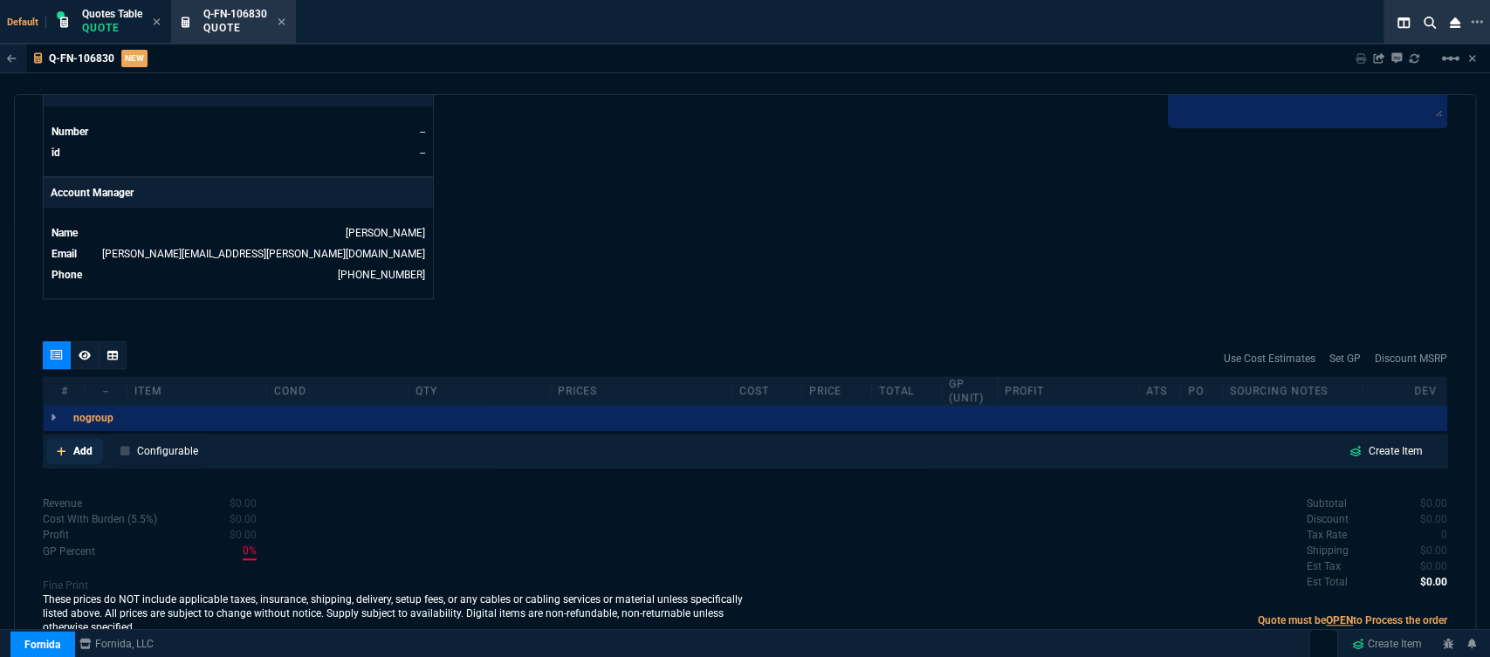
click at [61, 446] on icon at bounding box center [62, 451] width 10 height 10
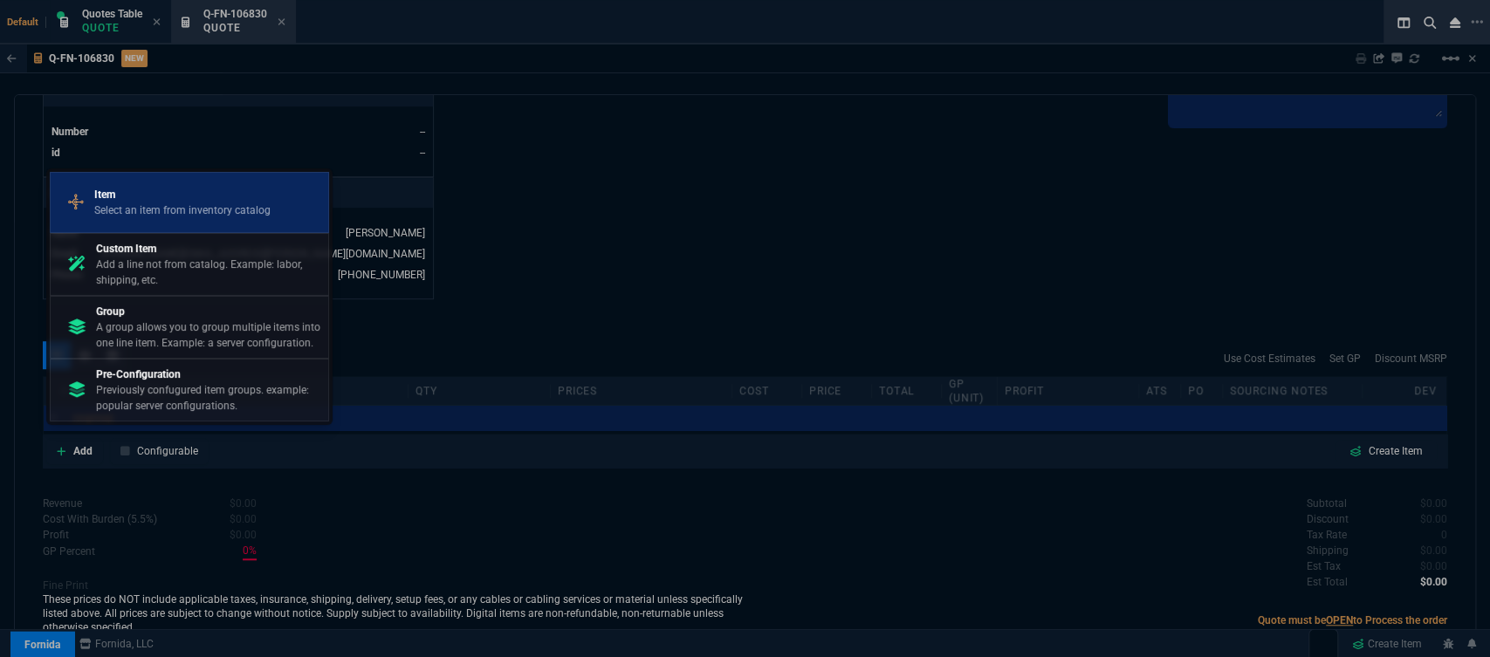
click at [175, 184] on div "Item Select an item from inventory catalog" at bounding box center [190, 202] width 264 height 45
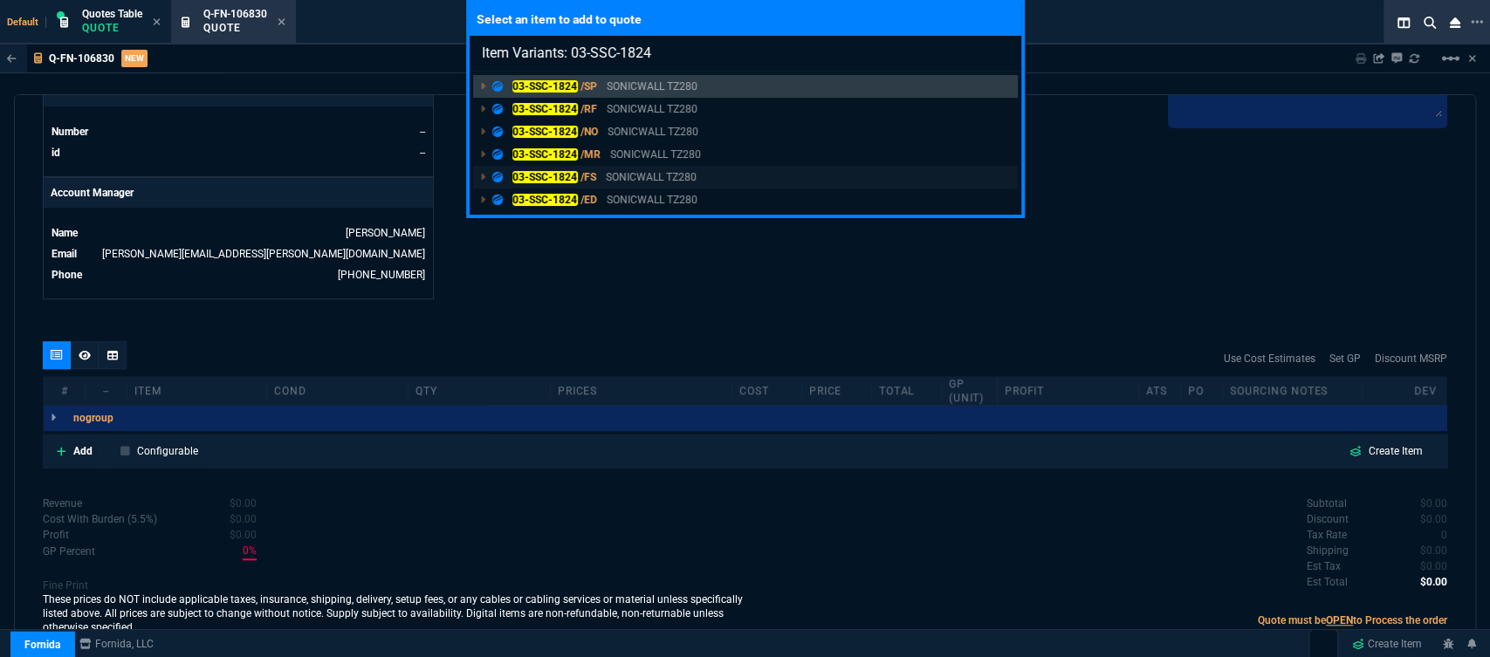
type input "Item Variants: 03-SSC-1824"
click at [717, 178] on link "03-SSC-1824 /FS SONICWALL TZ280" at bounding box center [745, 177] width 545 height 23
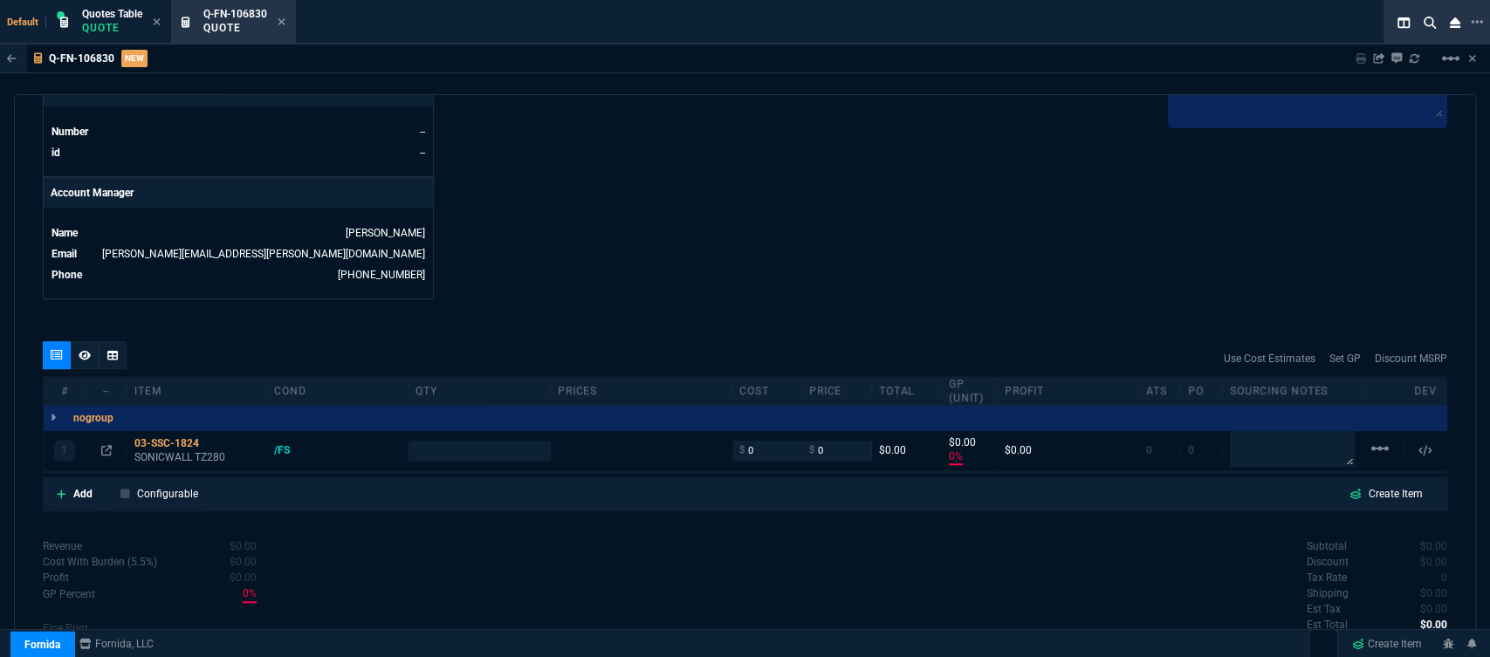
type input "0"
type input "545"
type input "100"
click at [175, 450] on p "SONICWALL TZ280" at bounding box center [196, 457] width 125 height 14
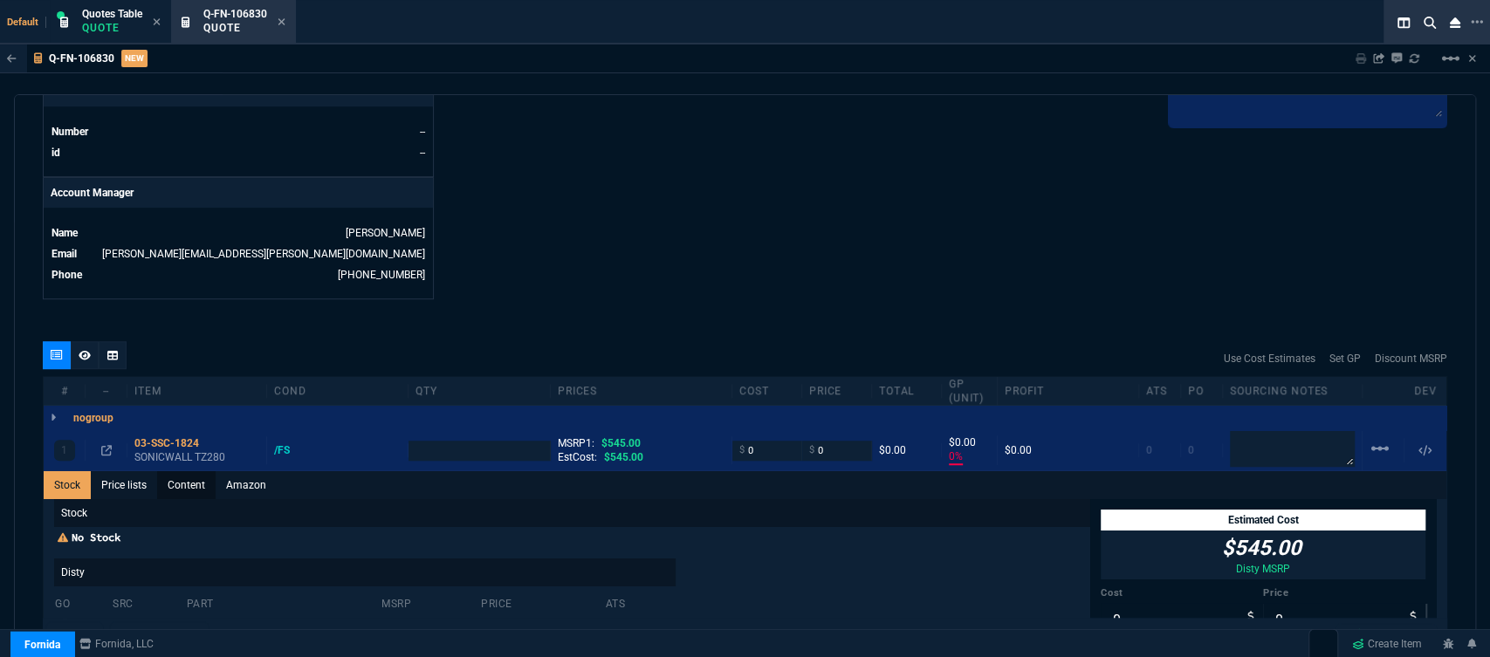
click at [197, 474] on link "Content" at bounding box center [186, 485] width 58 height 28
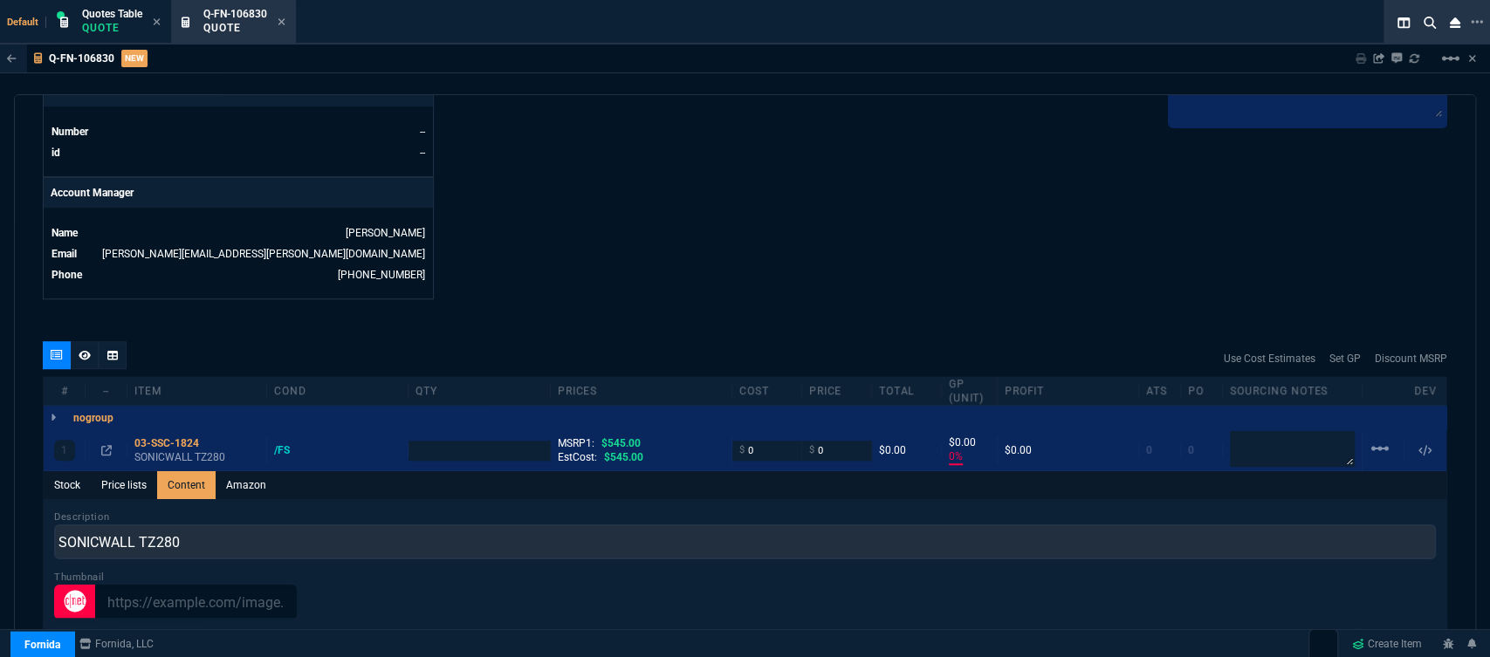
scroll to position [0, 0]
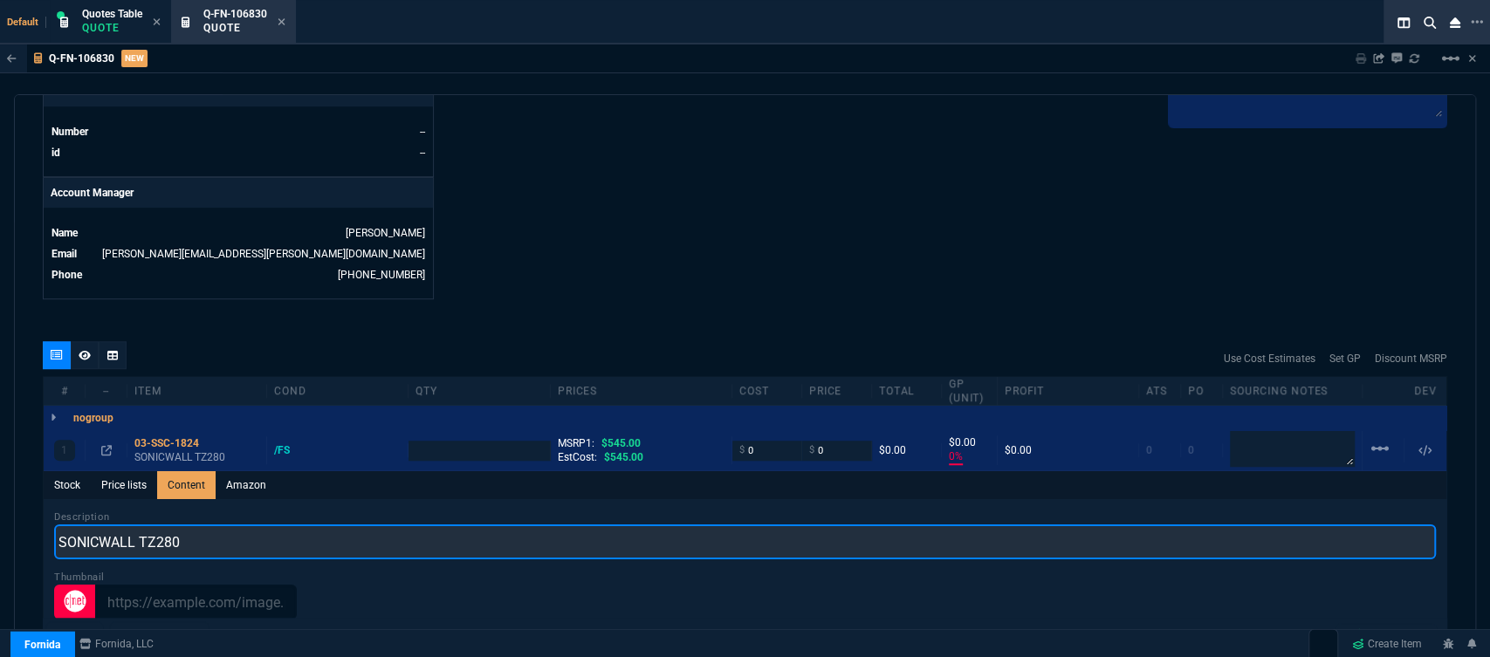
click at [294, 534] on input "SONICWALL TZ280" at bounding box center [745, 542] width 1382 height 35
type input "SONICWALL TZ280 NETWORK SECURITY APPLIANCE"
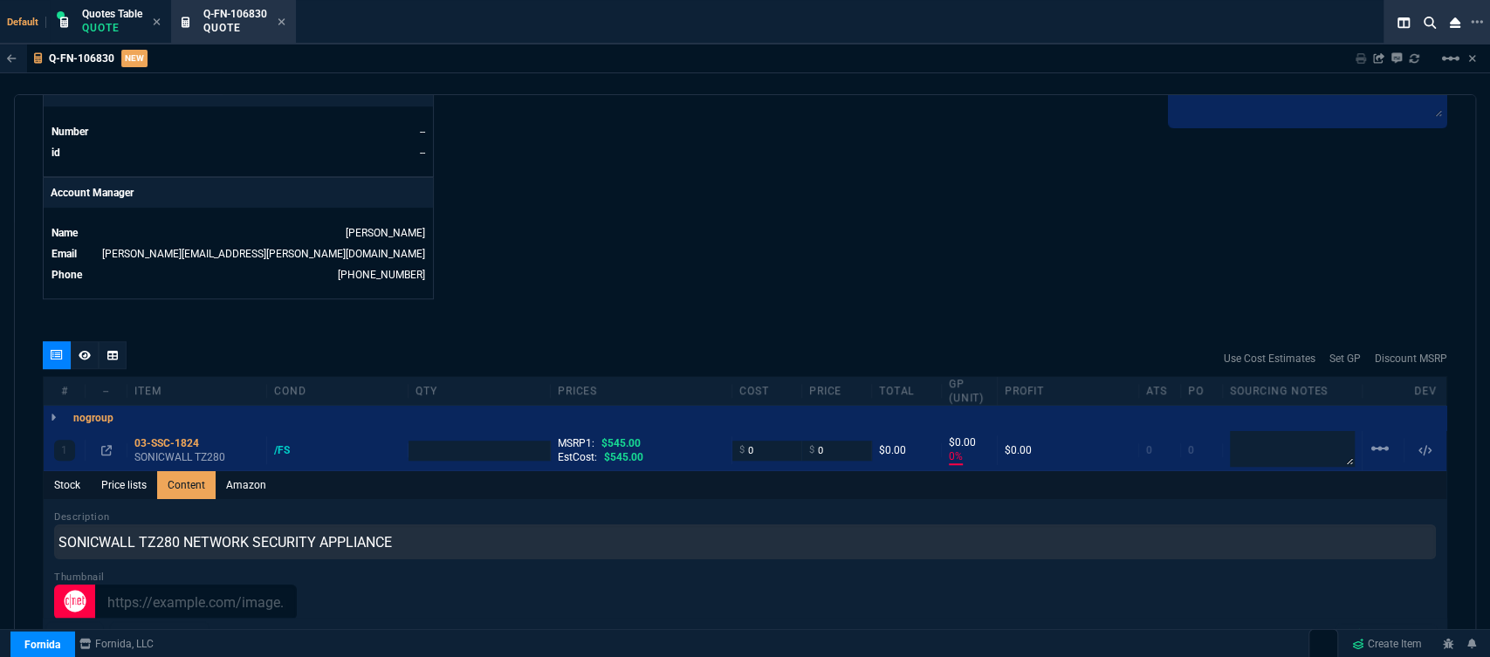
type input "1"
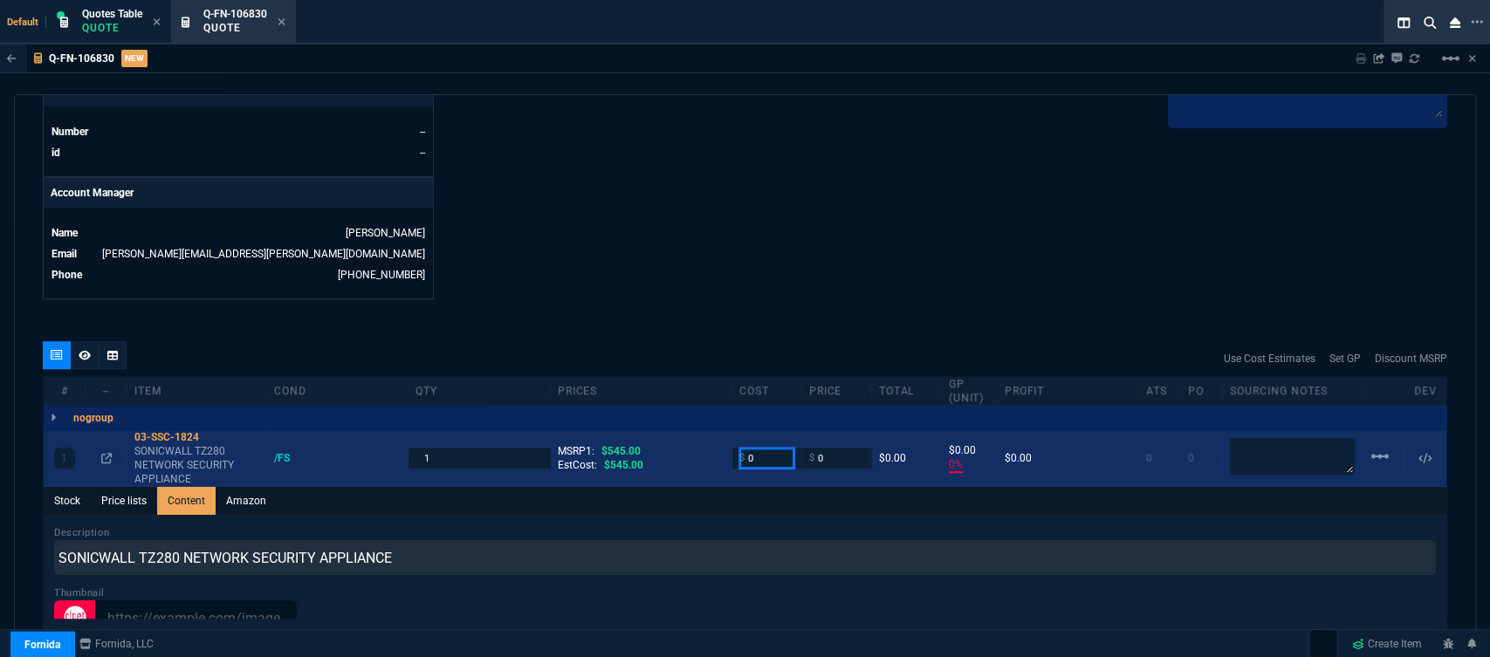
drag, startPoint x: 730, startPoint y: 453, endPoint x: 702, endPoint y: 456, distance: 28.9
click at [702, 456] on div "1 03-SSC-1824 SONICWALL TZ280 NETWORK SECURITY APPLIANCE /FS 1 MSRP1: $545.00 E…" at bounding box center [745, 458] width 1402 height 57
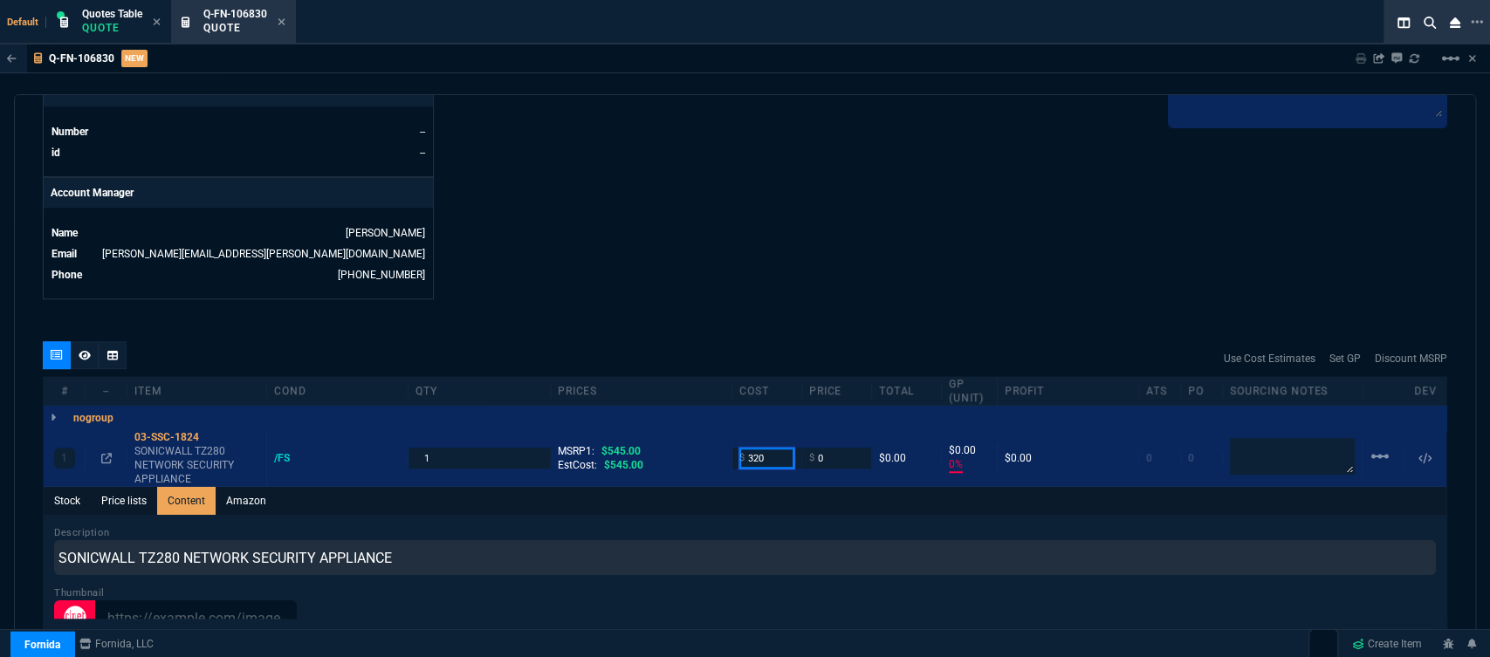
type input "320"
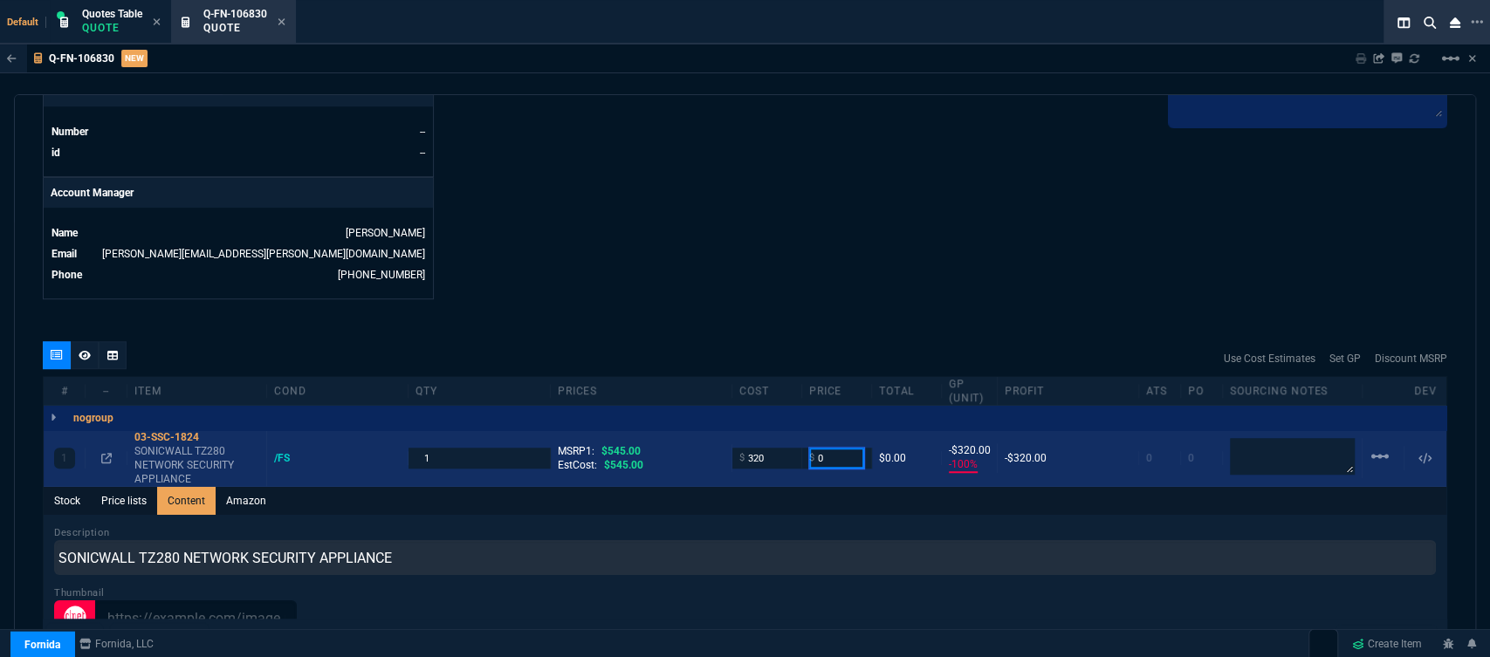
drag, startPoint x: 796, startPoint y: 445, endPoint x: 785, endPoint y: 447, distance: 10.6
click at [785, 447] on div "1 03-SSC-1824 SONICWALL TZ280 NETWORK SECURITY APPLIANCE /FS 1 MSRP1: $545.00 E…" at bounding box center [745, 458] width 1402 height 57
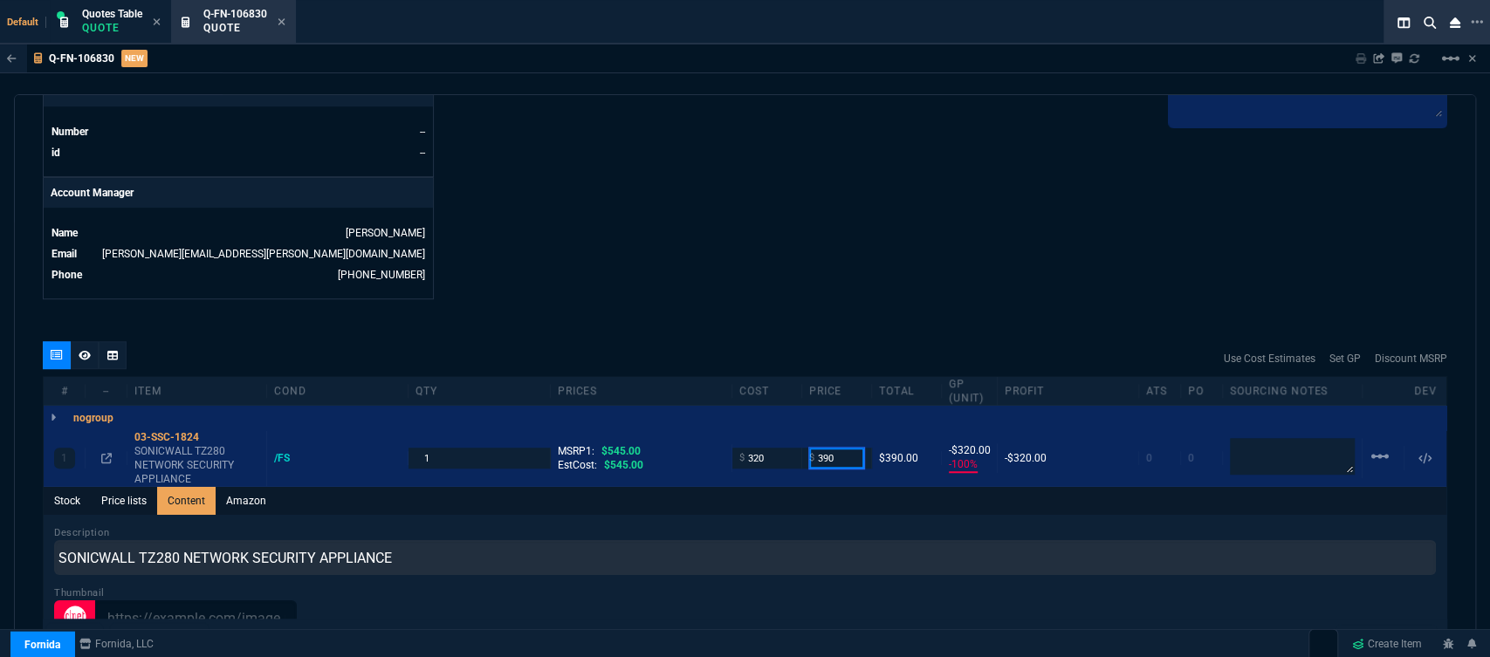
type input "390"
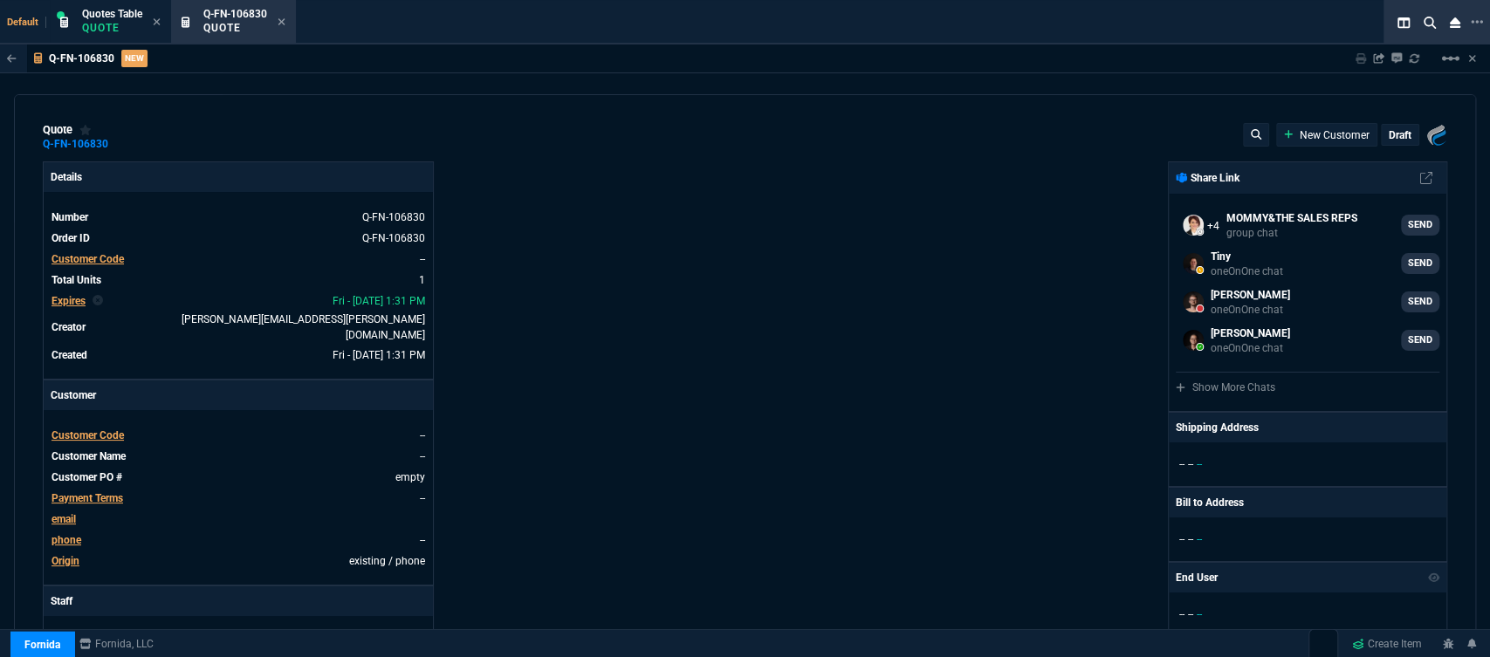
click at [105, 429] on span "Customer Code" at bounding box center [87, 435] width 72 height 12
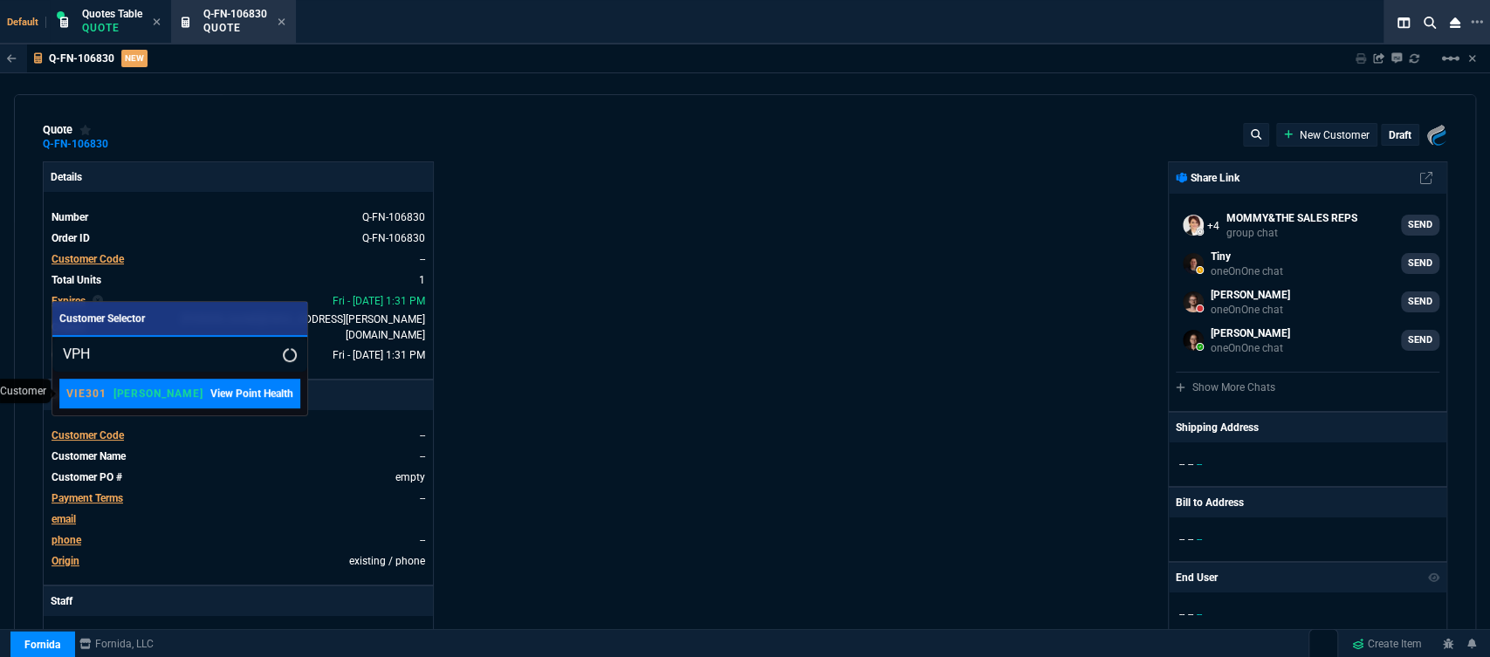
type input "VPH"
click at [121, 393] on p "[PERSON_NAME]" at bounding box center [158, 394] width 90 height 14
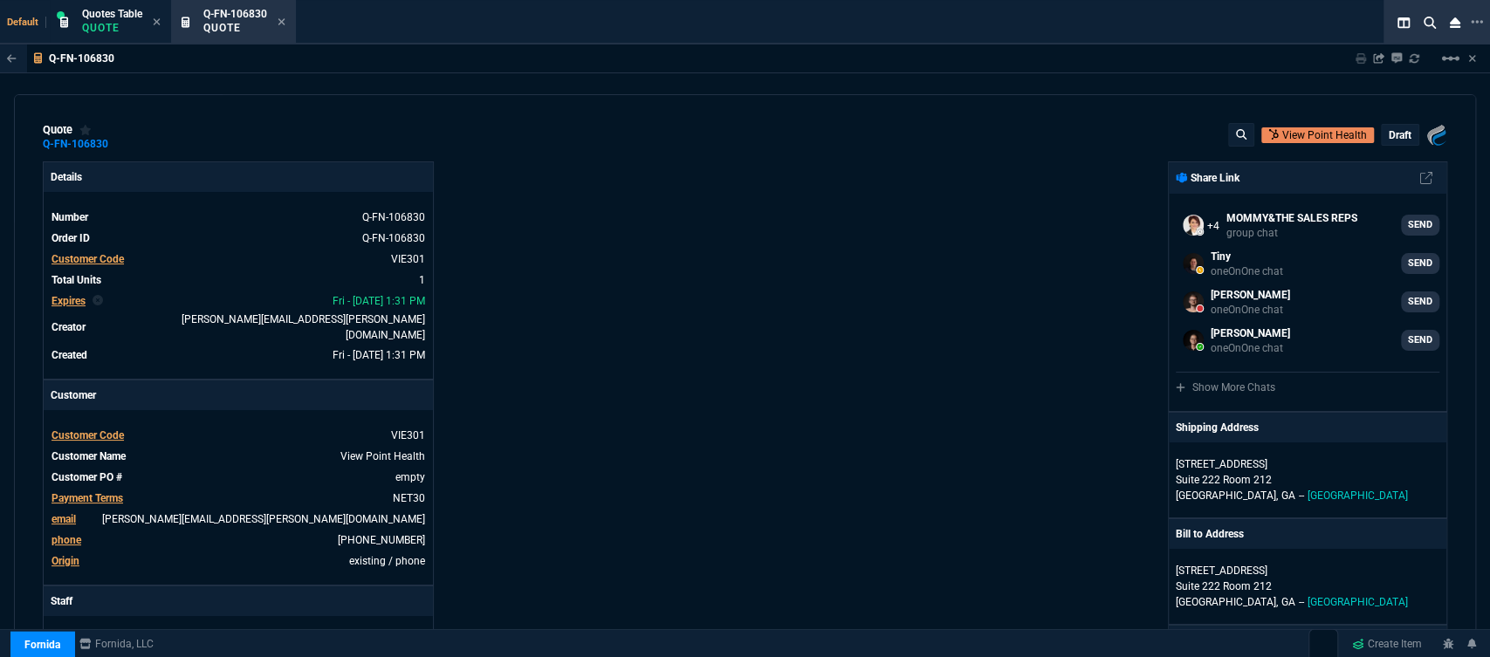
type input "18"
type input "70"
type input "28"
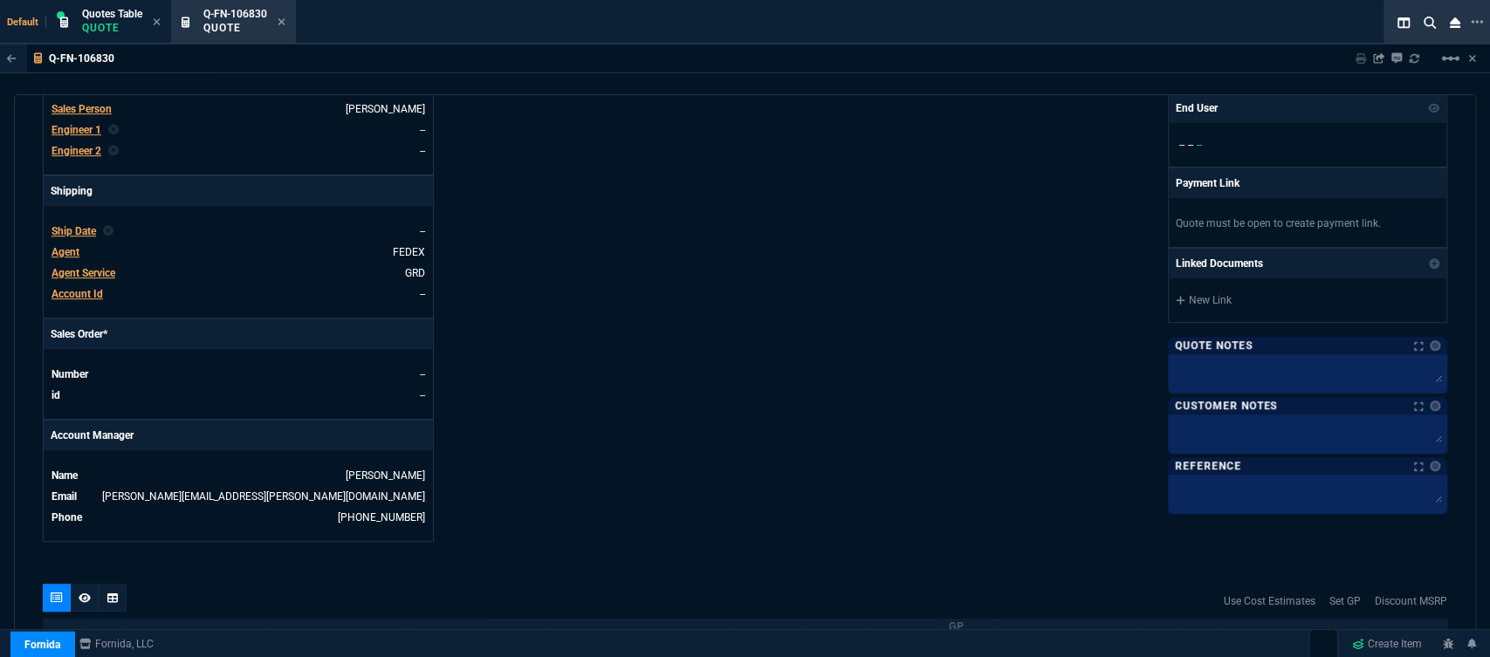
scroll to position [775, 0]
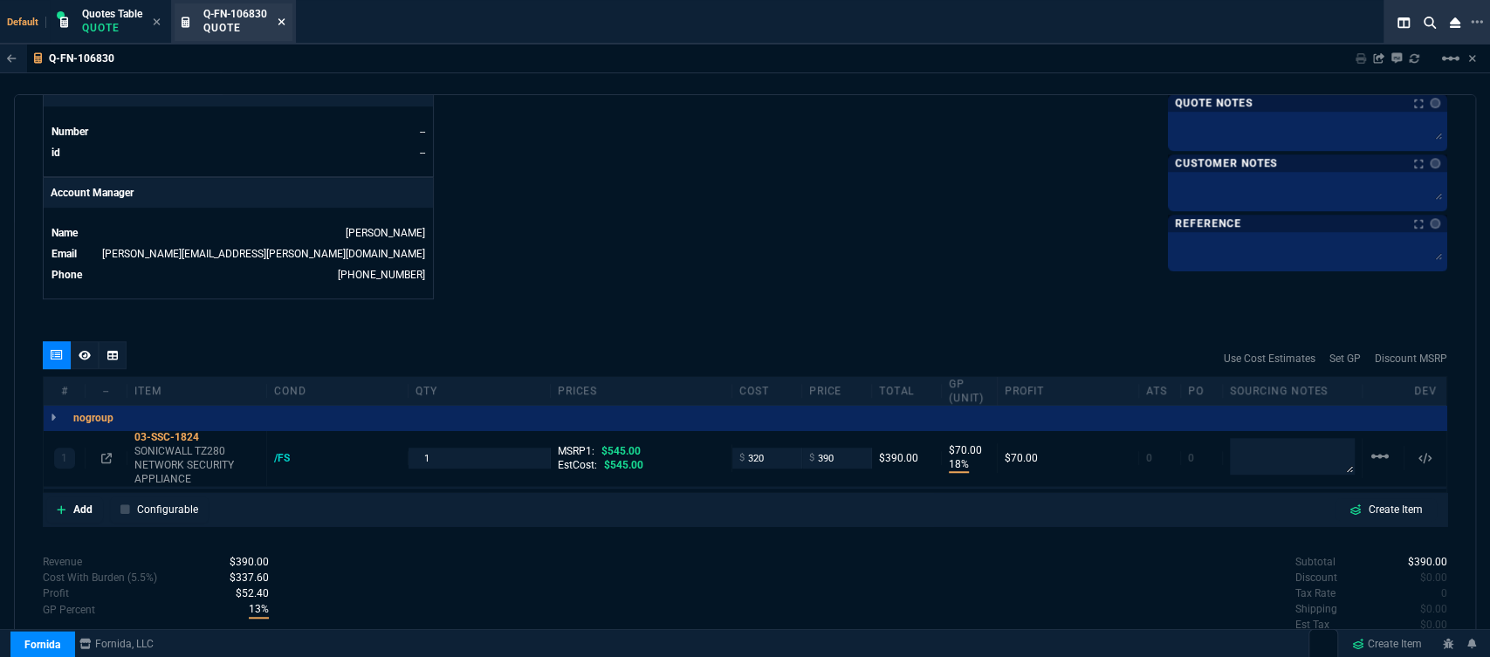
click at [279, 17] on icon at bounding box center [282, 22] width 8 height 10
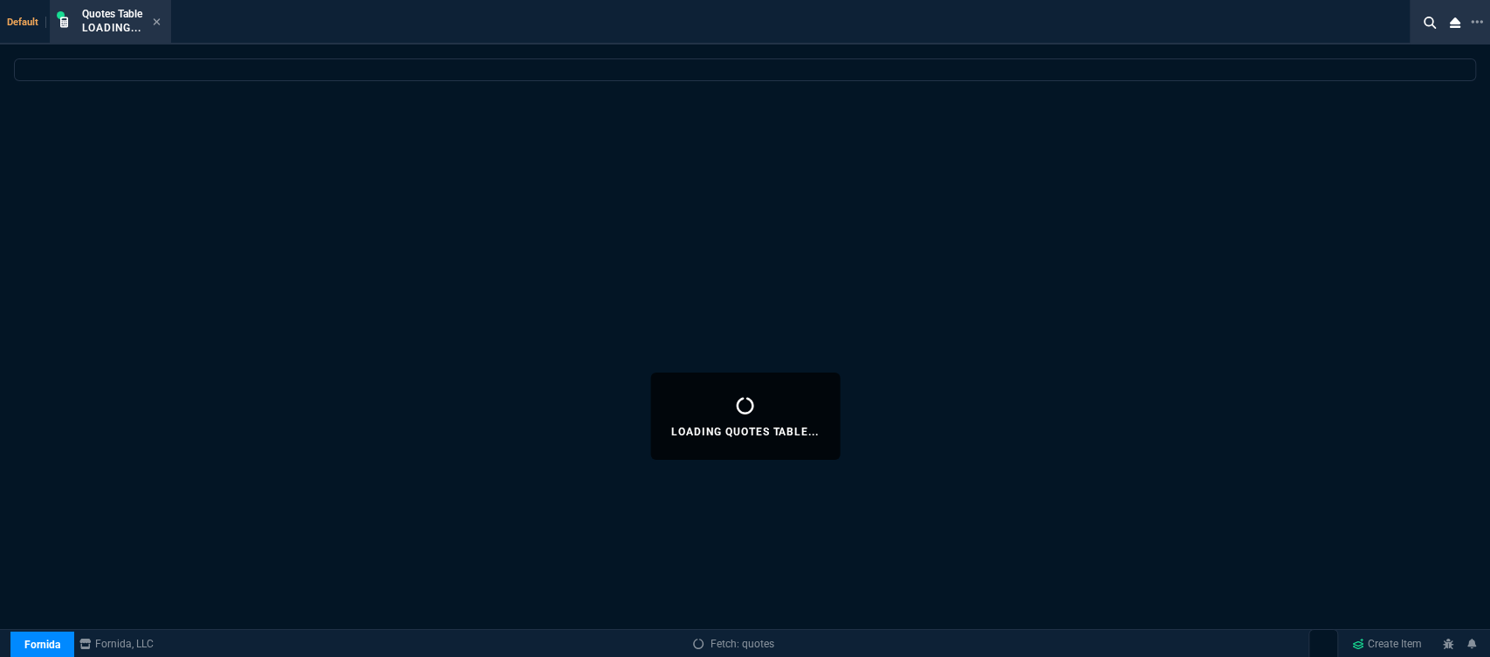
select select
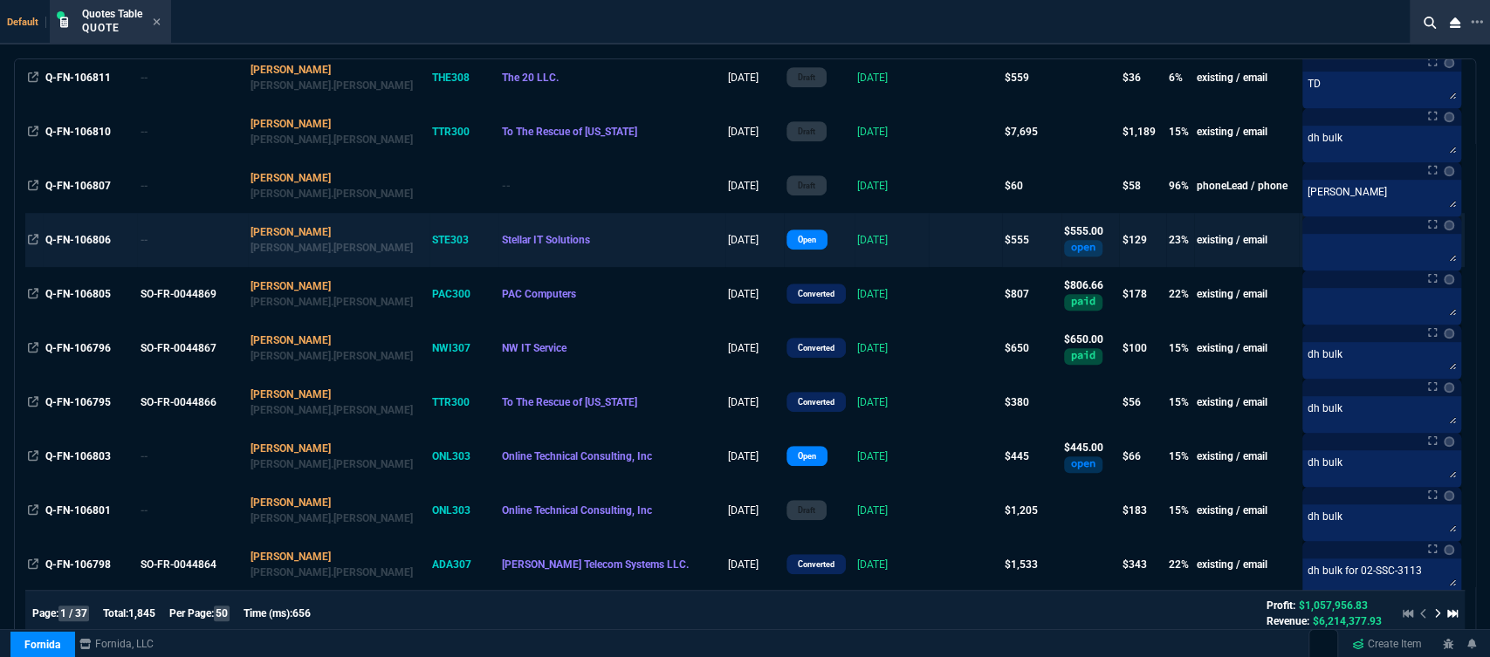
scroll to position [484, 0]
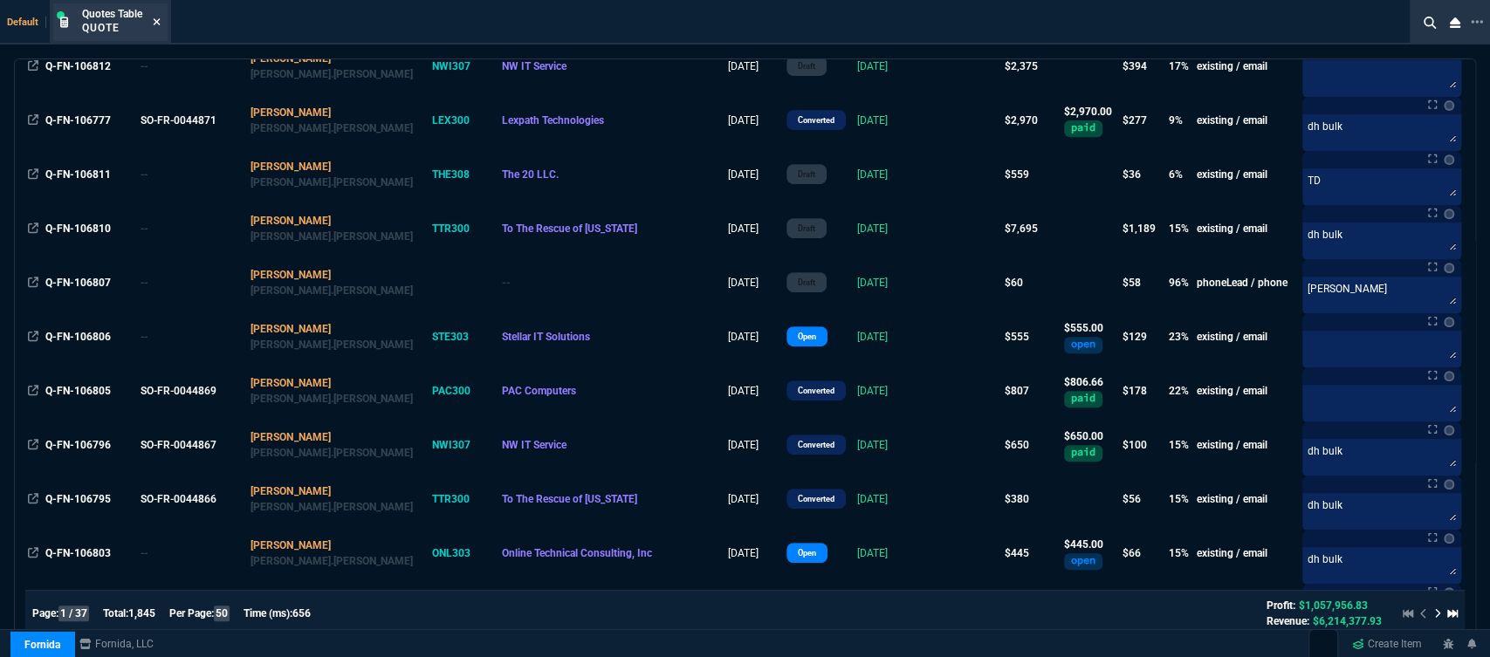
click at [158, 24] on icon at bounding box center [157, 22] width 8 height 10
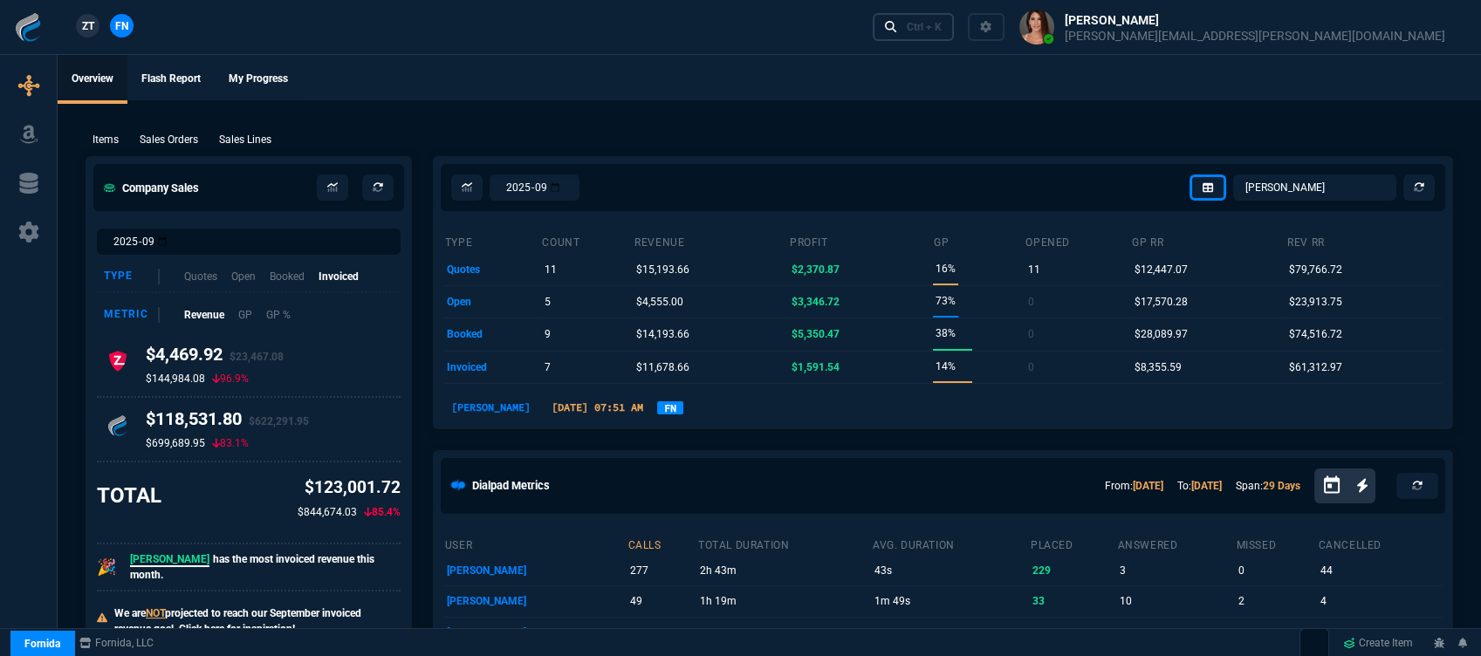
click at [942, 31] on div "Ctrl + K" at bounding box center [924, 27] width 35 height 14
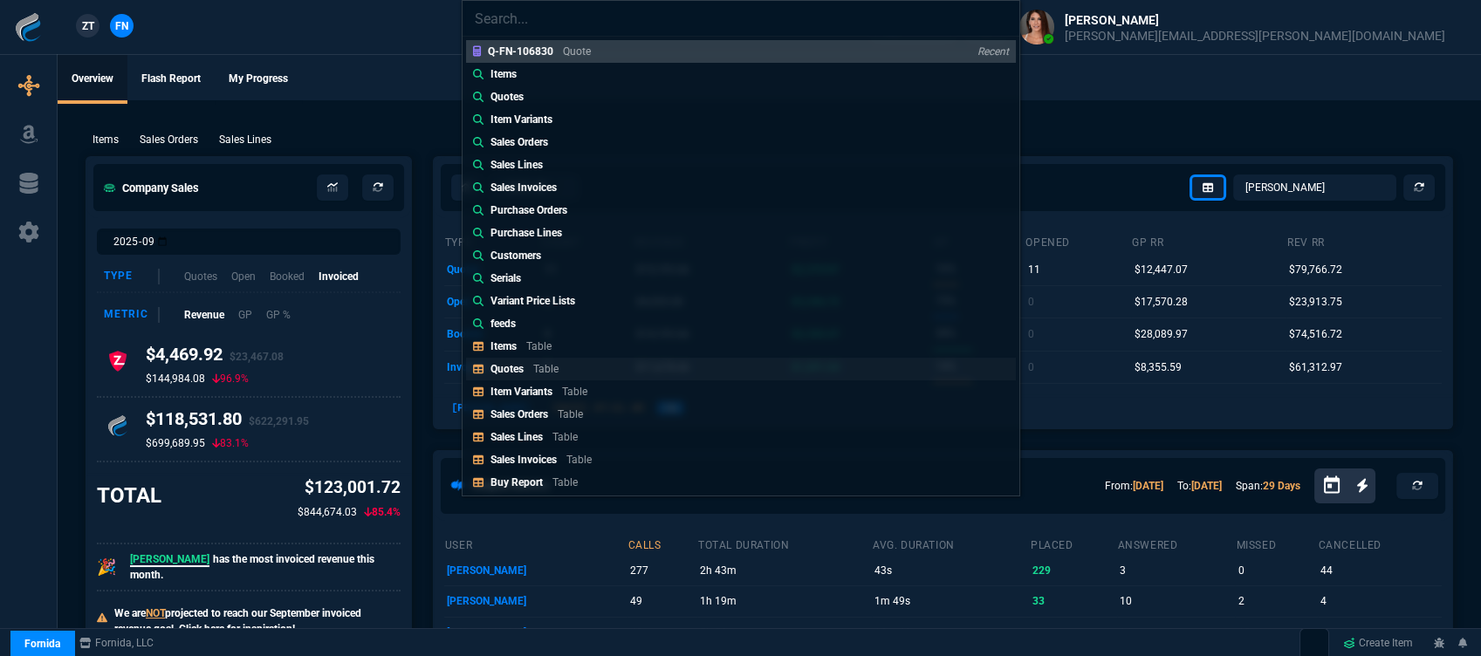
click at [540, 371] on p "Table" at bounding box center [545, 369] width 25 height 12
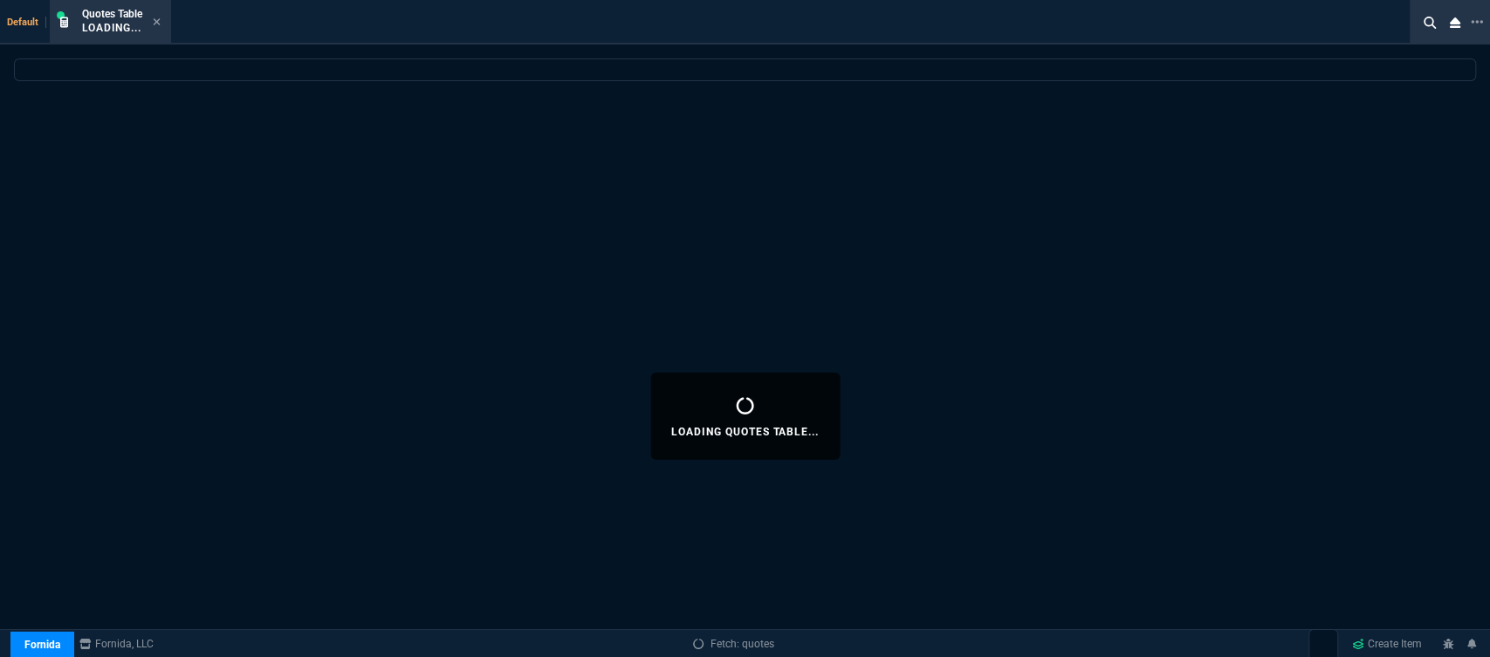
select select
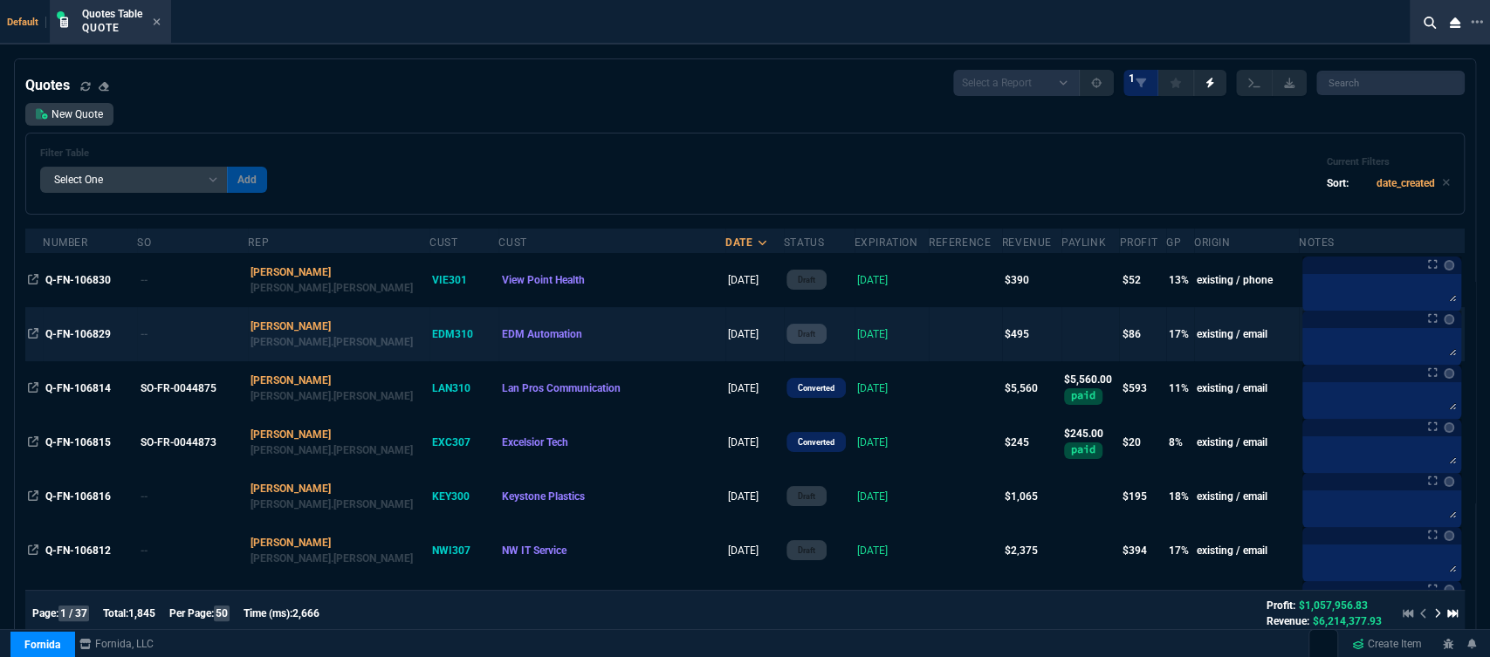
click at [929, 340] on td at bounding box center [965, 334] width 73 height 54
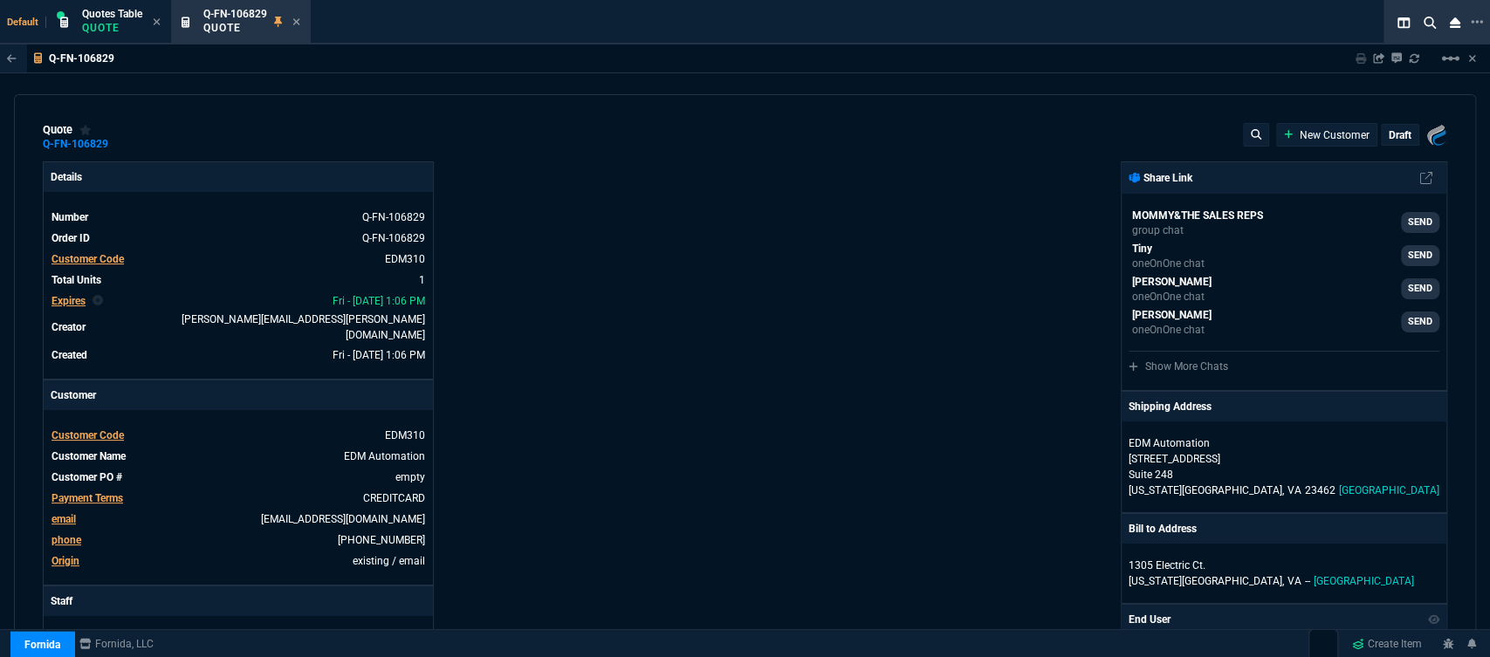
type input "699"
type input "22"
type input "107"
type input "29"
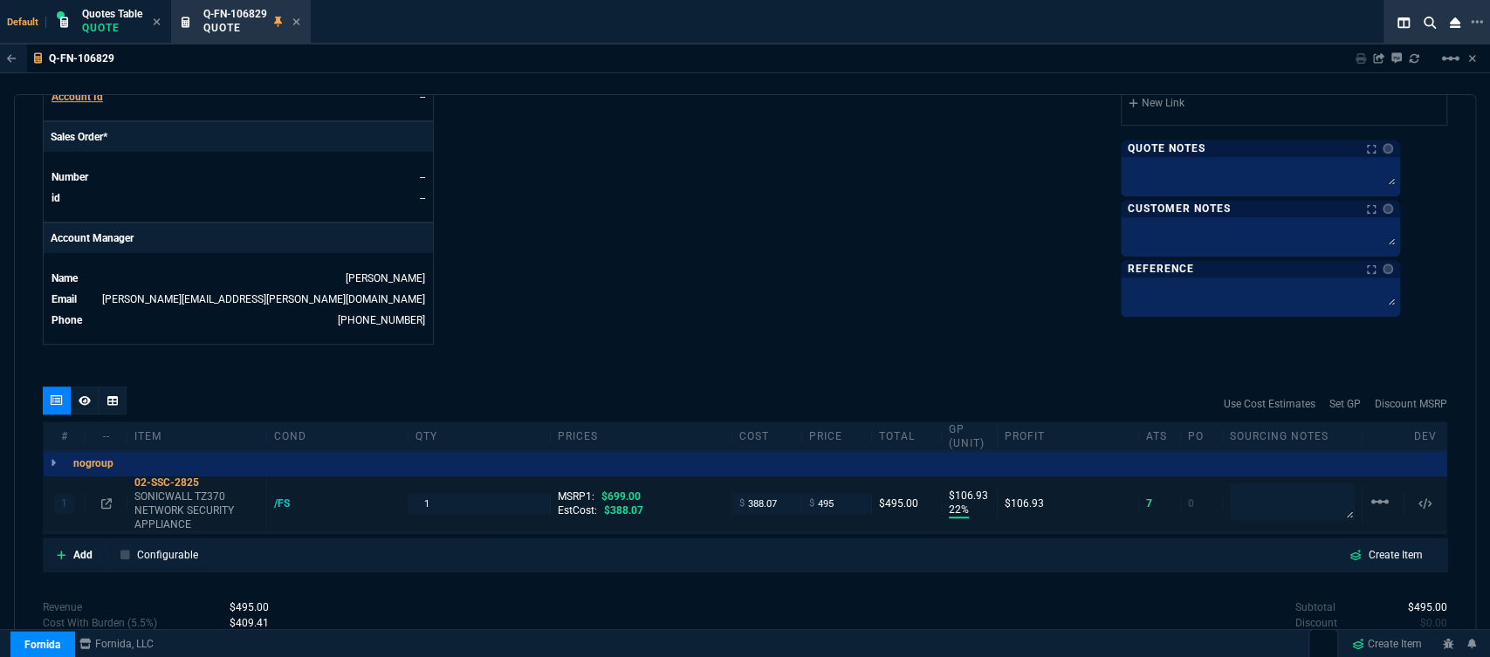
scroll to position [841, 0]
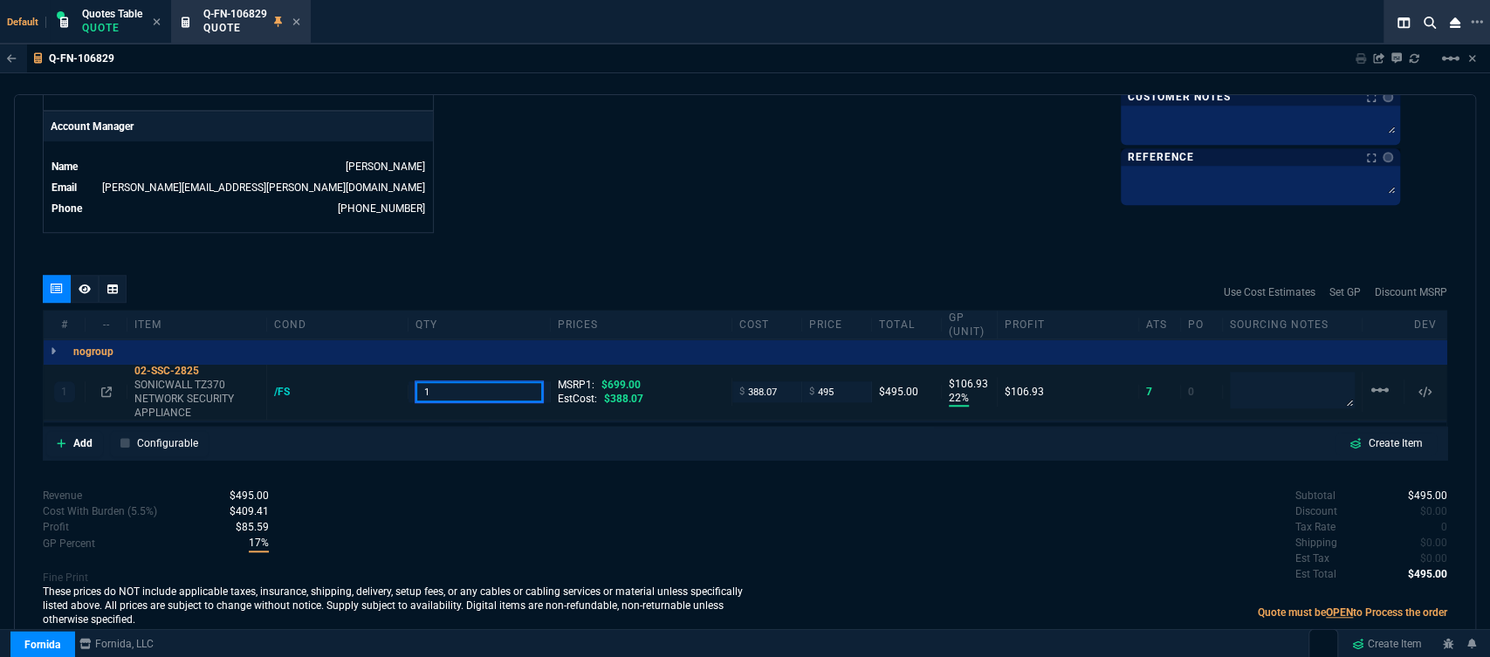
drag, startPoint x: 416, startPoint y: 382, endPoint x: 406, endPoint y: 381, distance: 10.6
click at [408, 381] on div "1" at bounding box center [478, 391] width 141 height 20
type input "2"
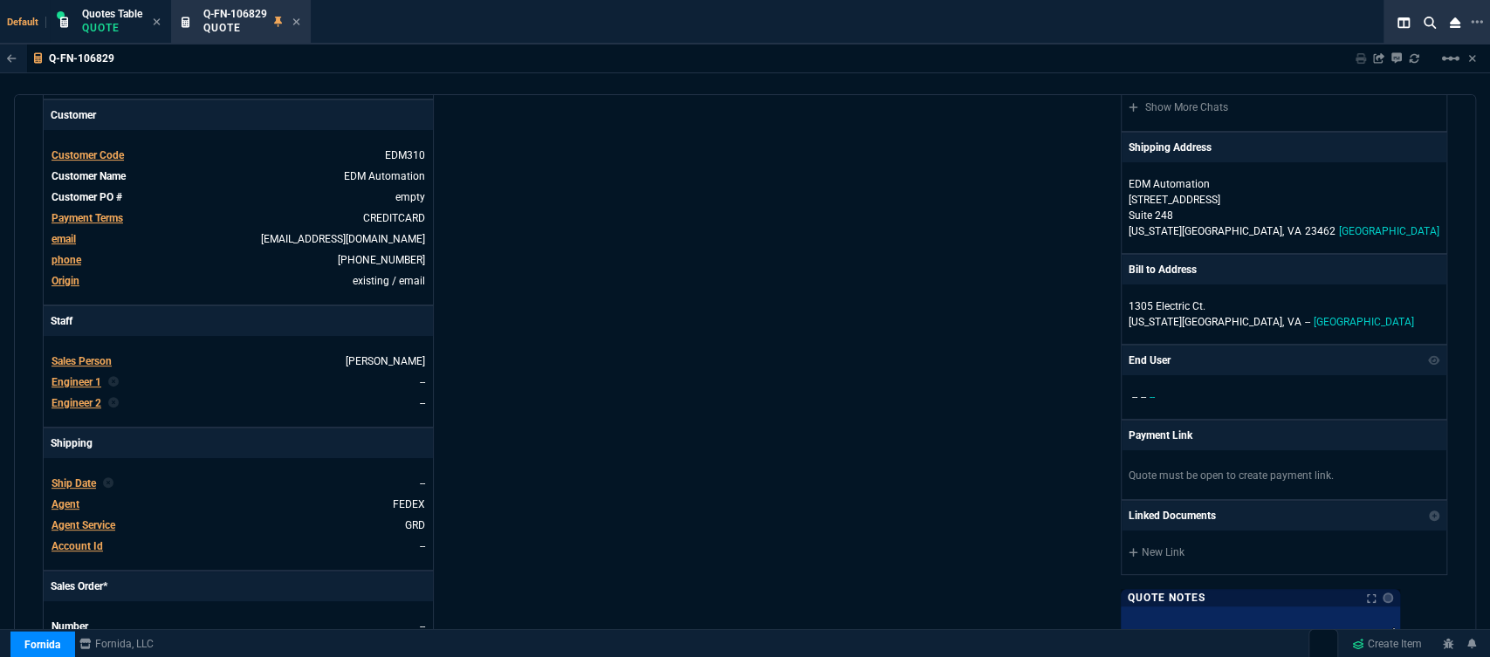
scroll to position [65, 0]
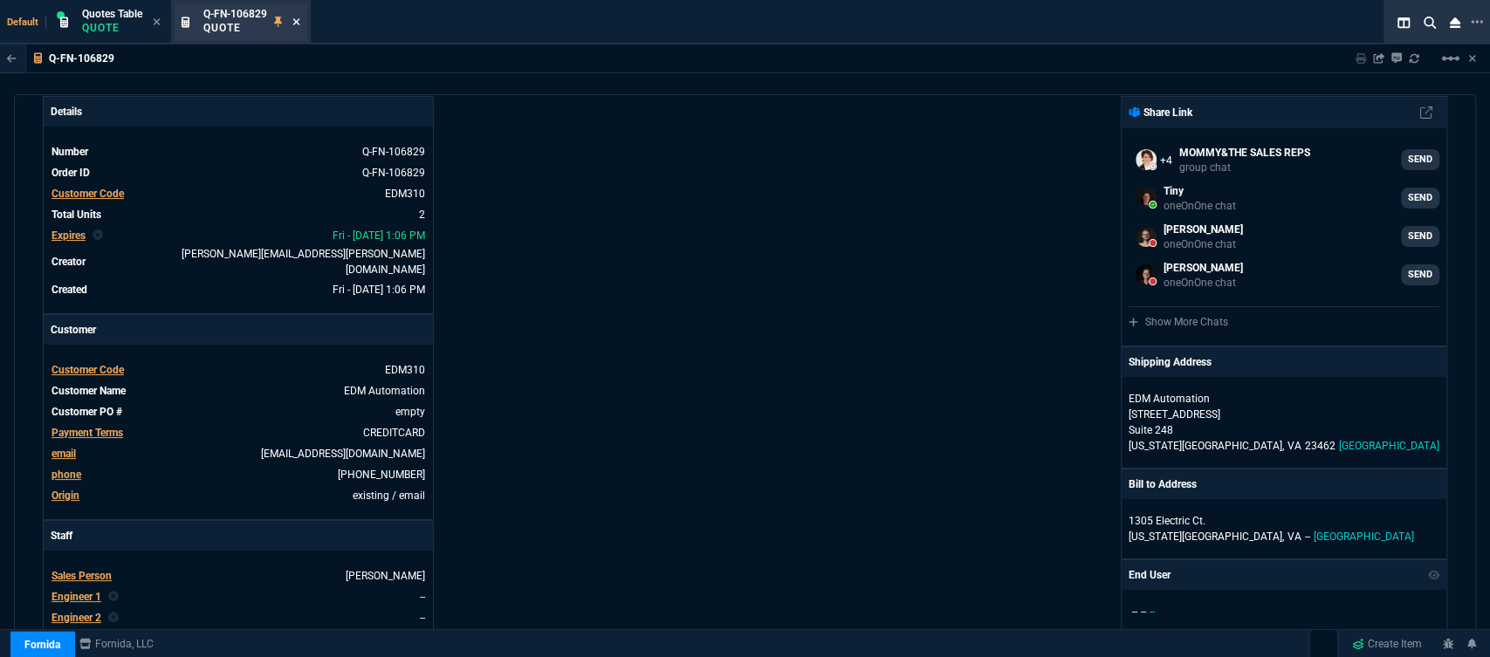
click at [296, 23] on icon at bounding box center [296, 22] width 8 height 10
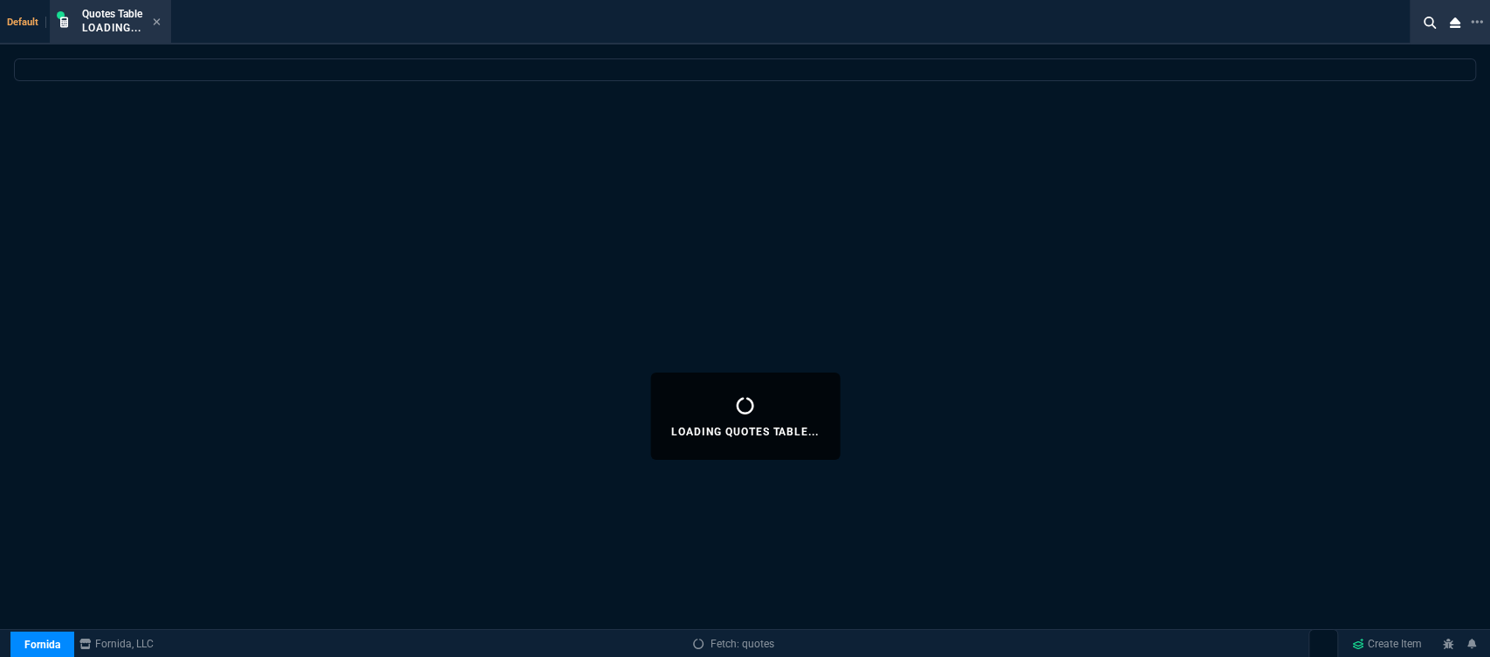
select select
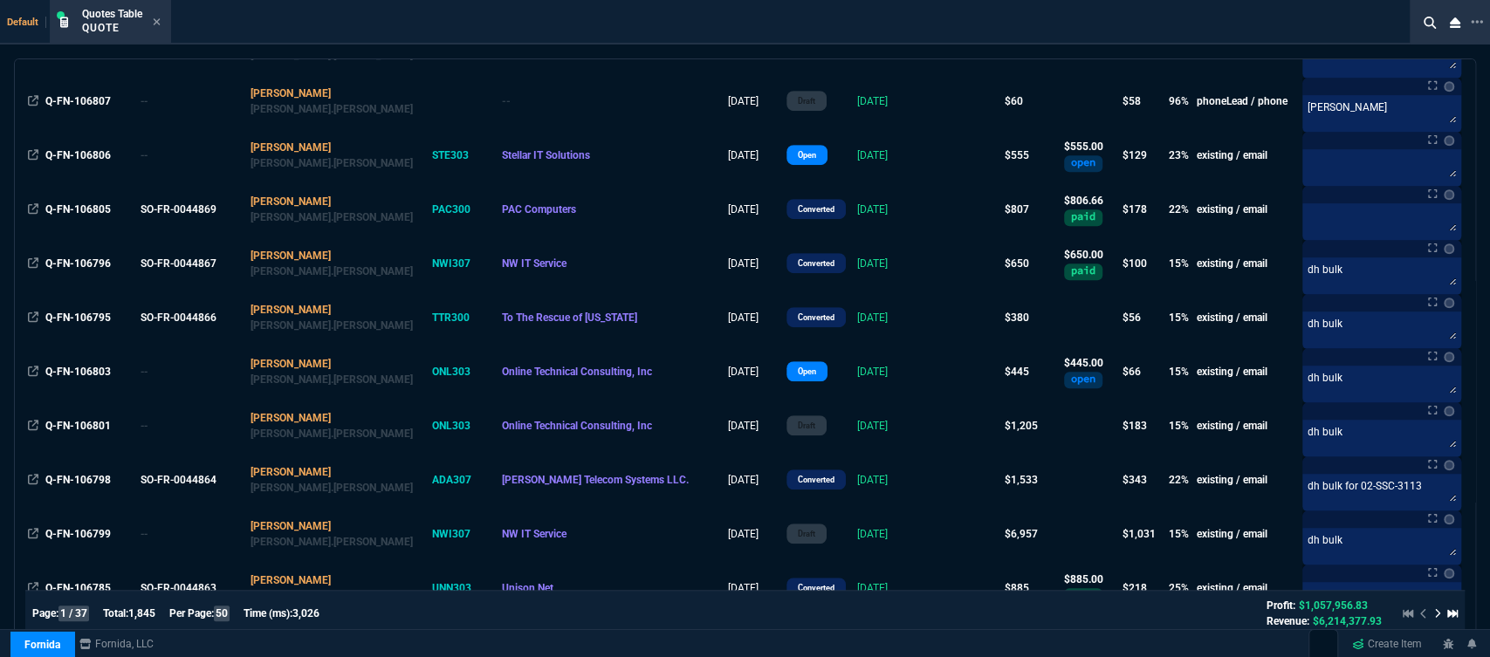
scroll to position [678, 0]
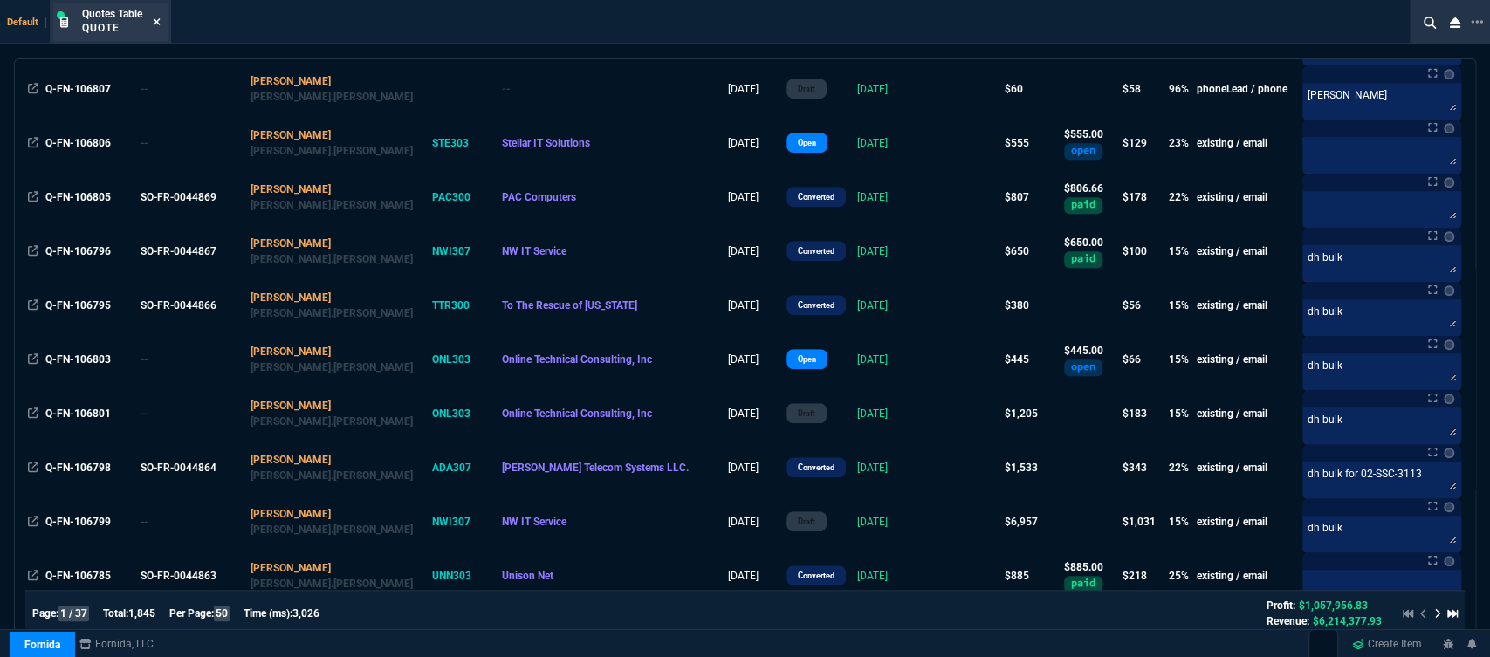
click at [159, 23] on icon at bounding box center [157, 21] width 7 height 7
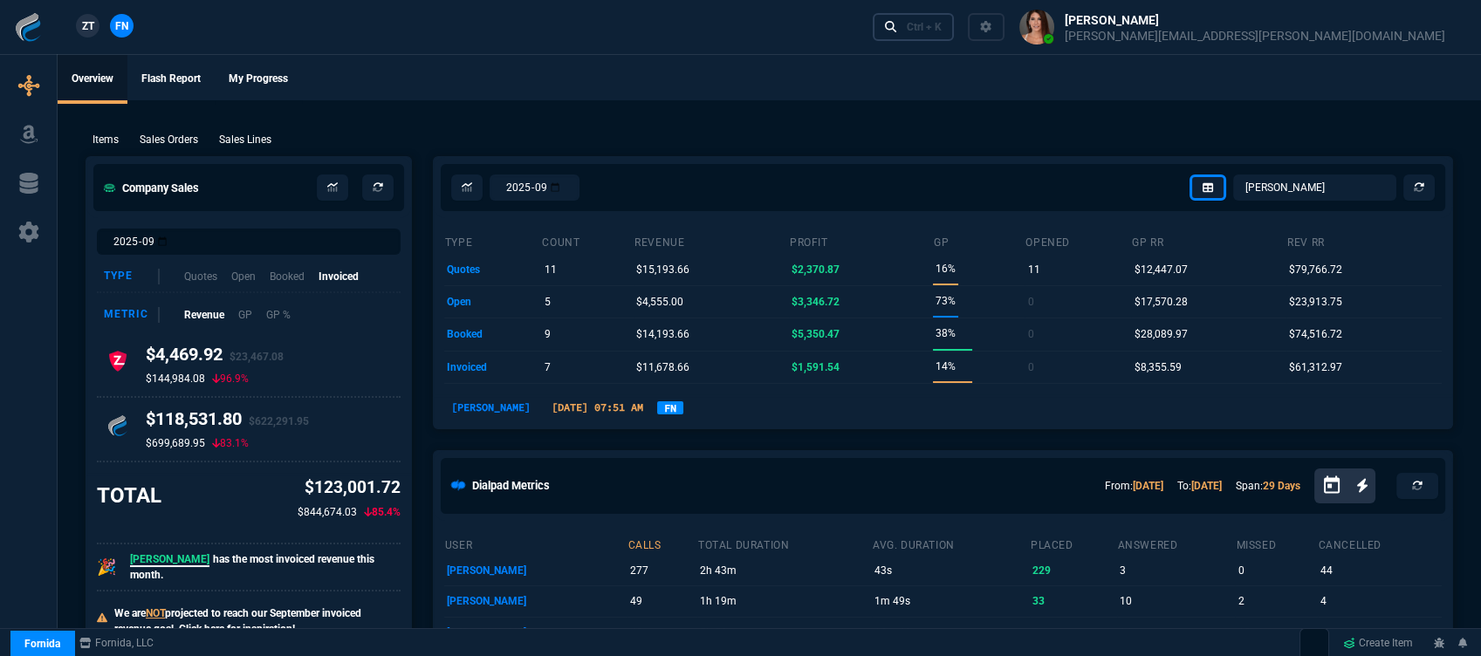
click at [955, 37] on link "Ctrl + K" at bounding box center [914, 26] width 82 height 27
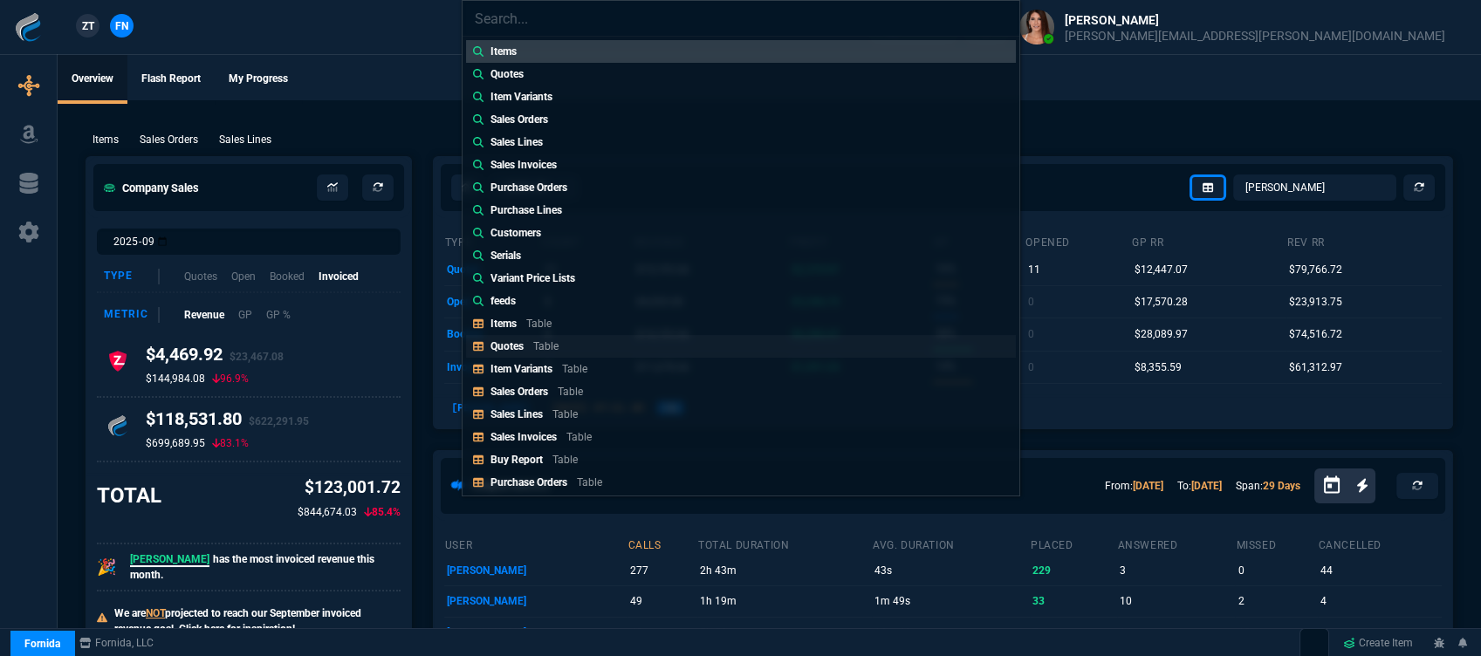
click at [575, 344] on link "Quotes Table" at bounding box center [741, 346] width 550 height 23
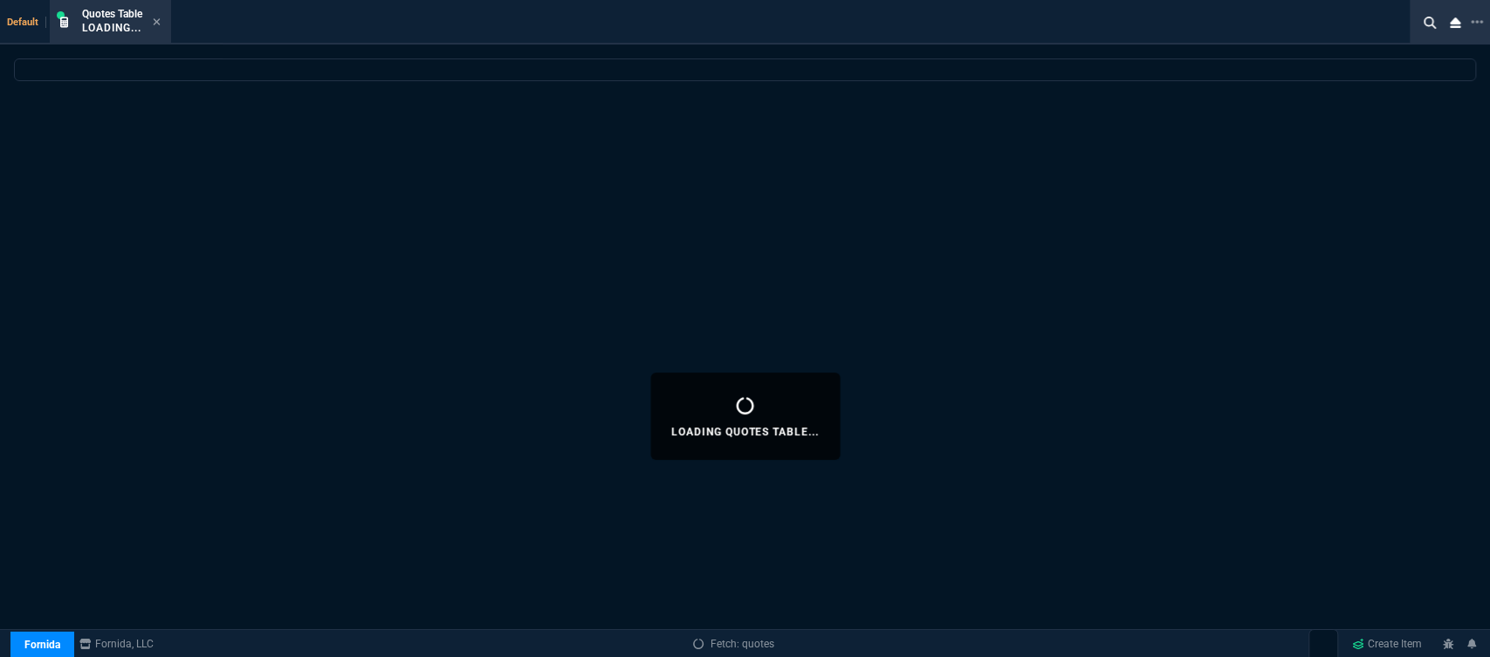
select select
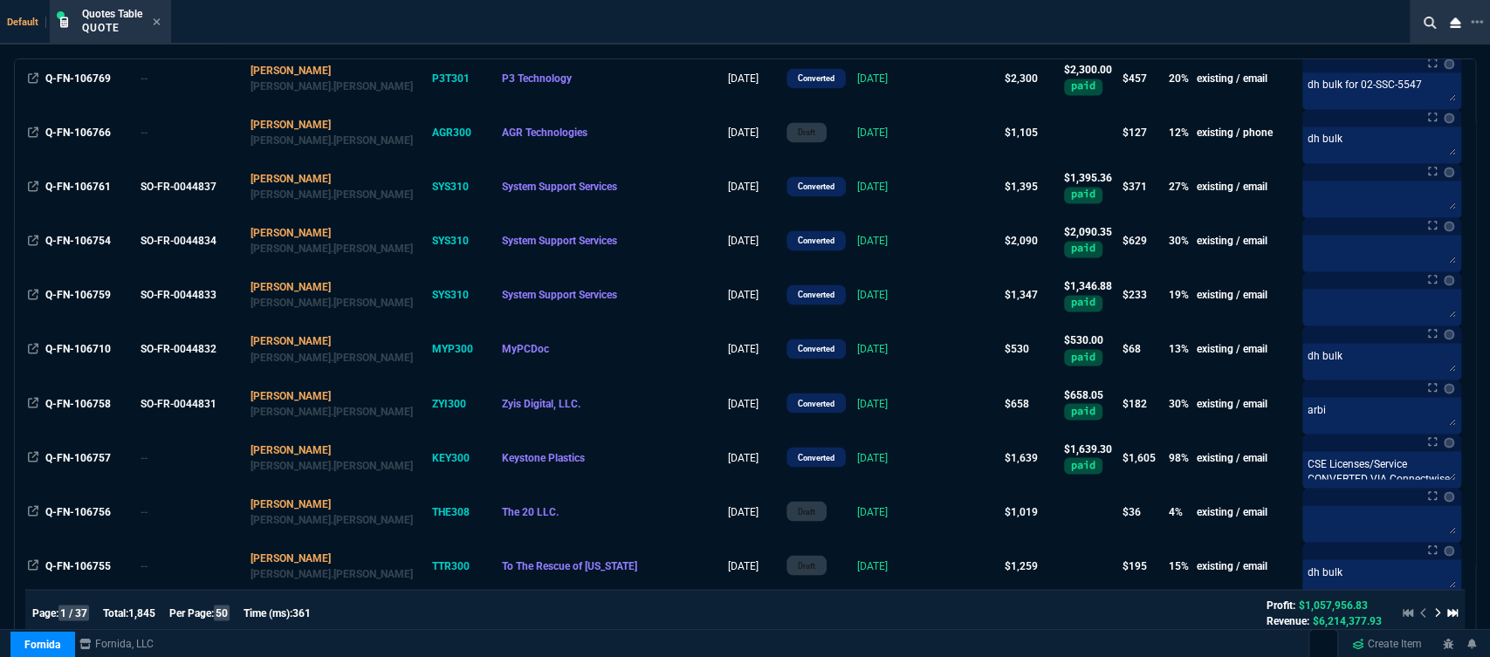
scroll to position [2036, 0]
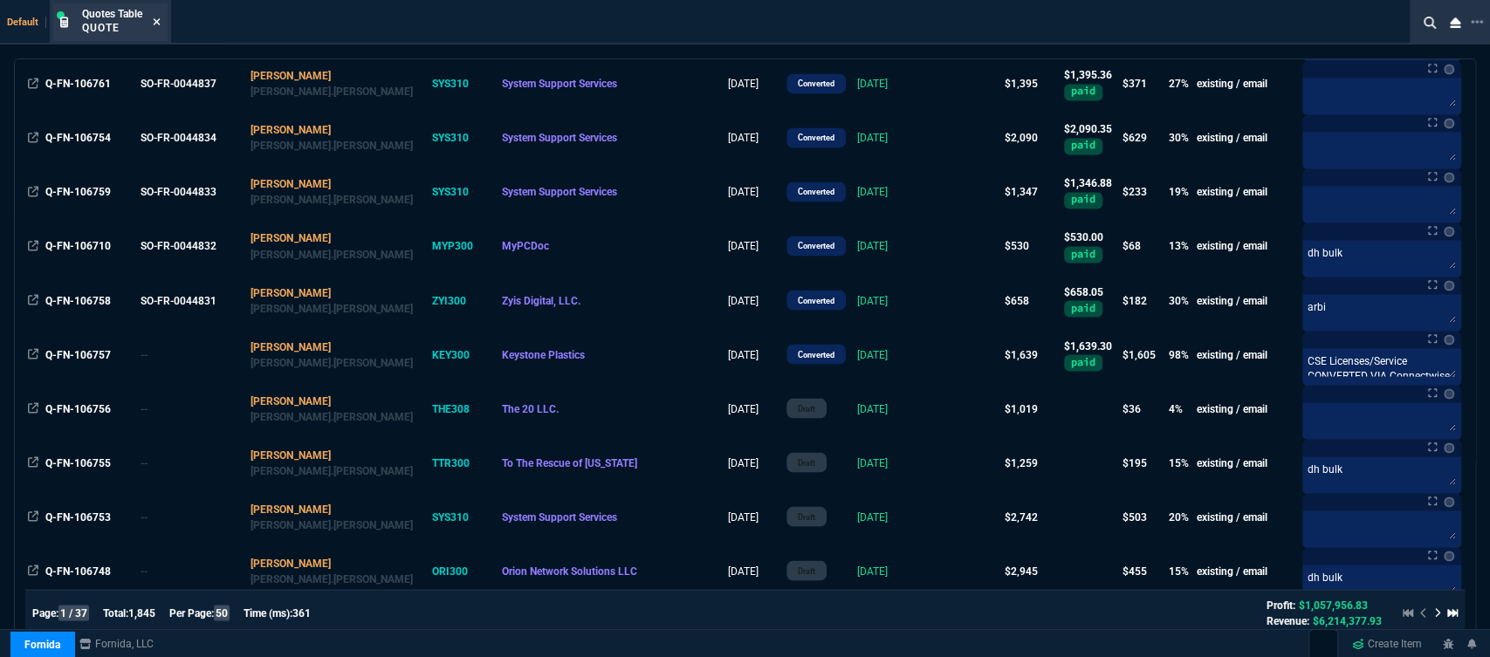
click at [157, 21] on icon at bounding box center [157, 21] width 7 height 7
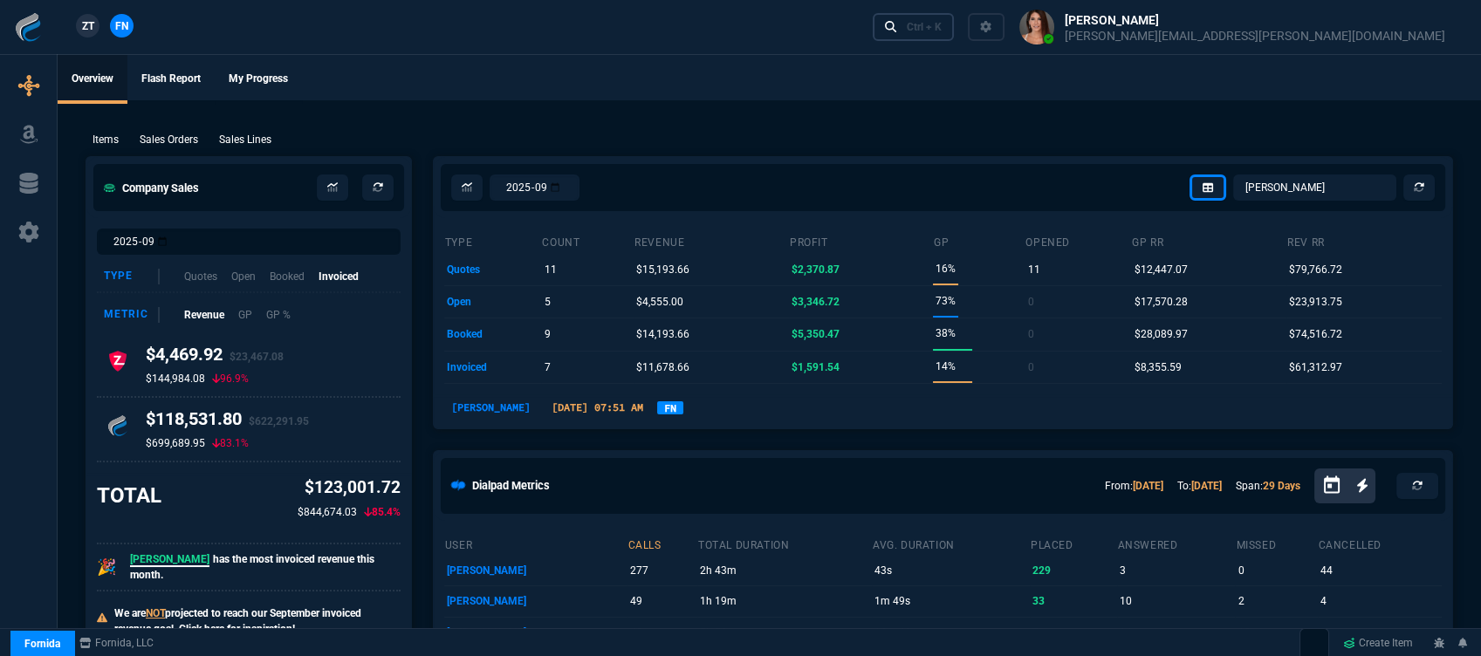
click at [942, 28] on div "Ctrl + K" at bounding box center [924, 27] width 35 height 14
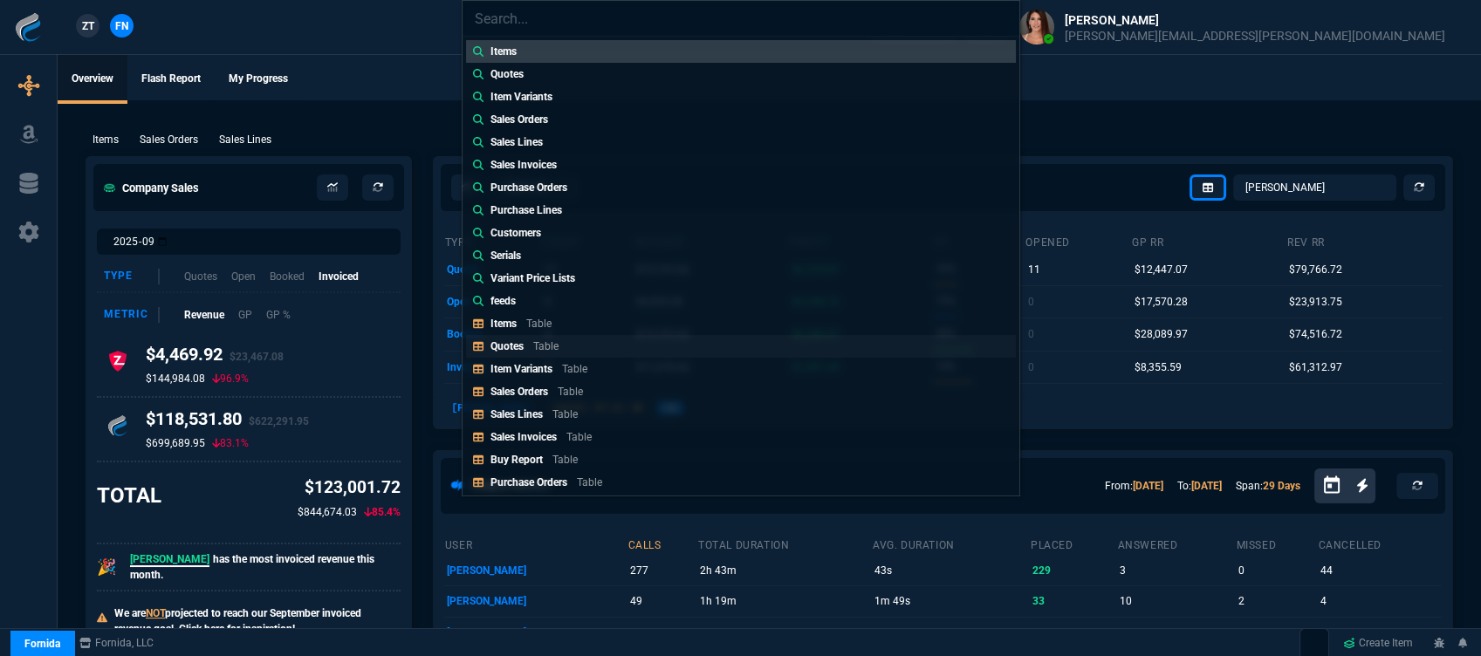
click at [552, 344] on p "Table" at bounding box center [545, 346] width 25 height 12
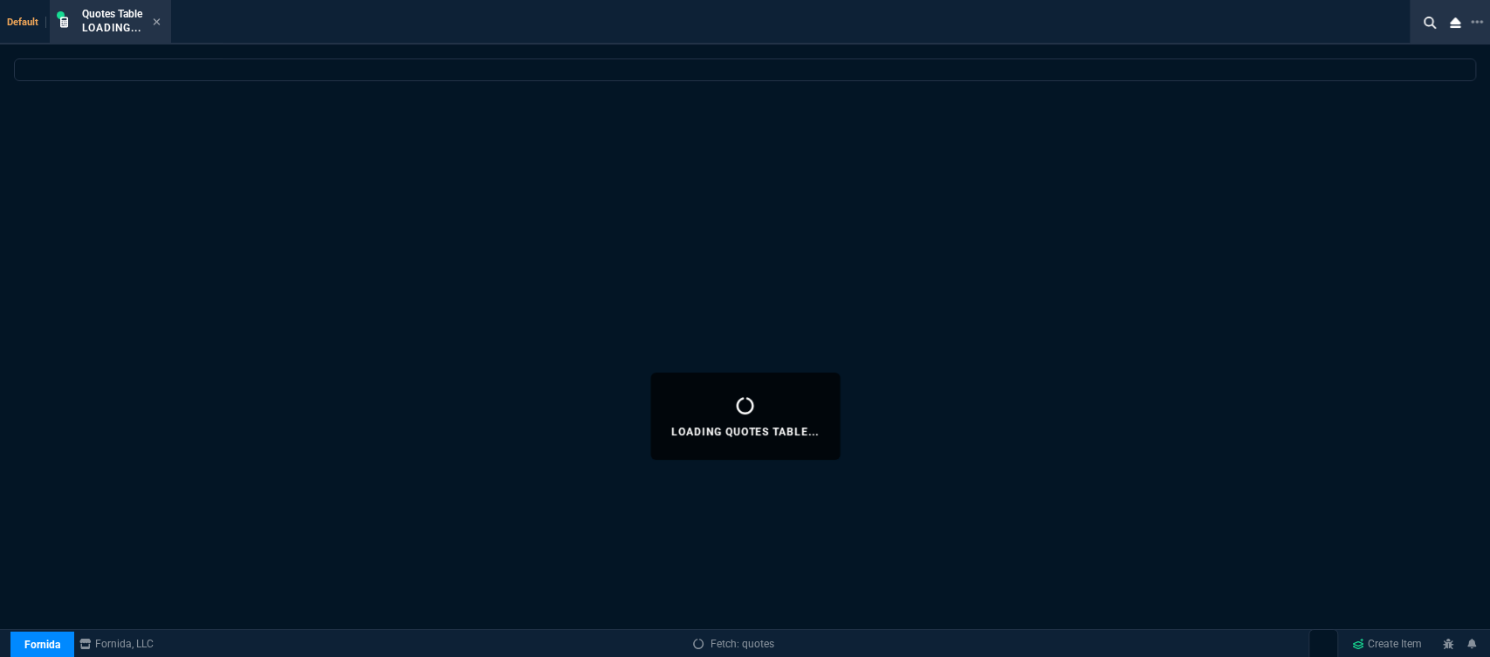
select select
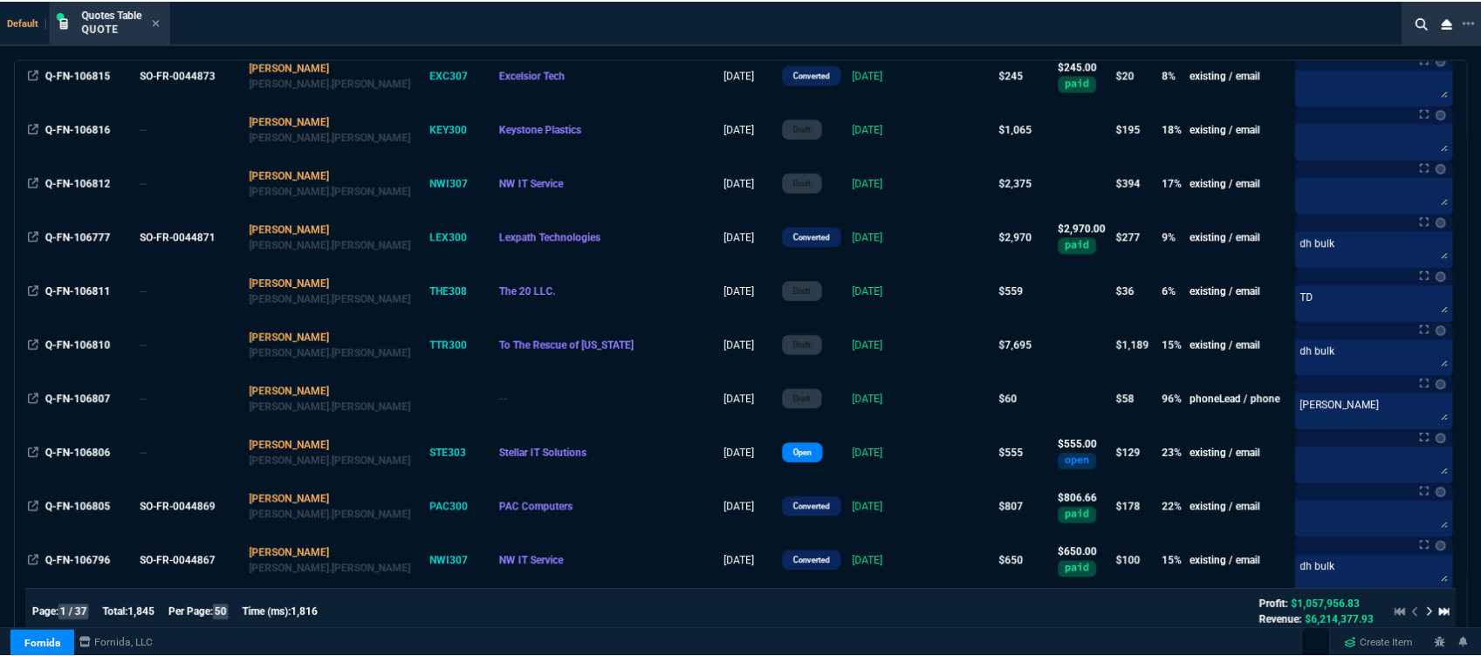
scroll to position [484, 0]
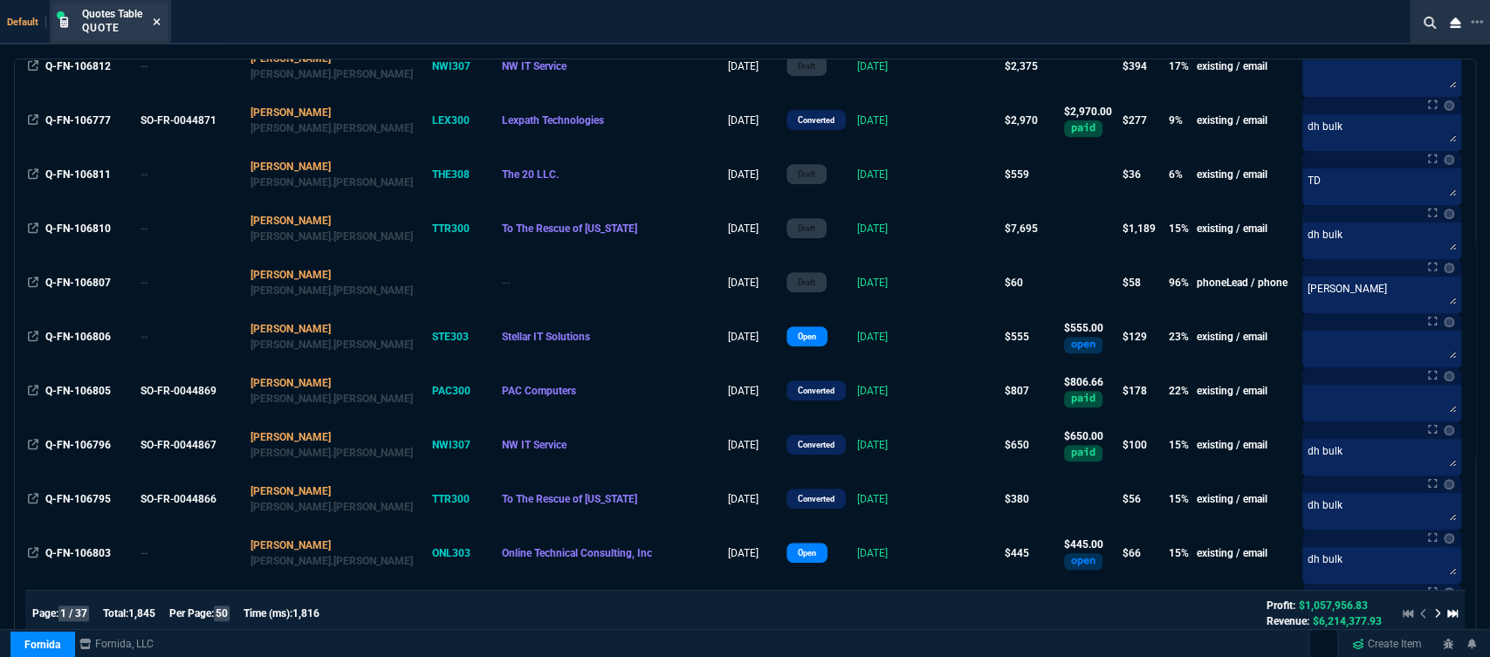
click at [157, 23] on icon at bounding box center [157, 21] width 7 height 7
